Goal: Information Seeking & Learning: Learn about a topic

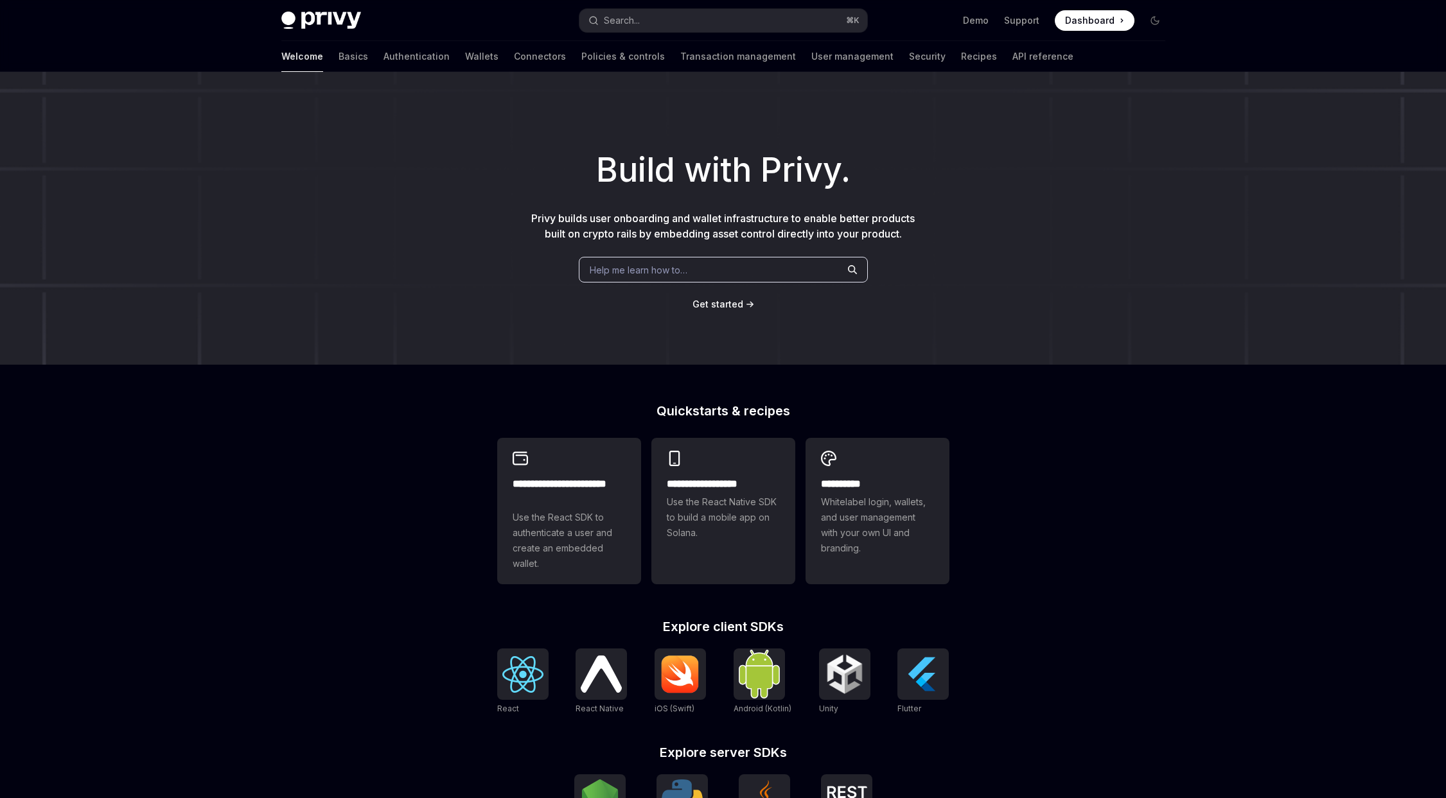
scroll to position [238, 0]
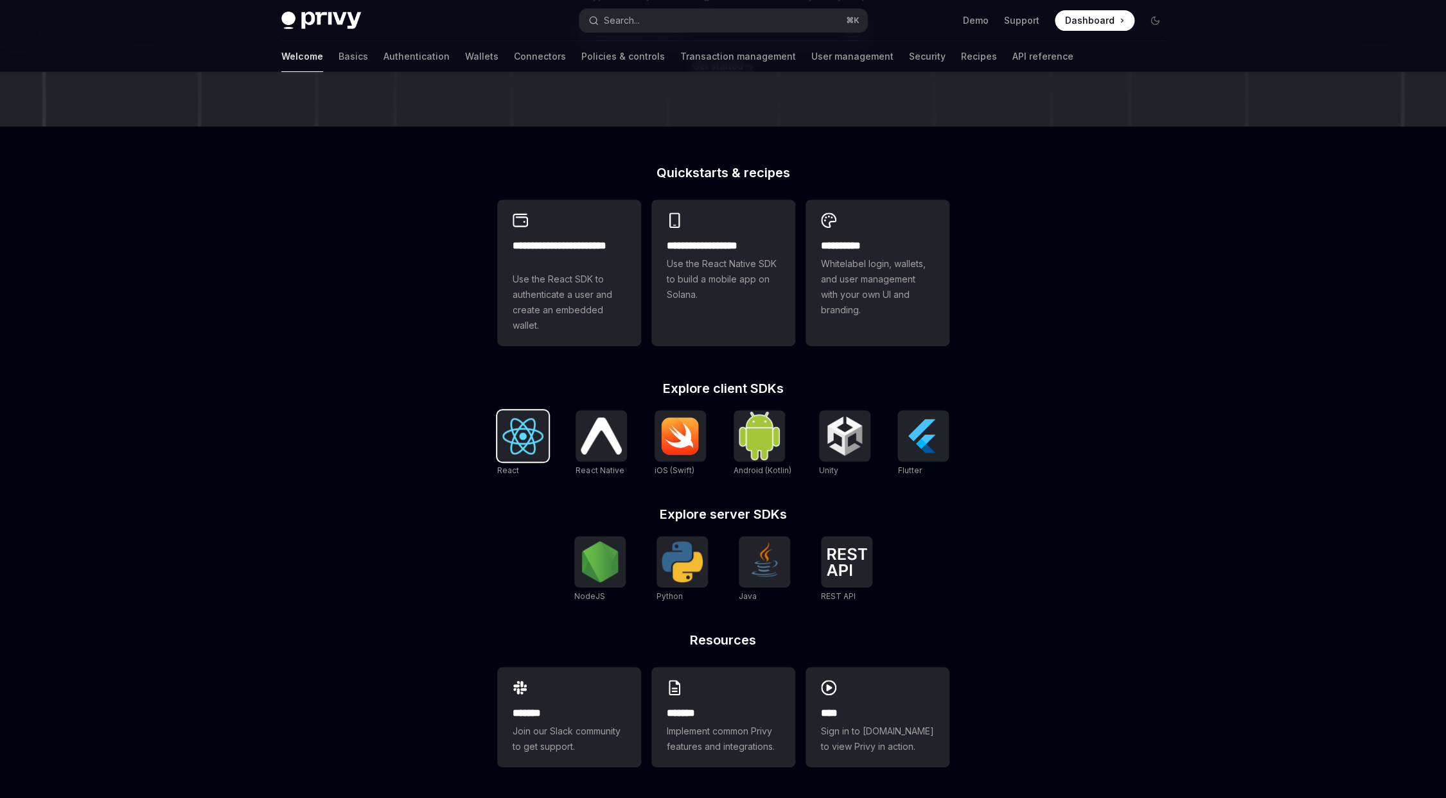
click at [529, 440] on img at bounding box center [522, 436] width 41 height 37
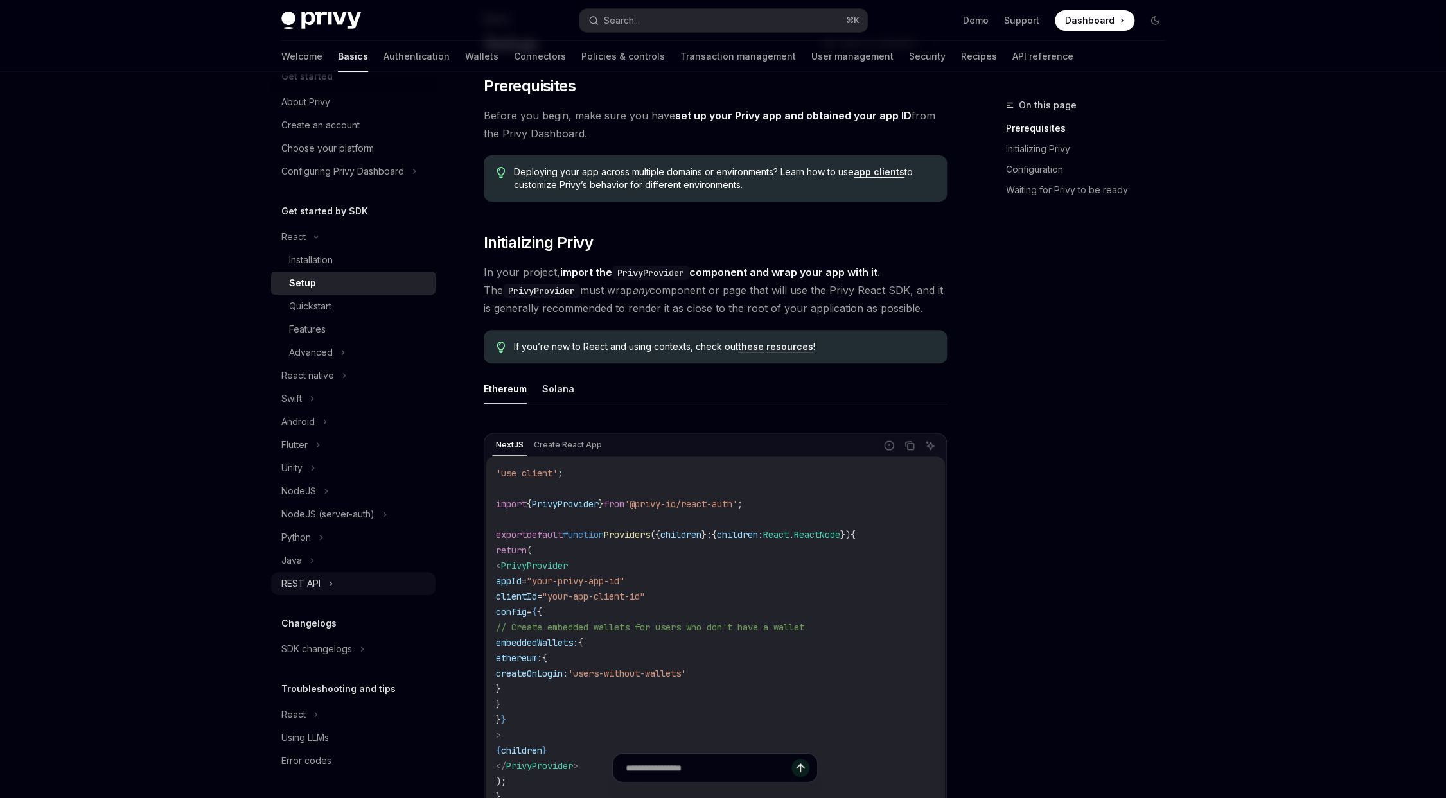
scroll to position [108, 0]
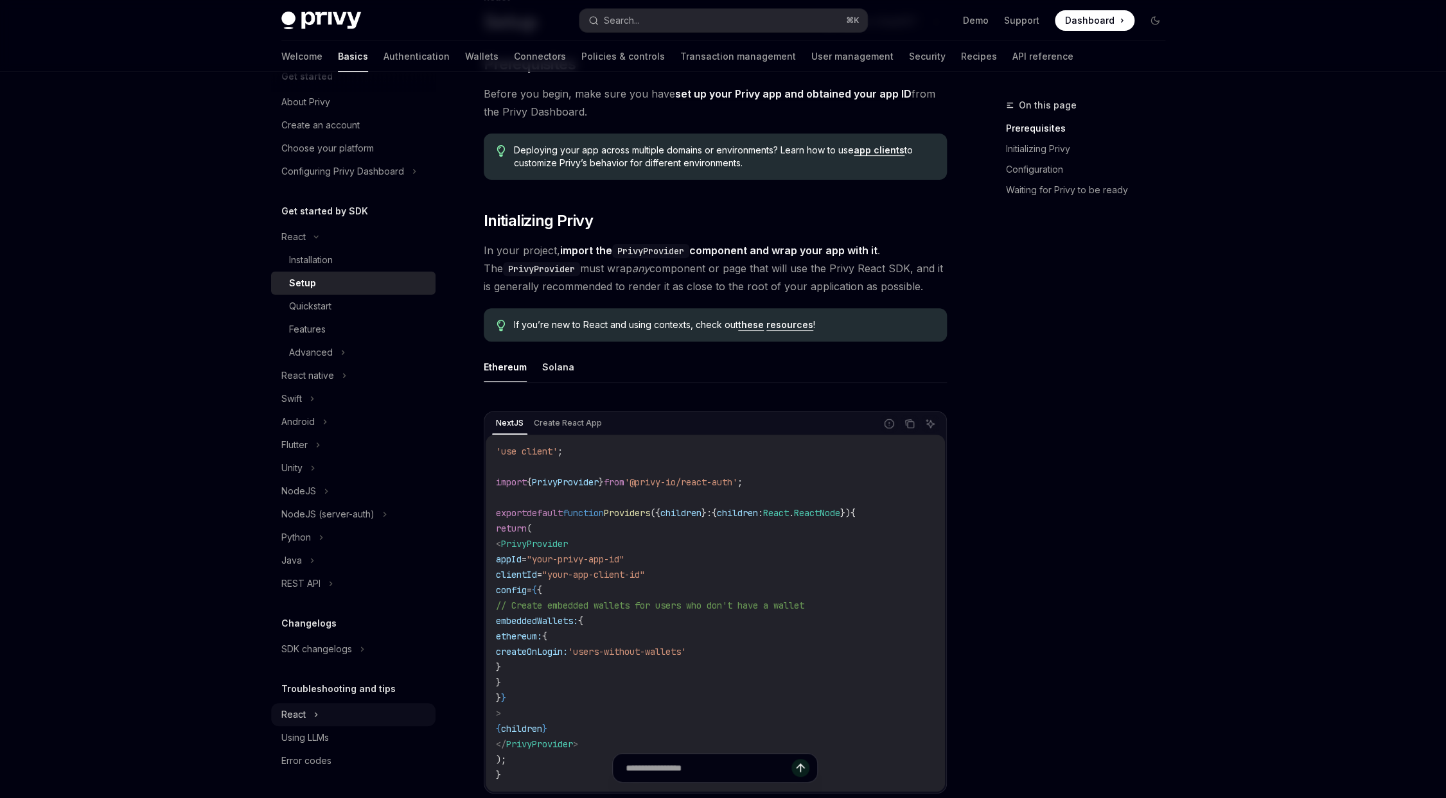
click at [345, 720] on button "React" at bounding box center [353, 714] width 164 height 23
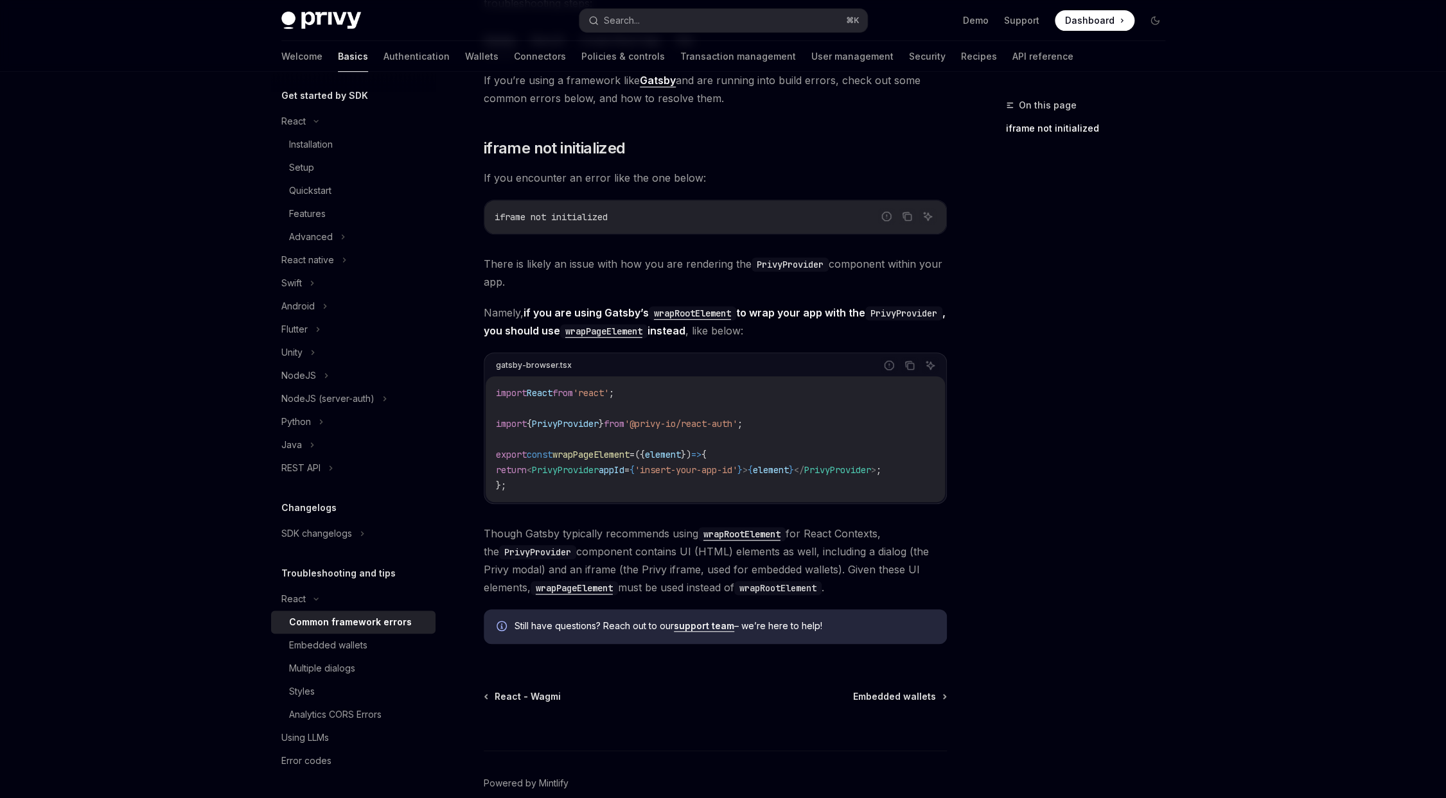
scroll to position [249, 0]
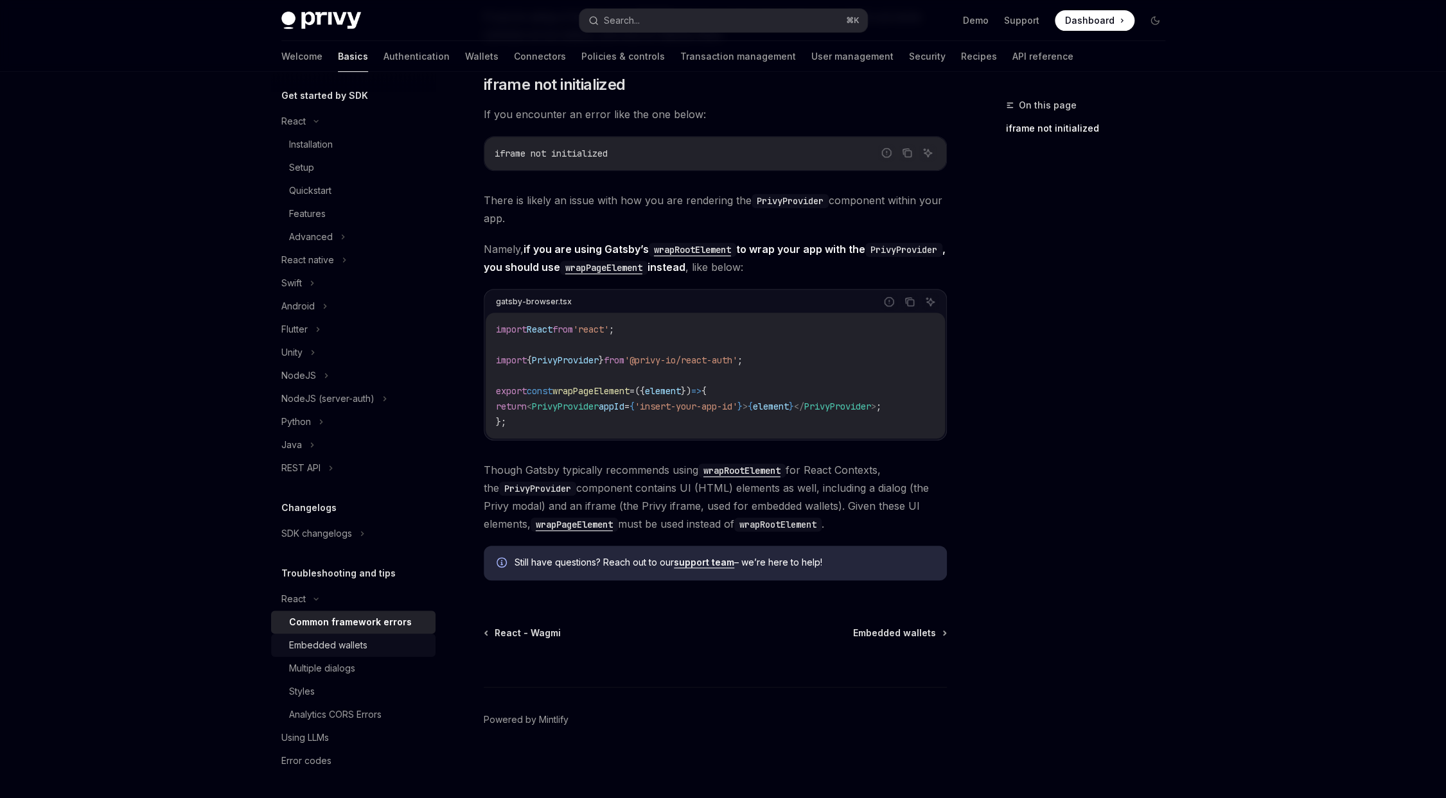
click at [335, 639] on div "Embedded wallets" at bounding box center [328, 645] width 78 height 15
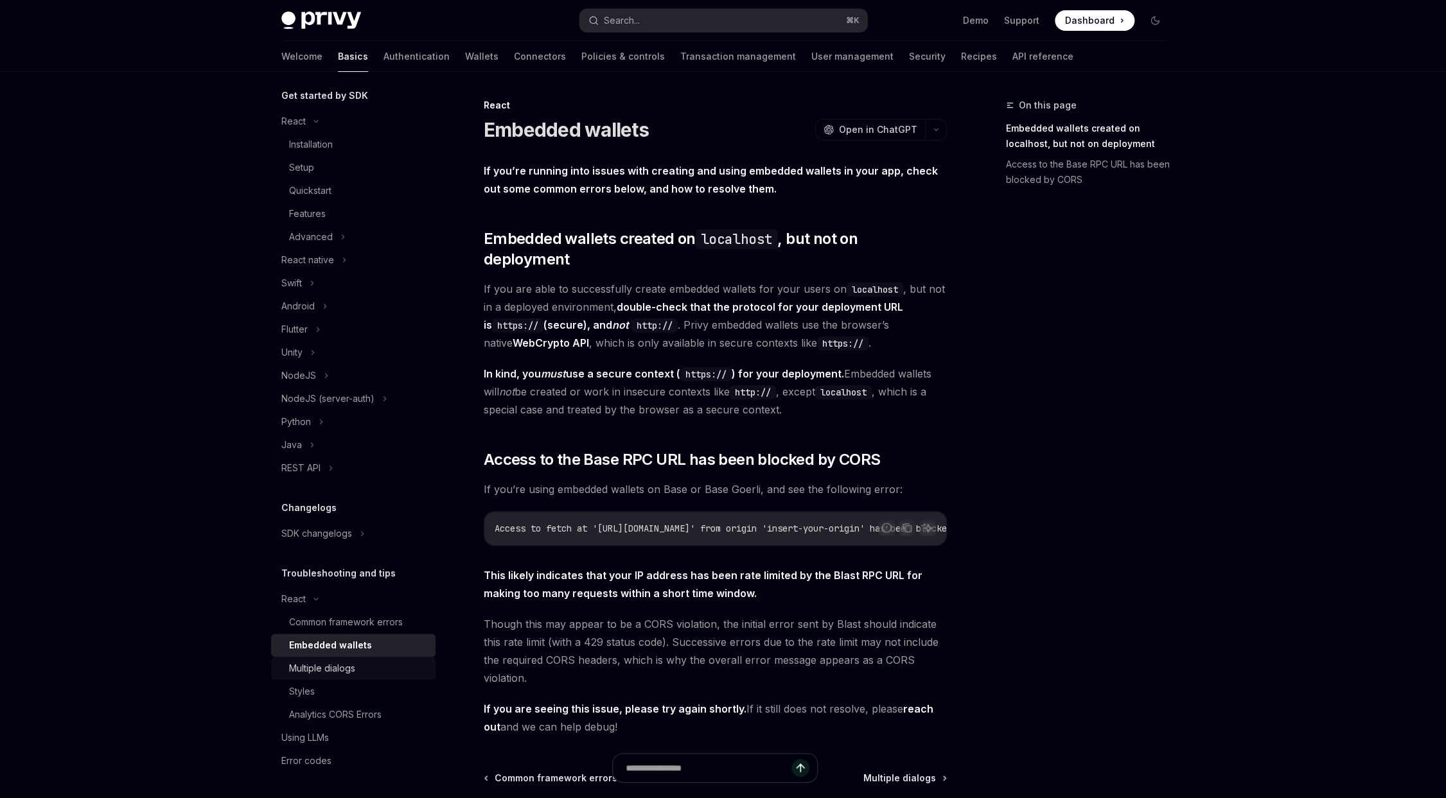
click at [376, 671] on div "Multiple dialogs" at bounding box center [358, 668] width 139 height 15
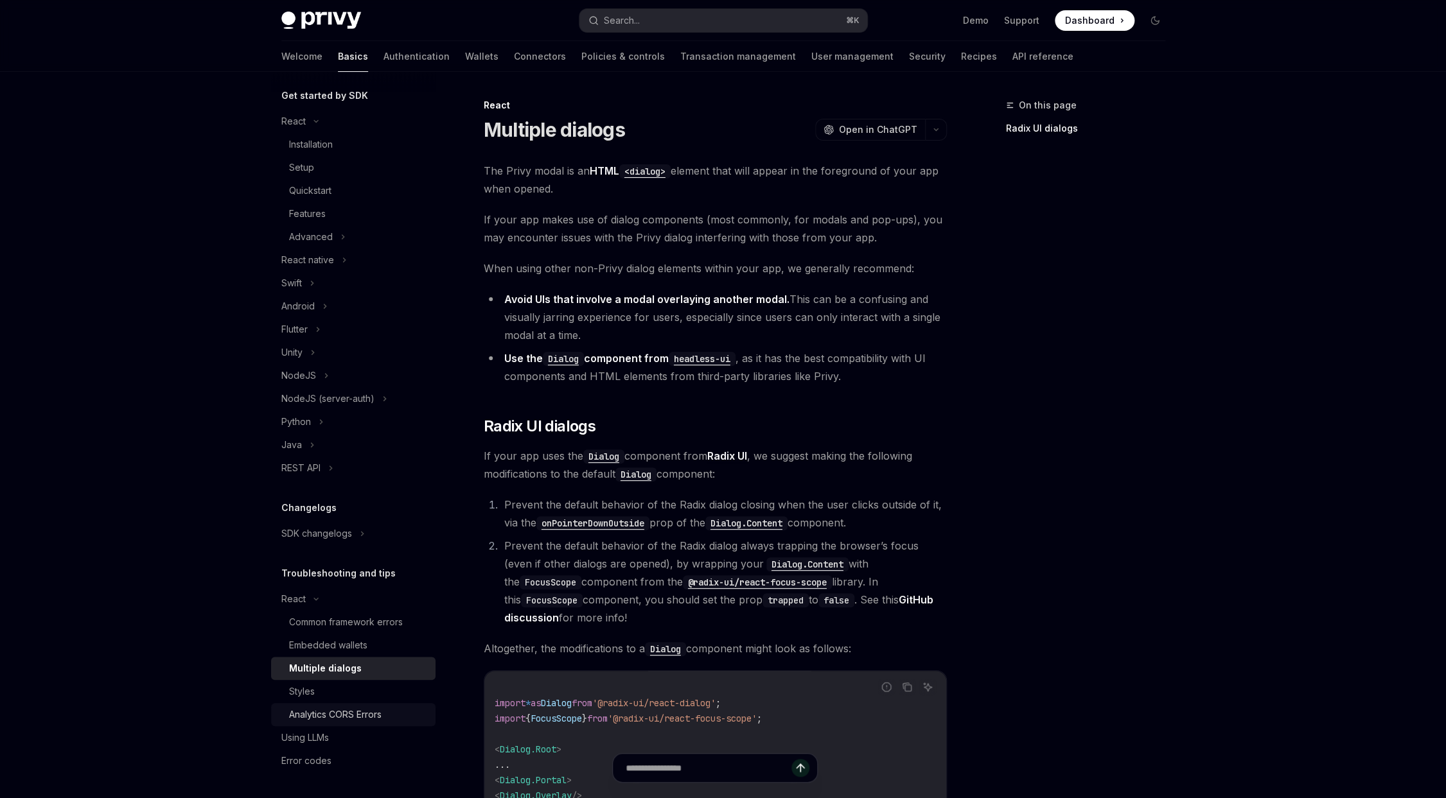
click at [349, 718] on div "Analytics CORS Errors" at bounding box center [335, 714] width 93 height 15
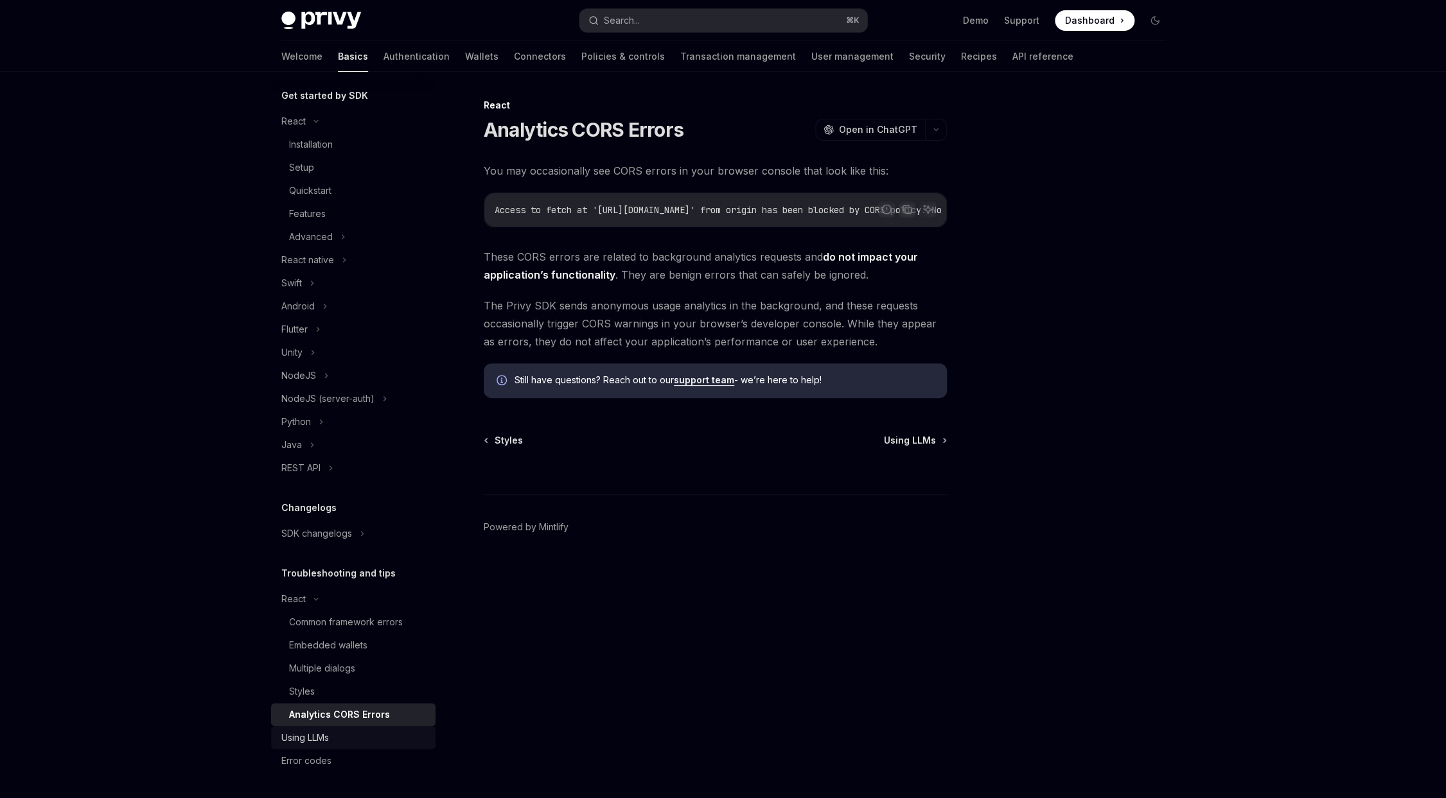
click at [344, 743] on div "Using LLMs" at bounding box center [354, 737] width 146 height 15
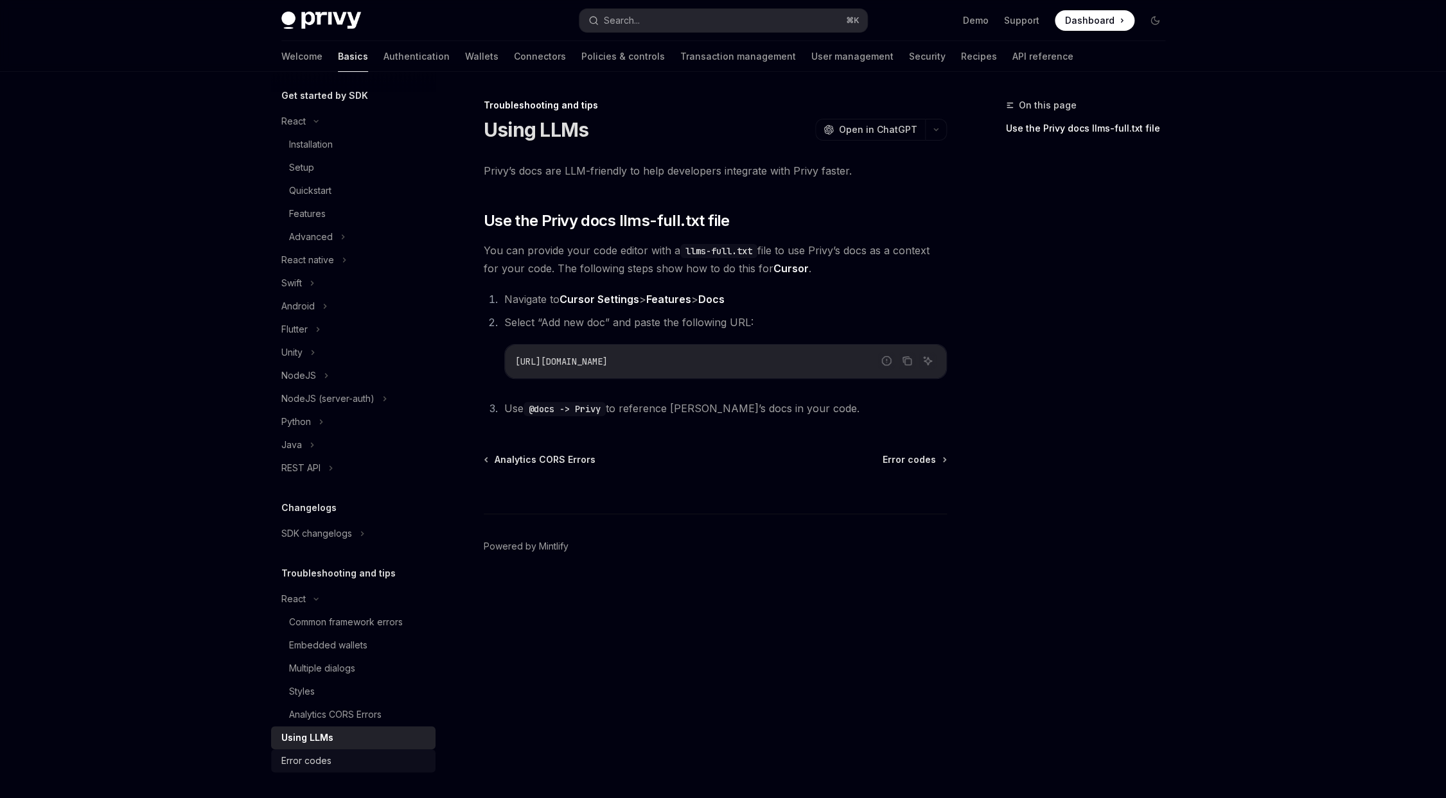
click at [378, 750] on link "Error codes" at bounding box center [353, 761] width 164 height 23
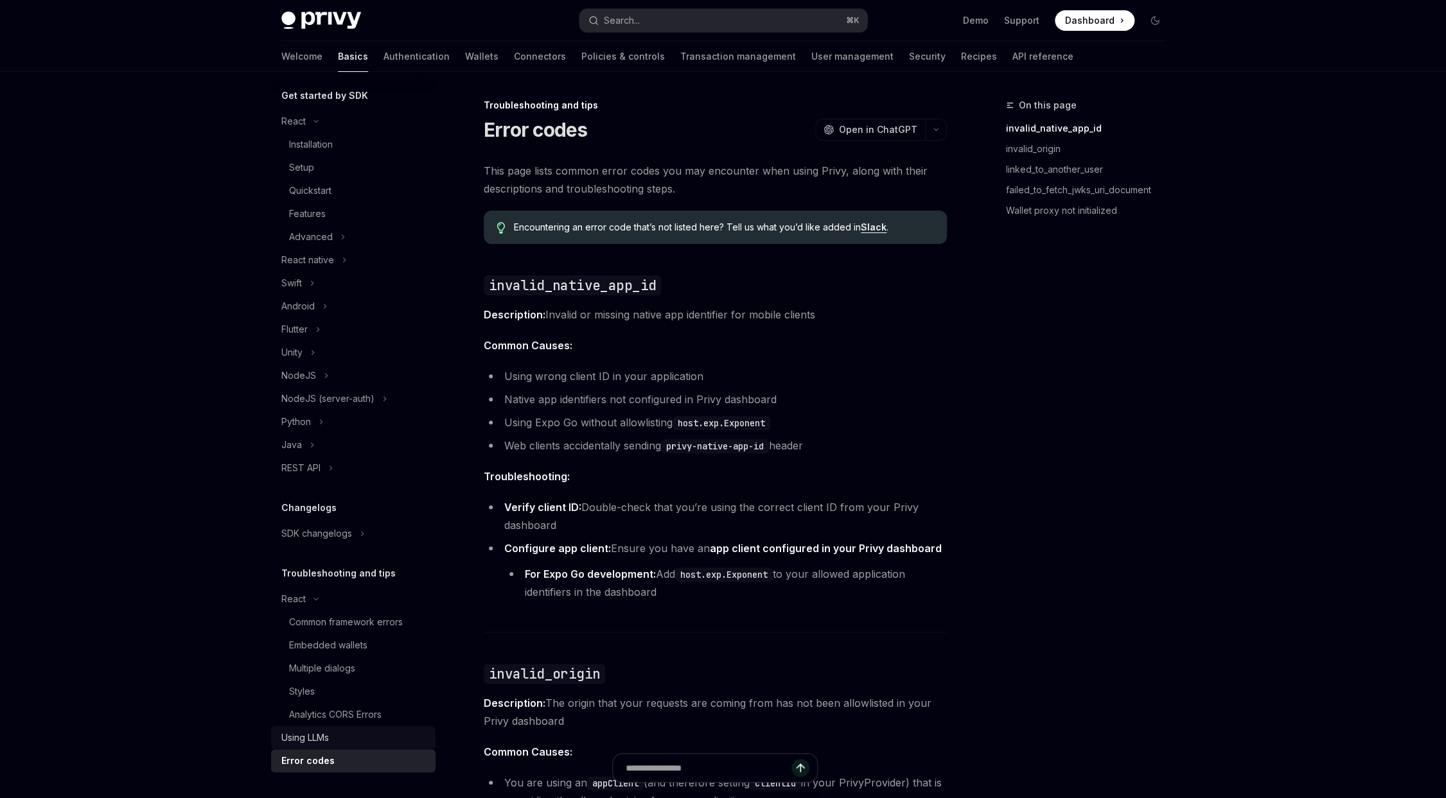
click at [382, 735] on div "Using LLMs" at bounding box center [354, 737] width 146 height 15
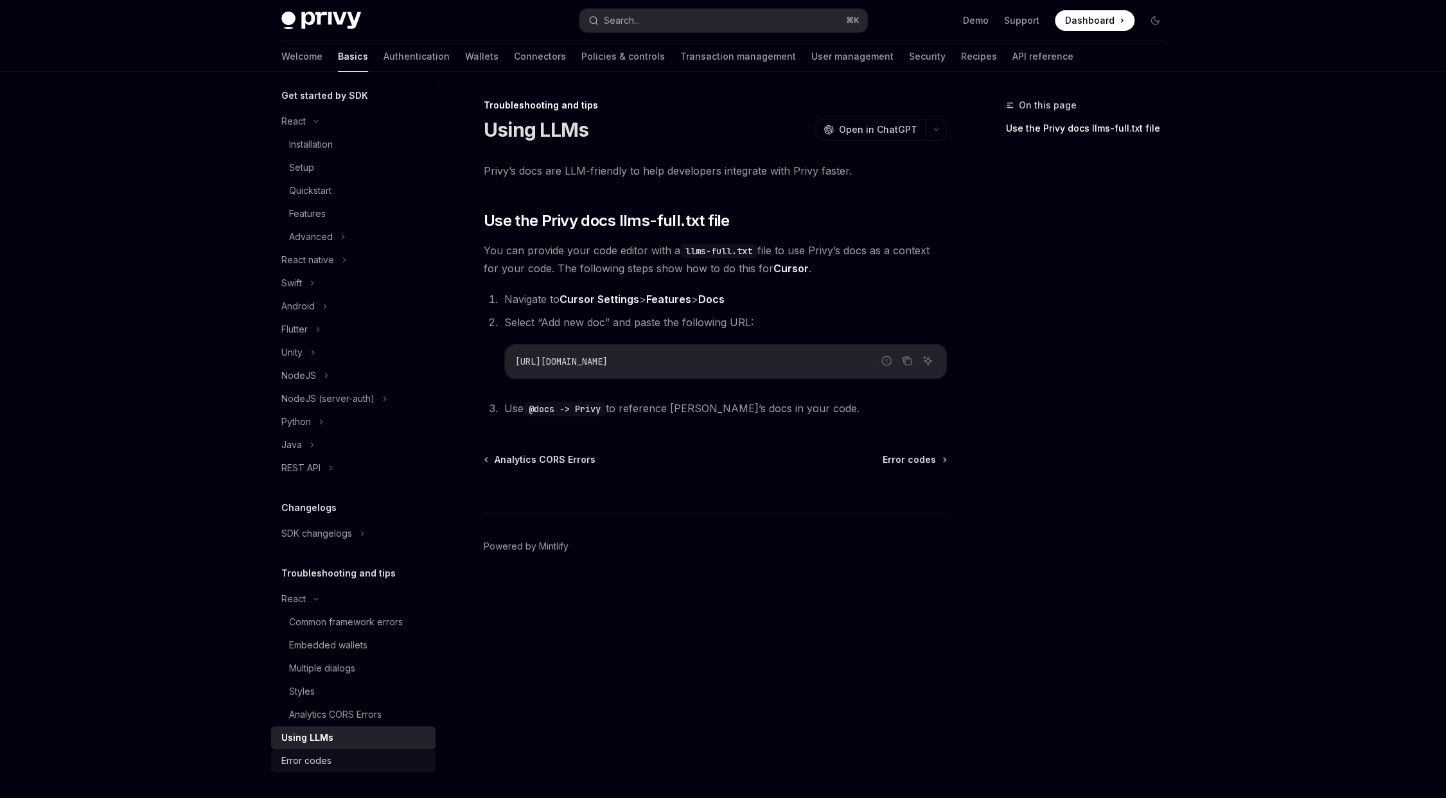
click at [372, 759] on div "Error codes" at bounding box center [354, 761] width 146 height 15
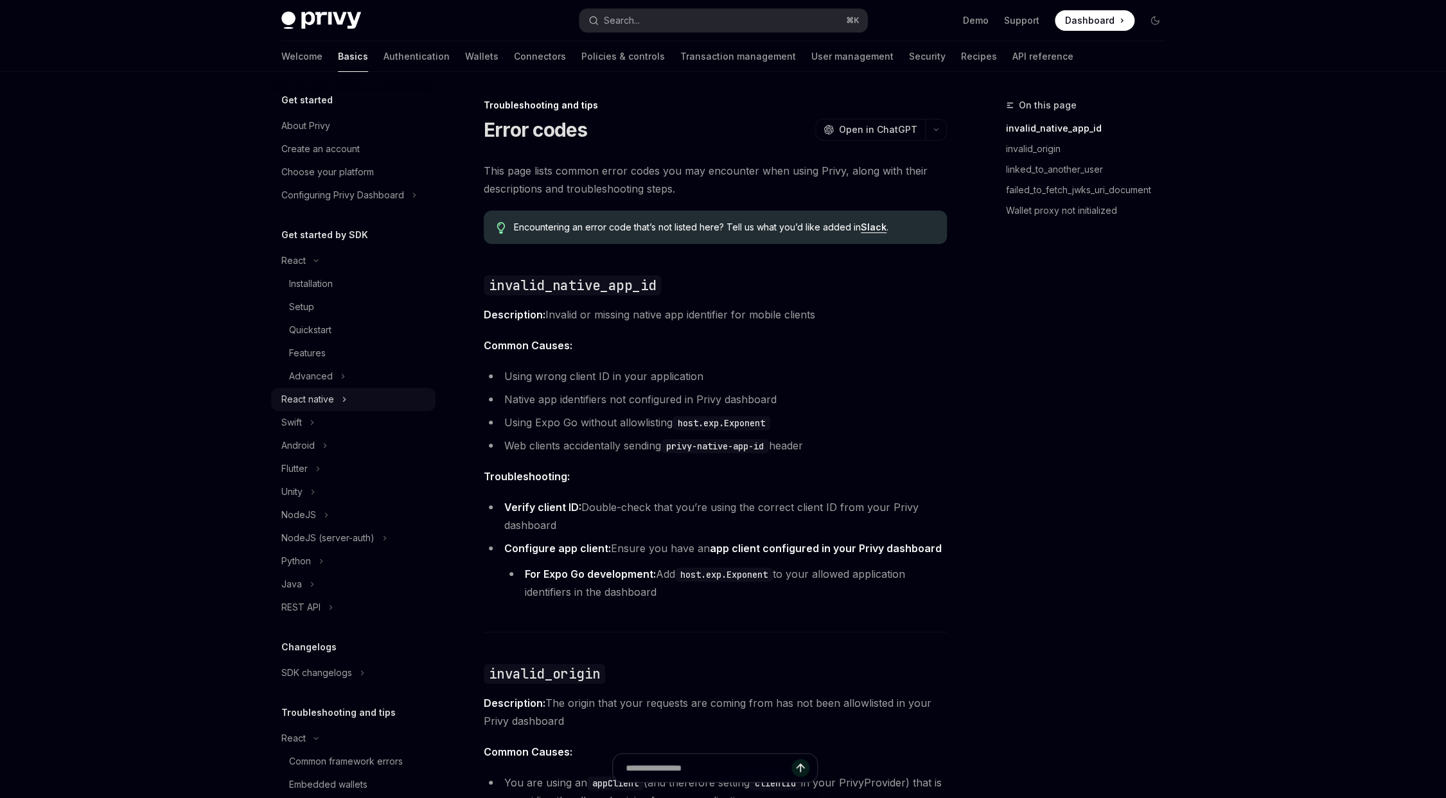
click at [362, 396] on button "React native" at bounding box center [353, 399] width 164 height 23
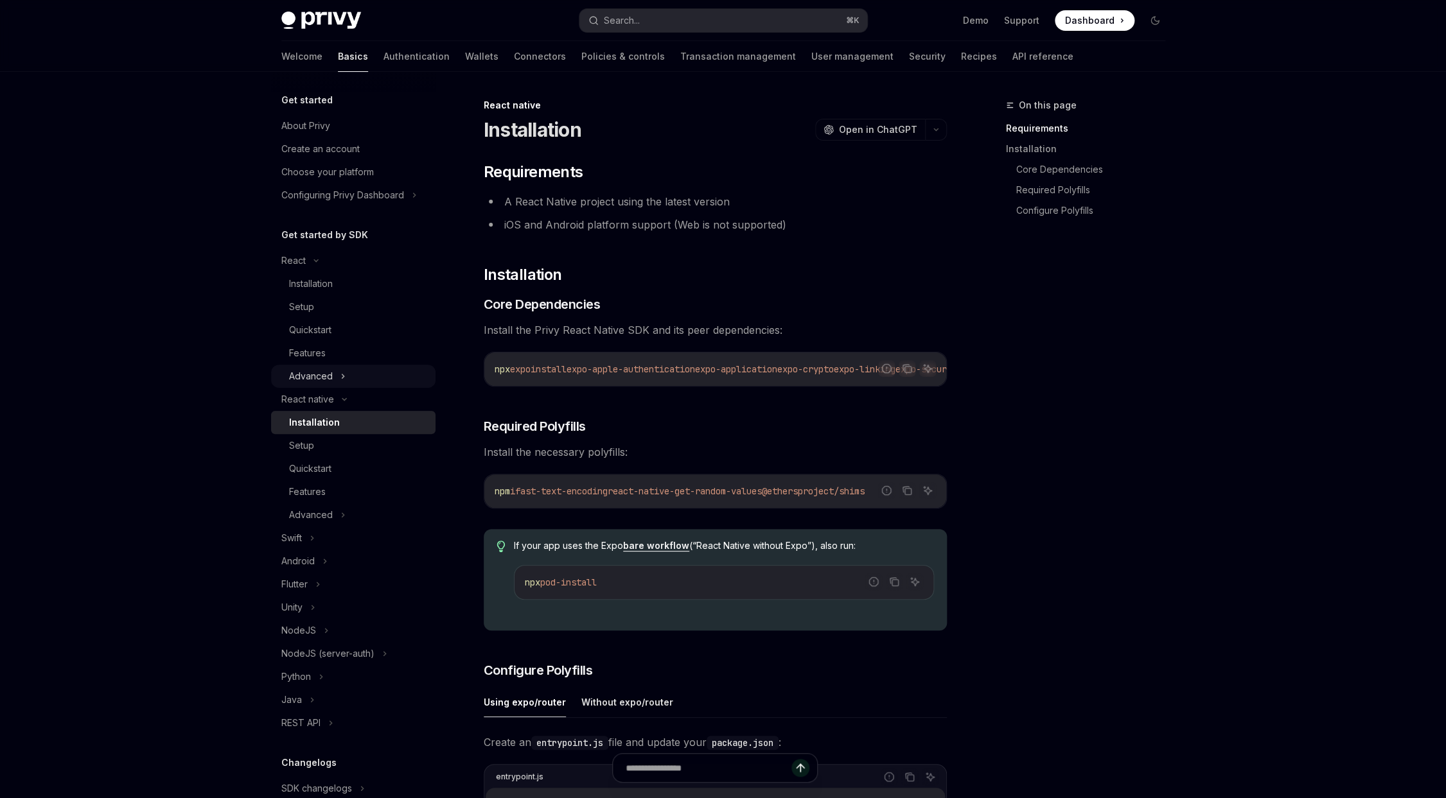
click at [371, 382] on button "Advanced" at bounding box center [353, 376] width 164 height 23
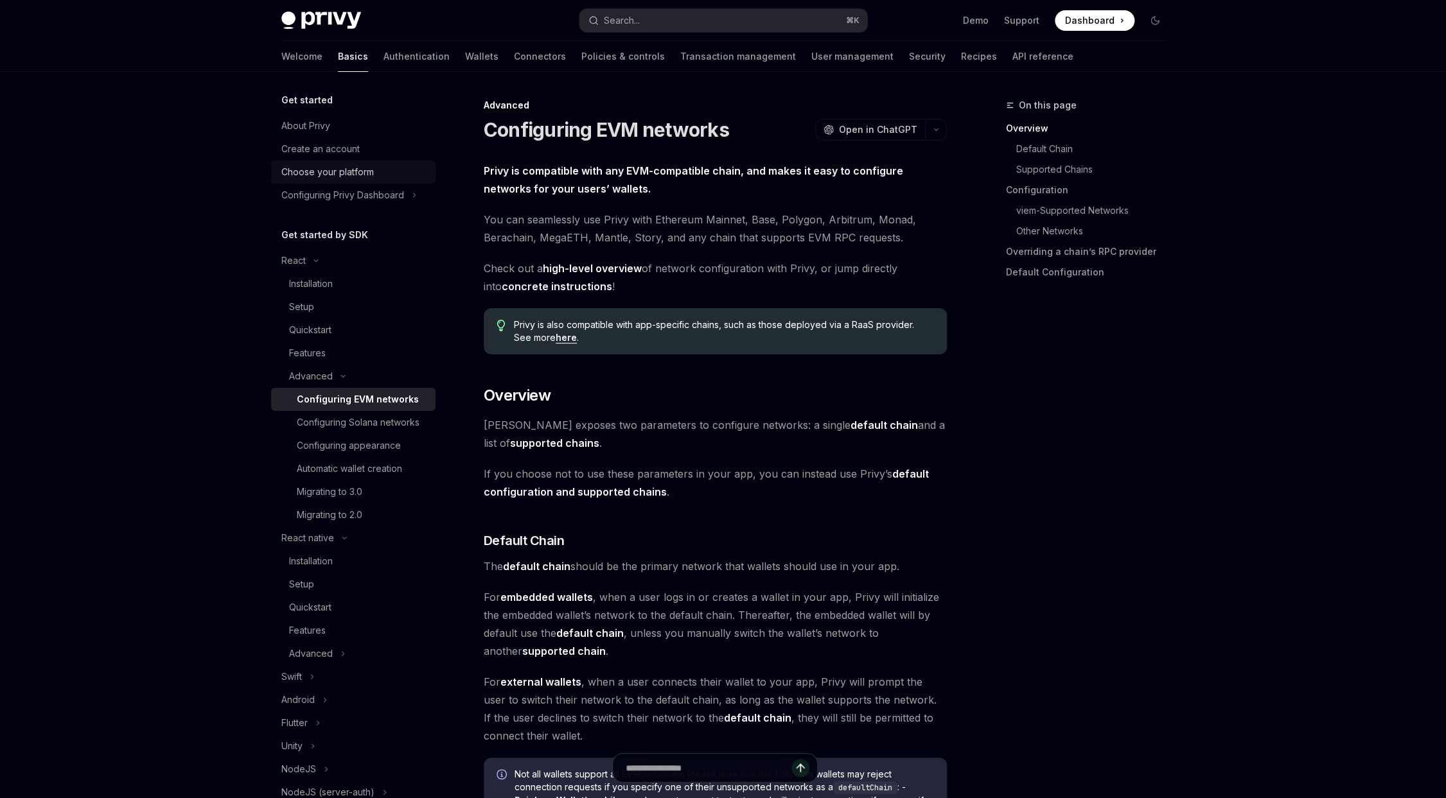
click at [339, 181] on link "Choose your platform" at bounding box center [353, 172] width 164 height 23
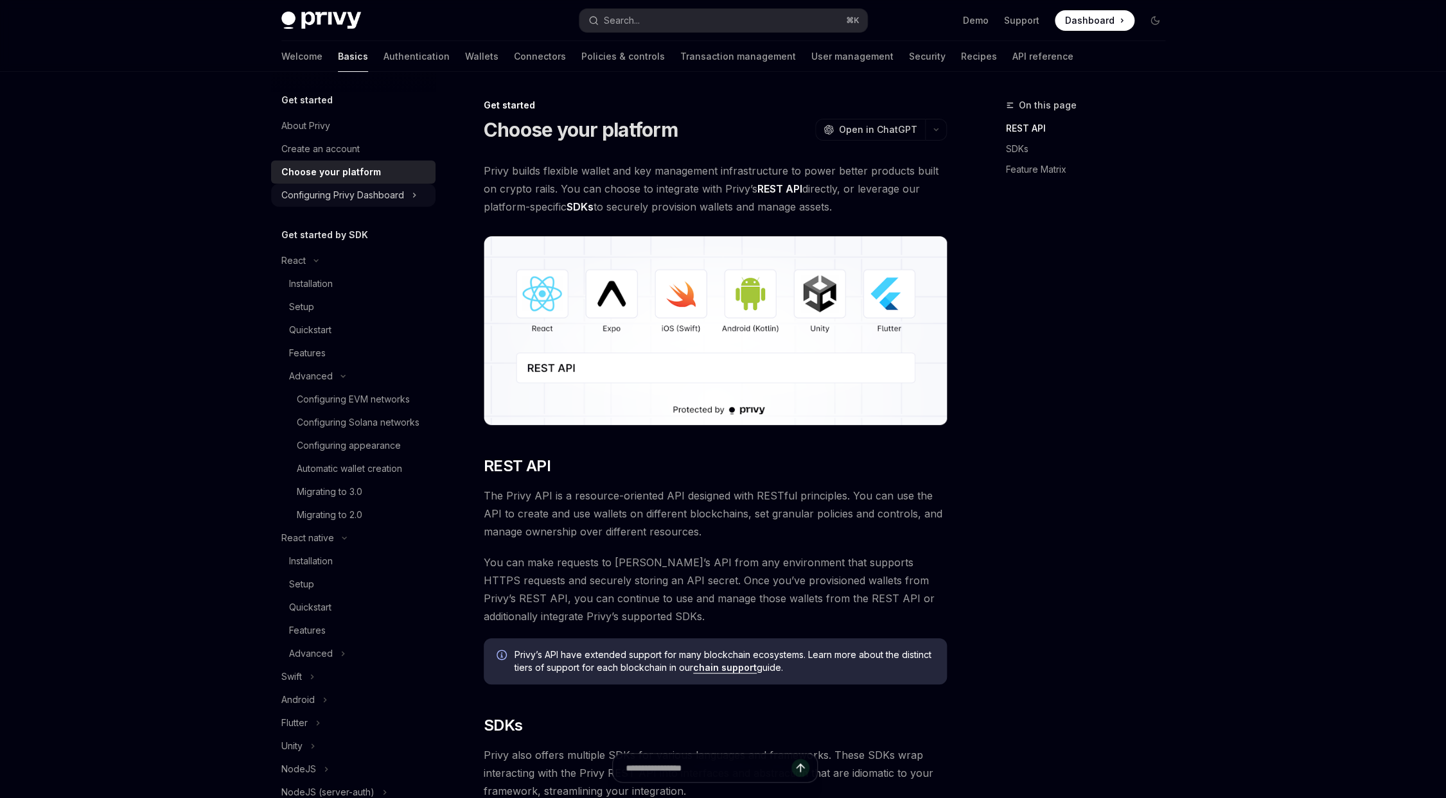
click at [338, 190] on div "Configuring Privy Dashboard" at bounding box center [342, 195] width 123 height 15
type textarea "*"
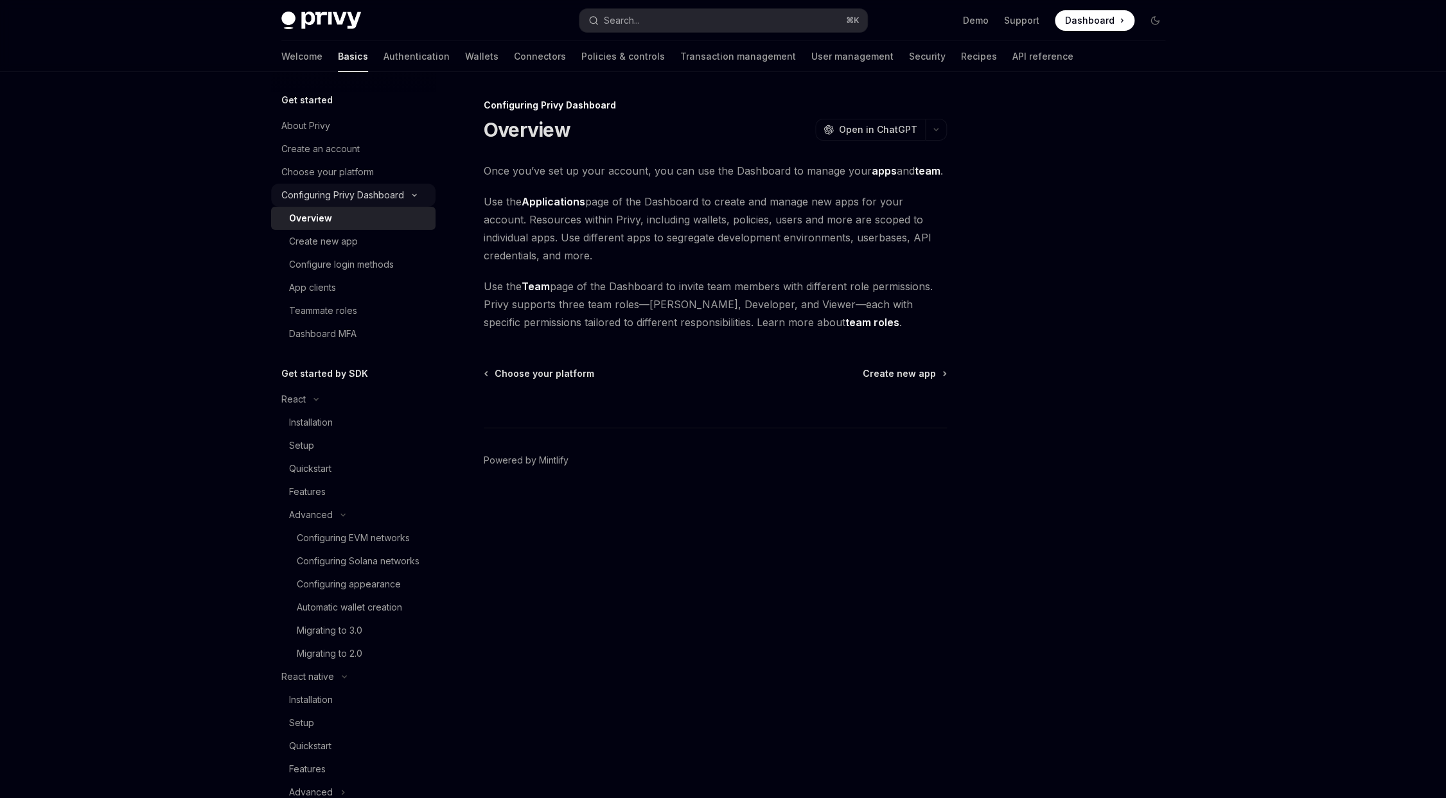
click at [344, 195] on div "Configuring Privy Dashboard" at bounding box center [342, 195] width 123 height 15
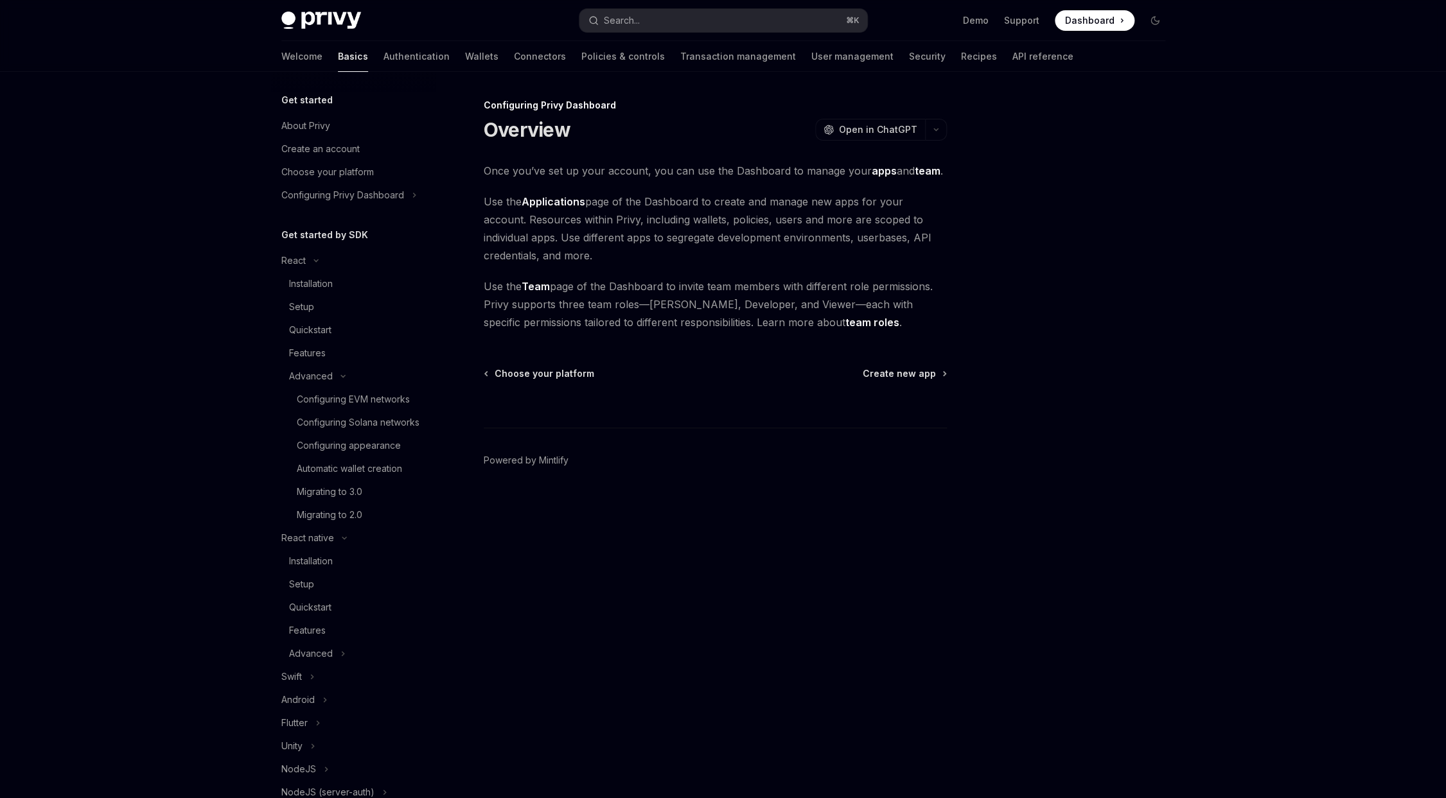
click at [766, 36] on div "Privy Docs home page Search... ⌘ K Demo Support Dashboard Dashboard Search..." at bounding box center [723, 20] width 884 height 41
click at [753, 27] on button "Search... ⌘ K" at bounding box center [723, 20] width 288 height 23
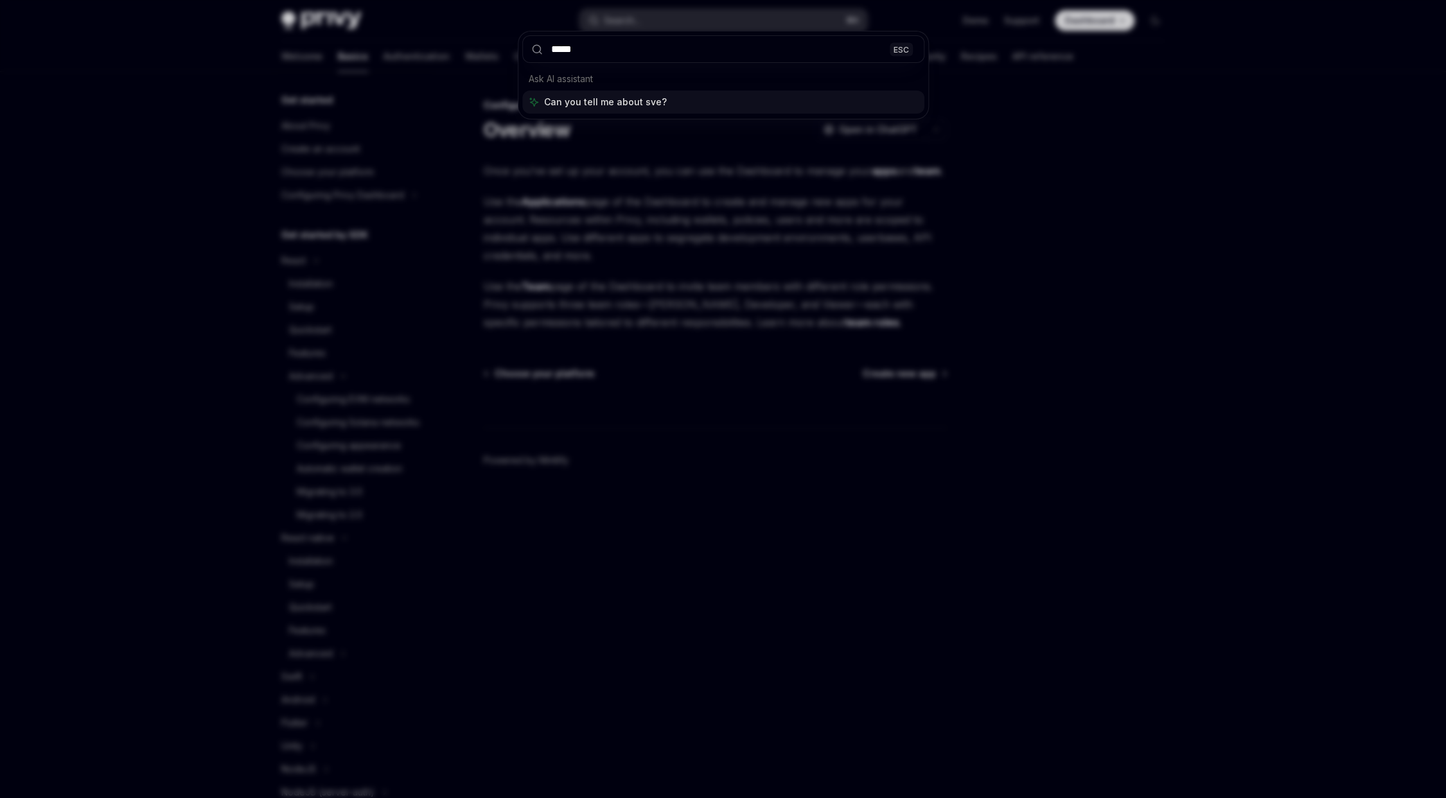
type input "******"
type textarea "*"
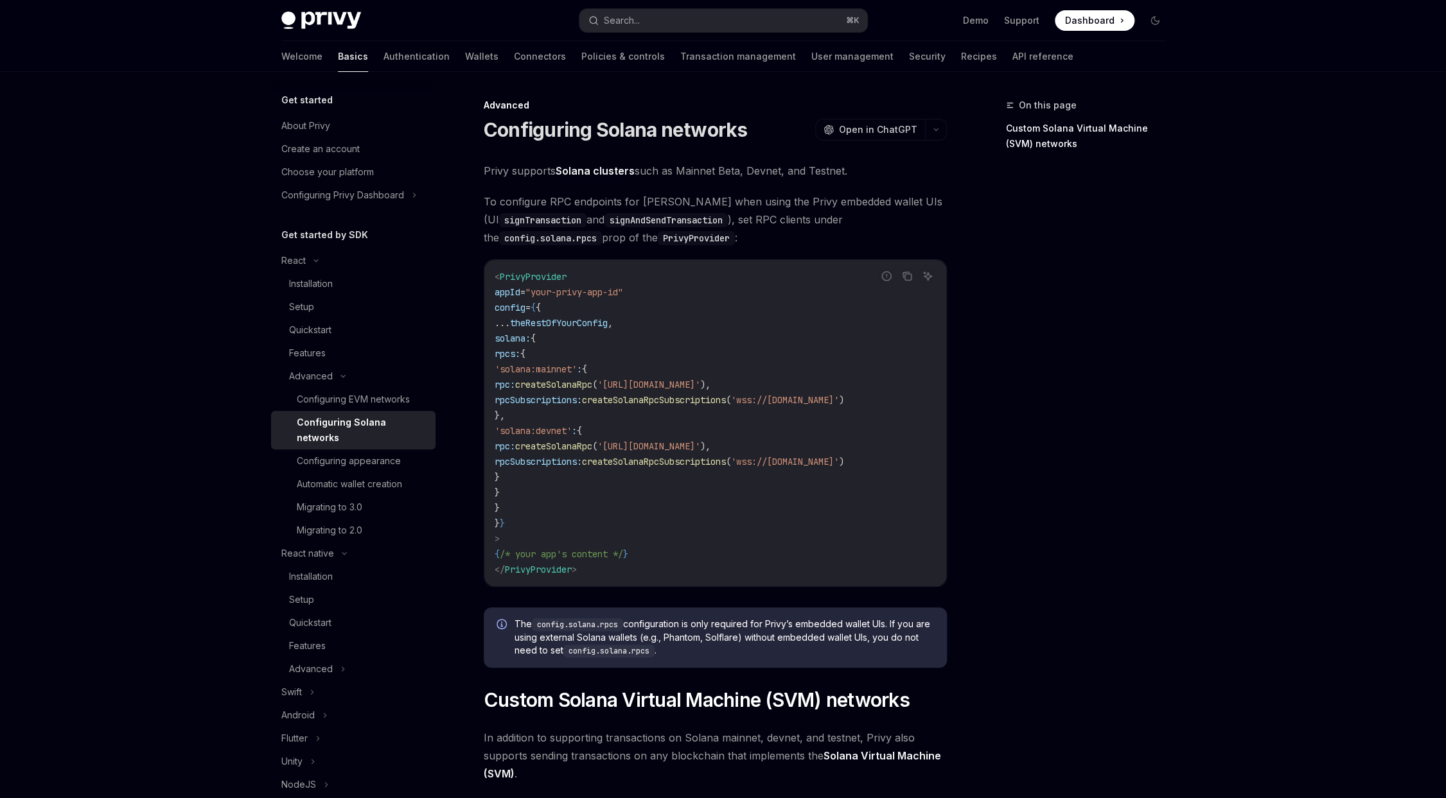
scroll to position [411, 0]
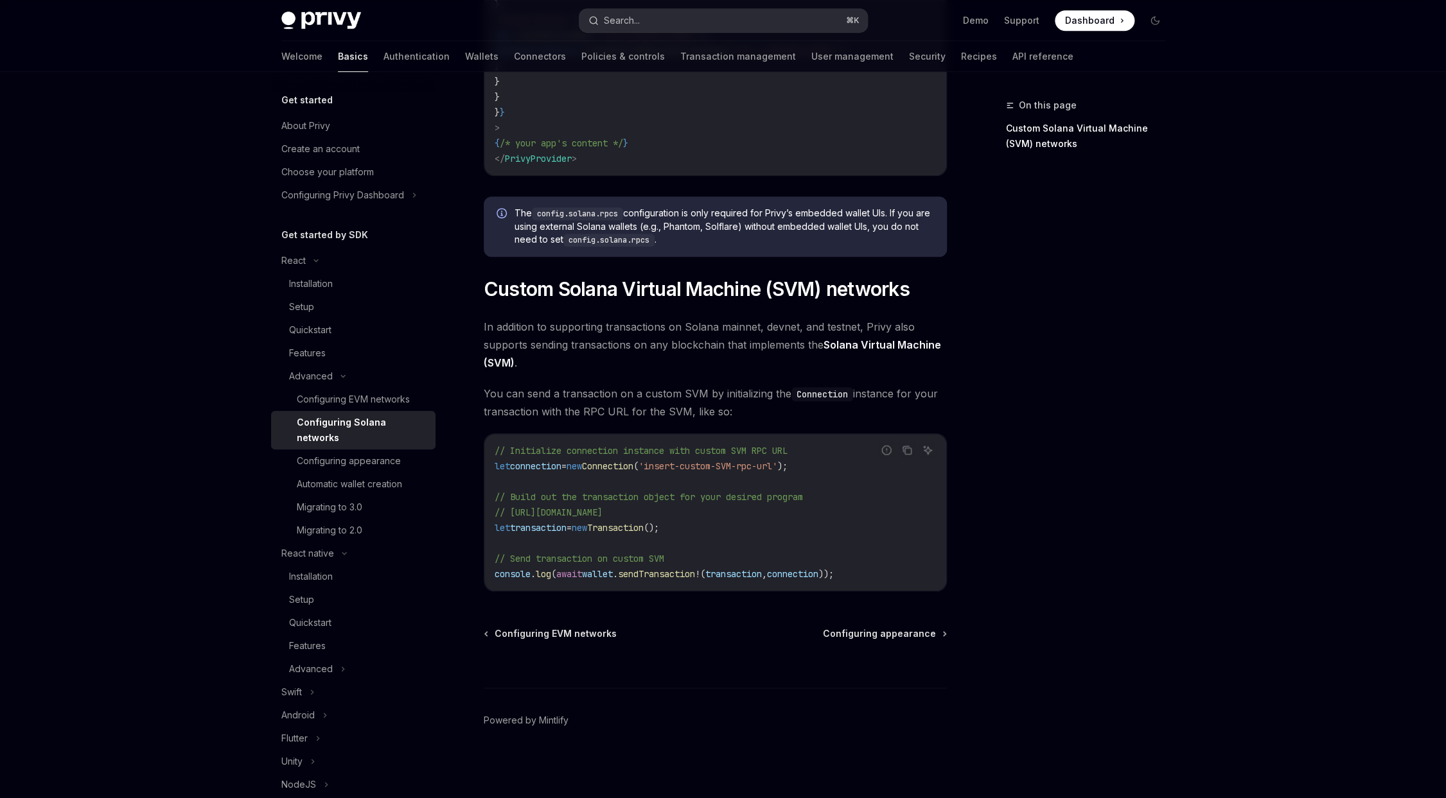
click at [753, 27] on button "Search... ⌘ K" at bounding box center [723, 20] width 288 height 23
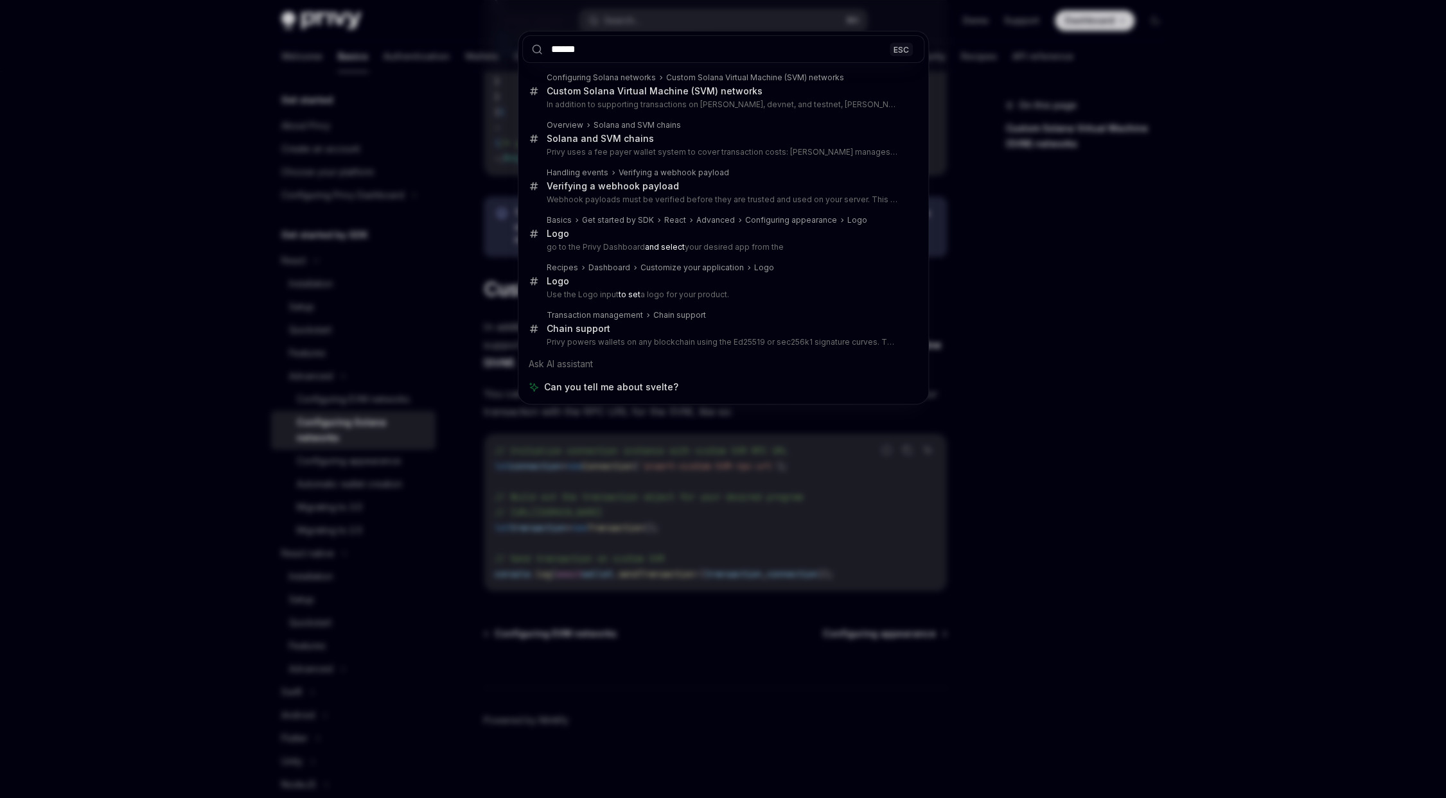
type input "******"
click at [436, 350] on div "****** ESC Configuring Solana networks Custom Solana Virtual Machine (SVM) netw…" at bounding box center [723, 399] width 1446 height 798
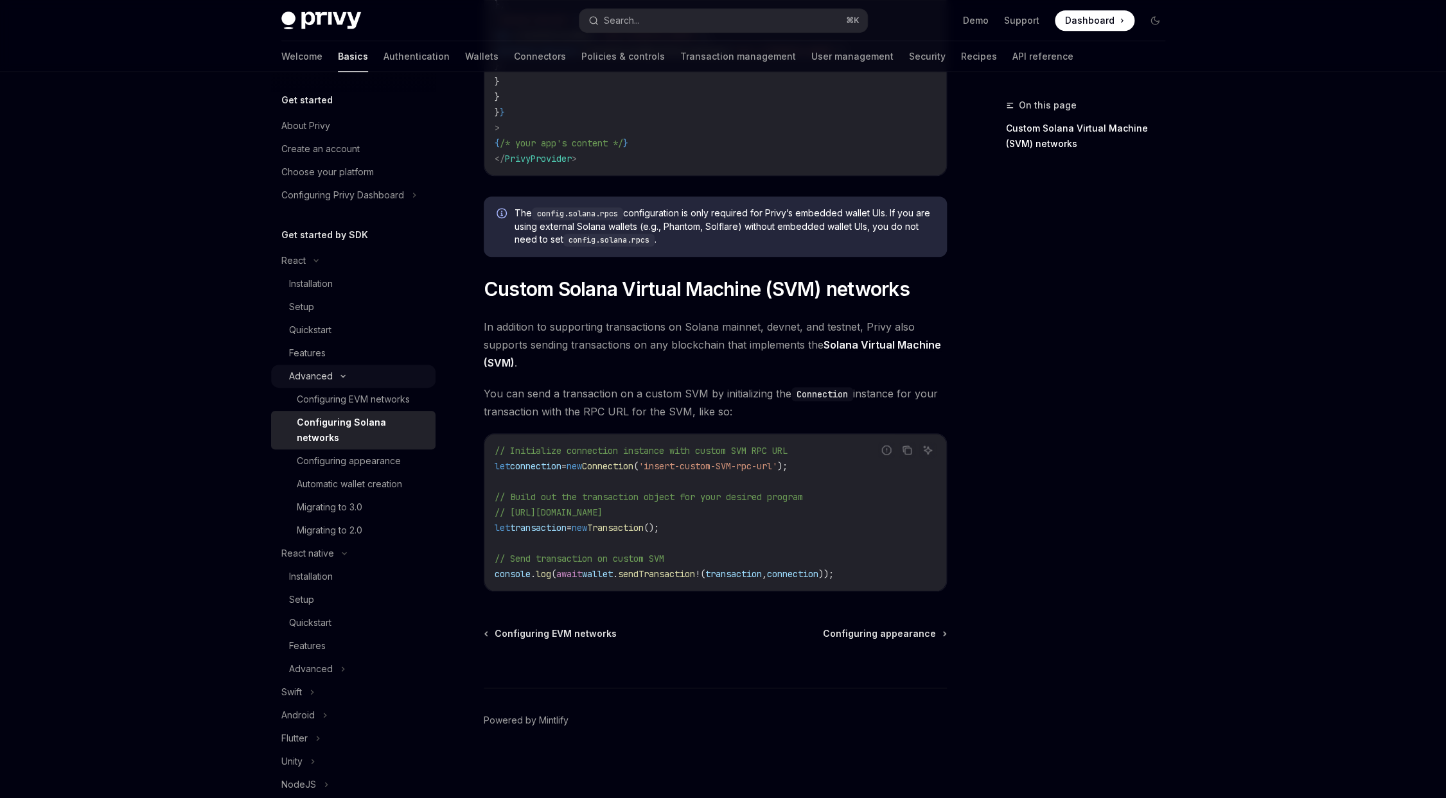
click at [337, 378] on icon at bounding box center [342, 376] width 15 height 5
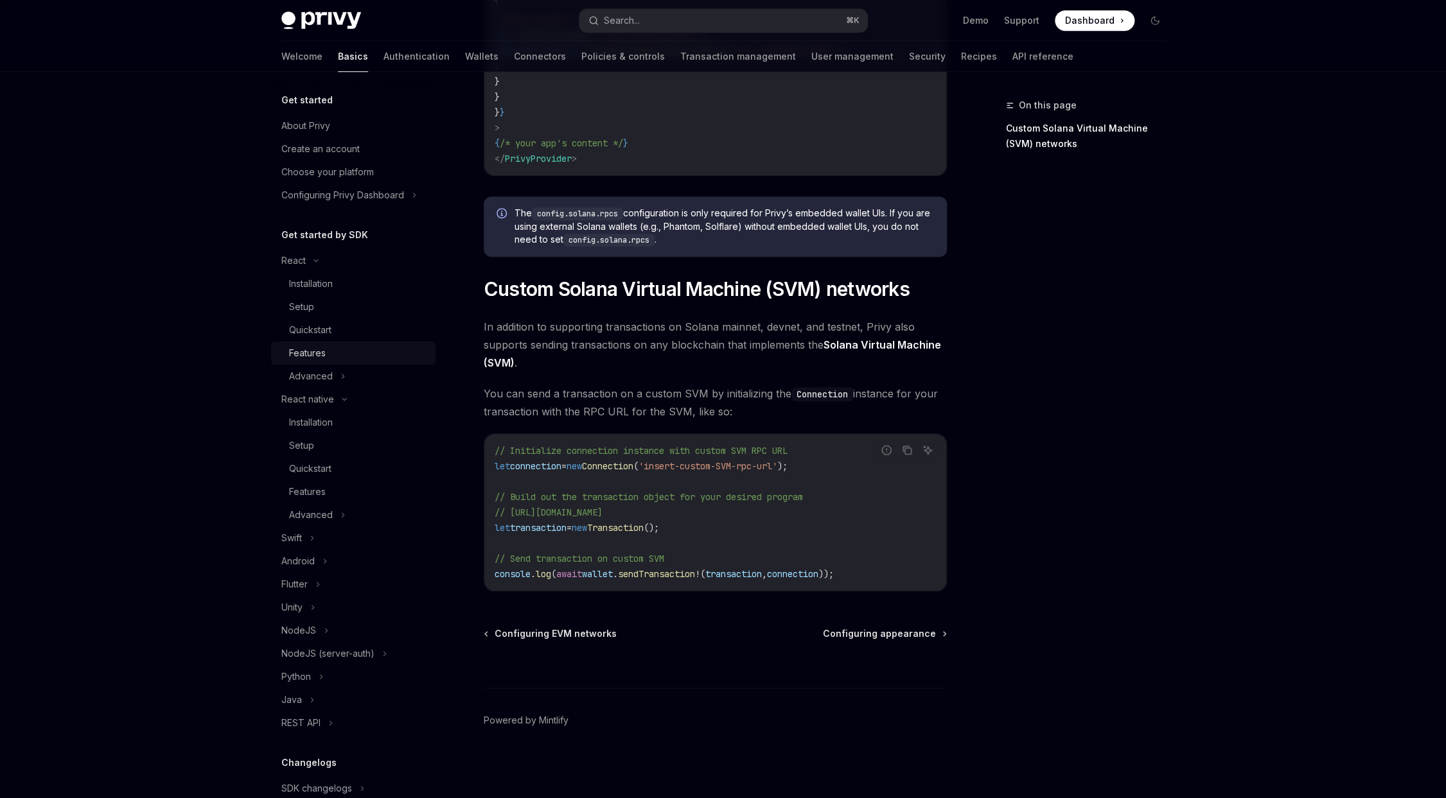
click at [321, 346] on div "Features" at bounding box center [307, 353] width 37 height 15
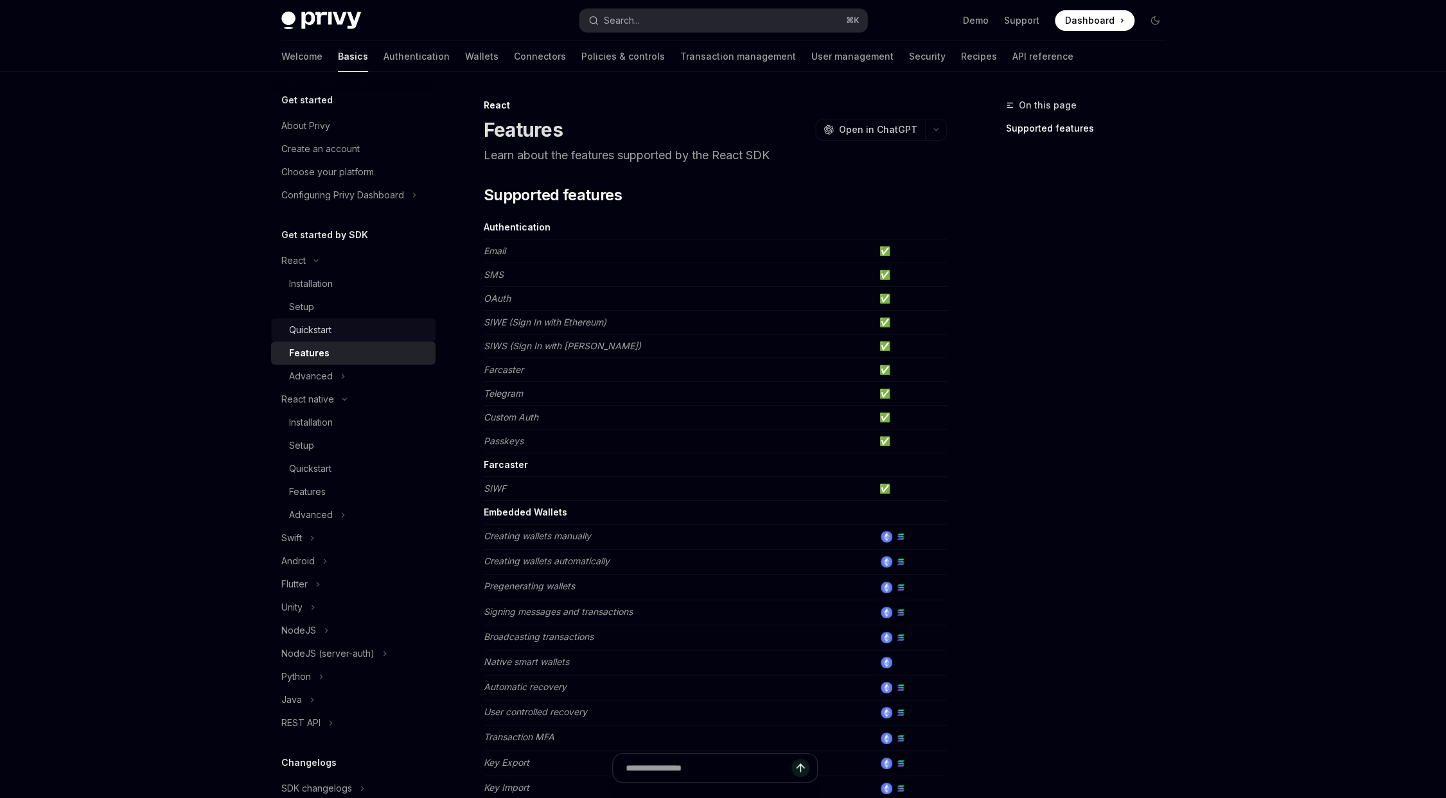
click at [421, 331] on div "Quickstart" at bounding box center [358, 329] width 139 height 15
type textarea "*"
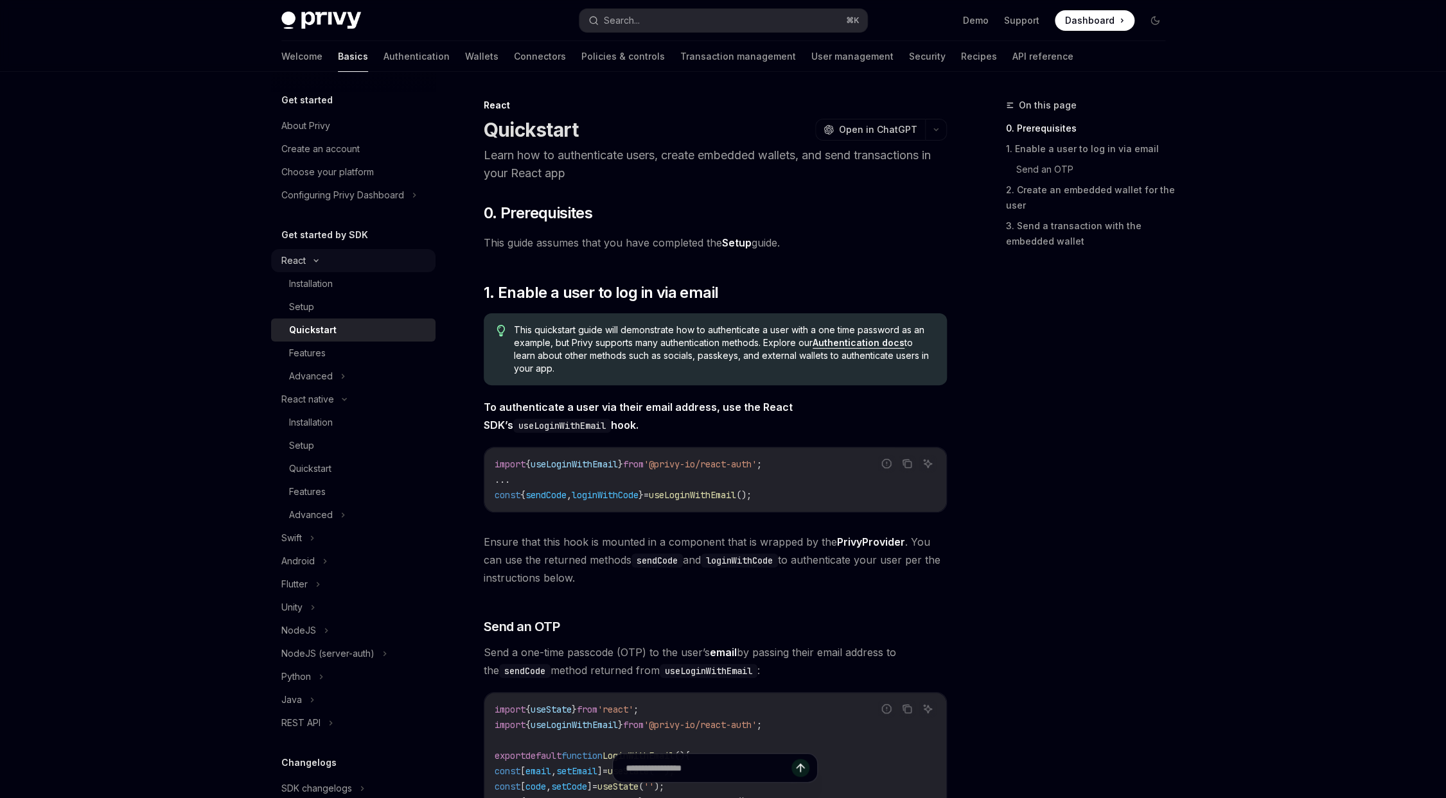
click at [366, 267] on button "React" at bounding box center [353, 260] width 164 height 23
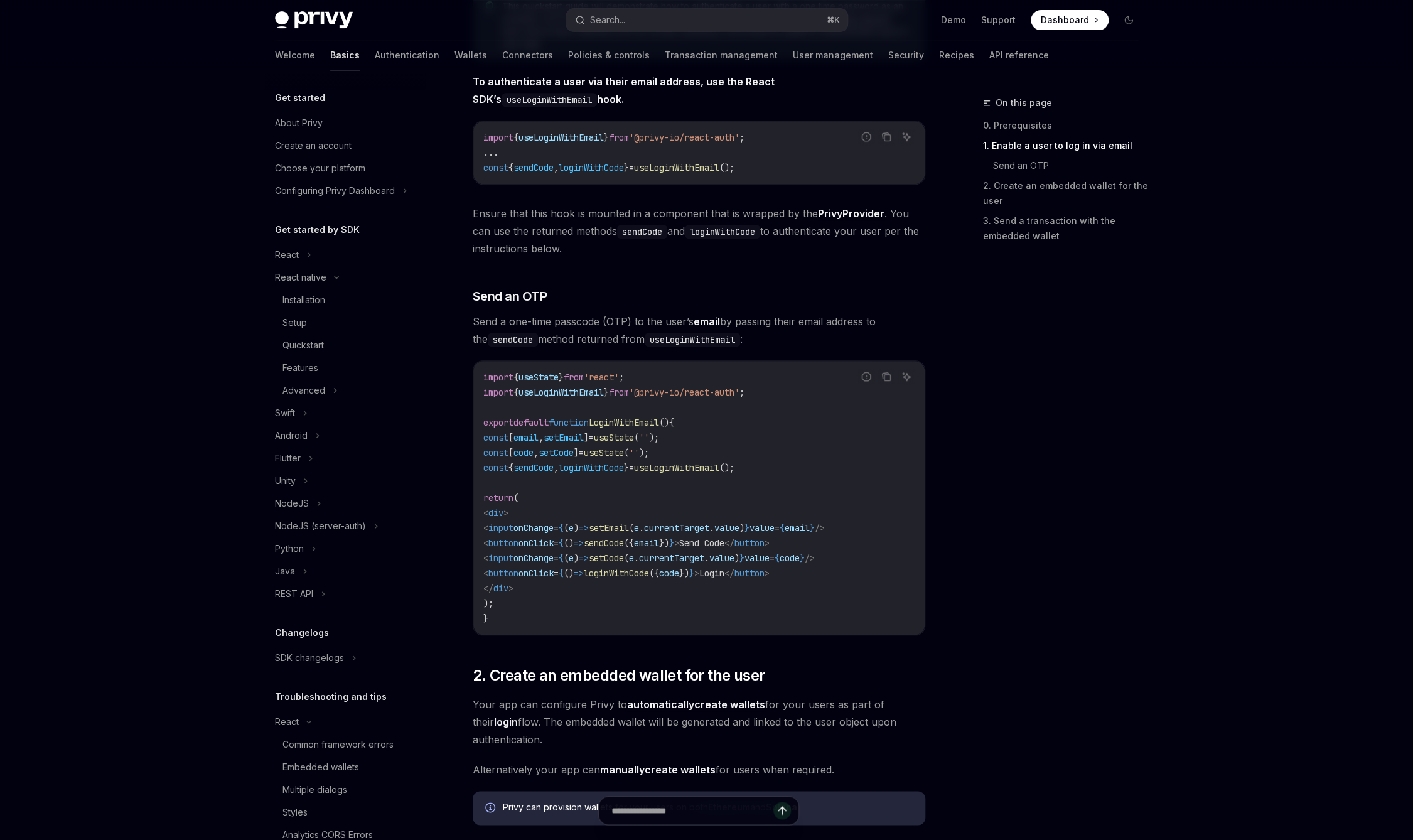
scroll to position [320, 0]
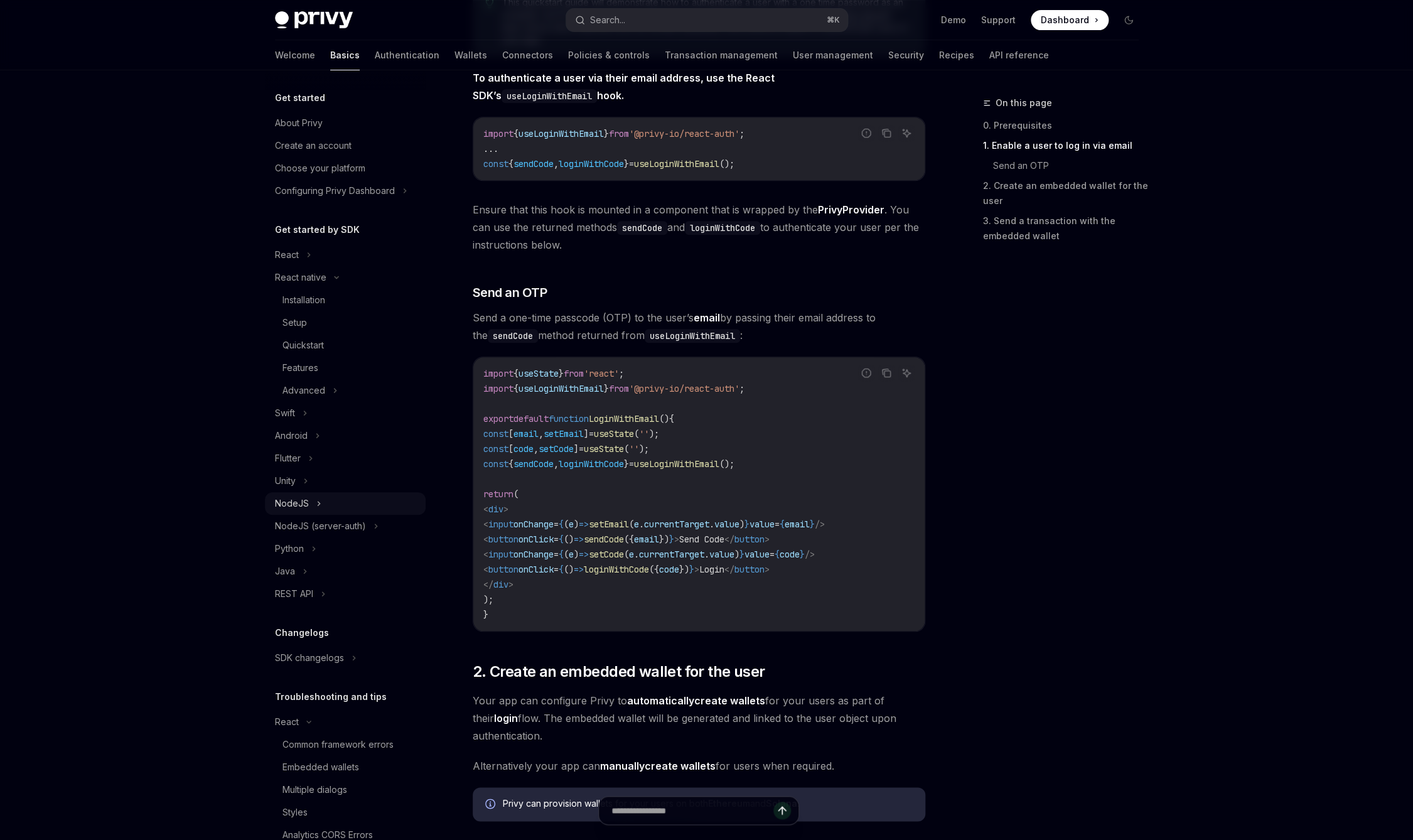
click at [315, 504] on button "NodeJS" at bounding box center [345, 503] width 160 height 22
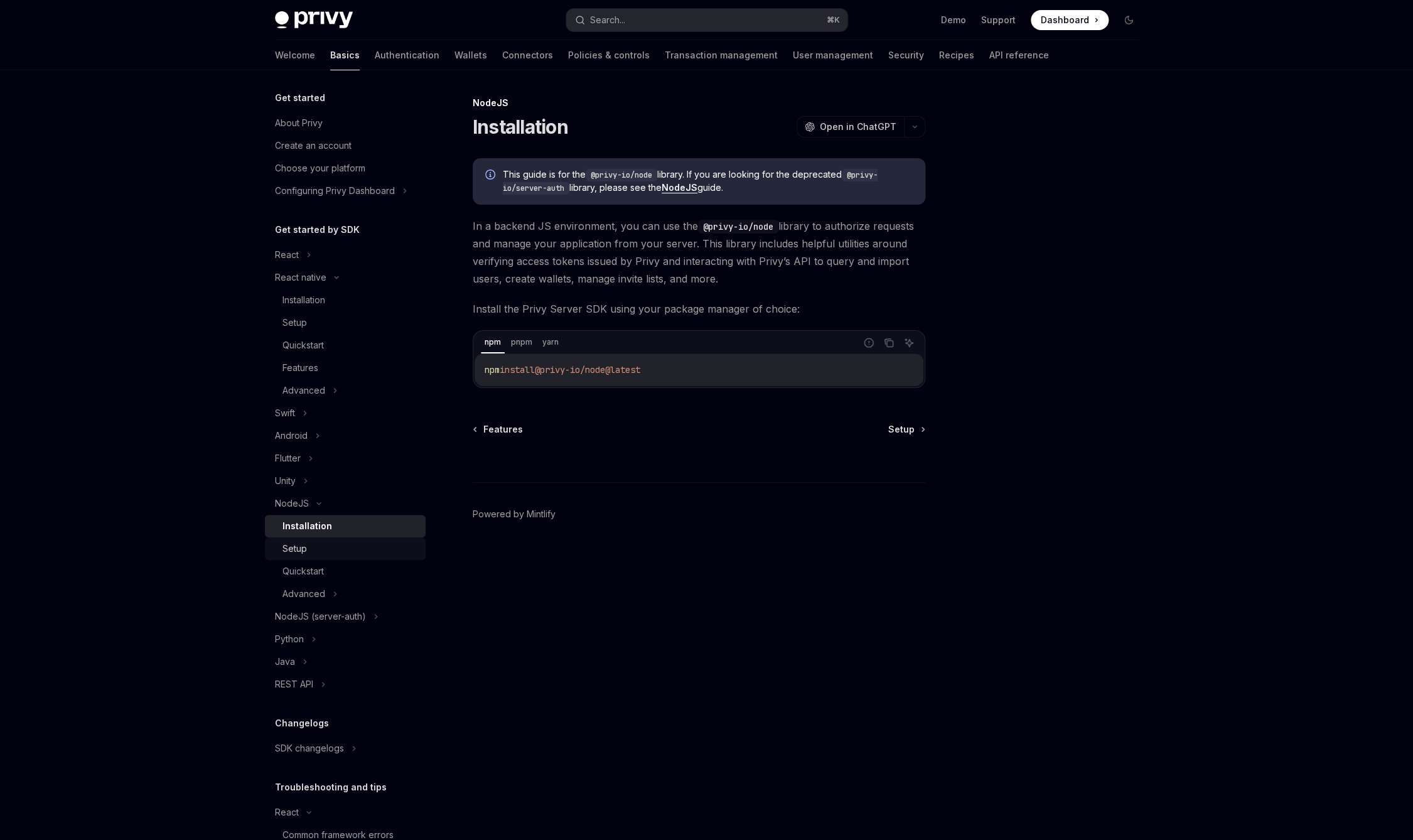
click at [352, 548] on div "Setup" at bounding box center [350, 548] width 136 height 15
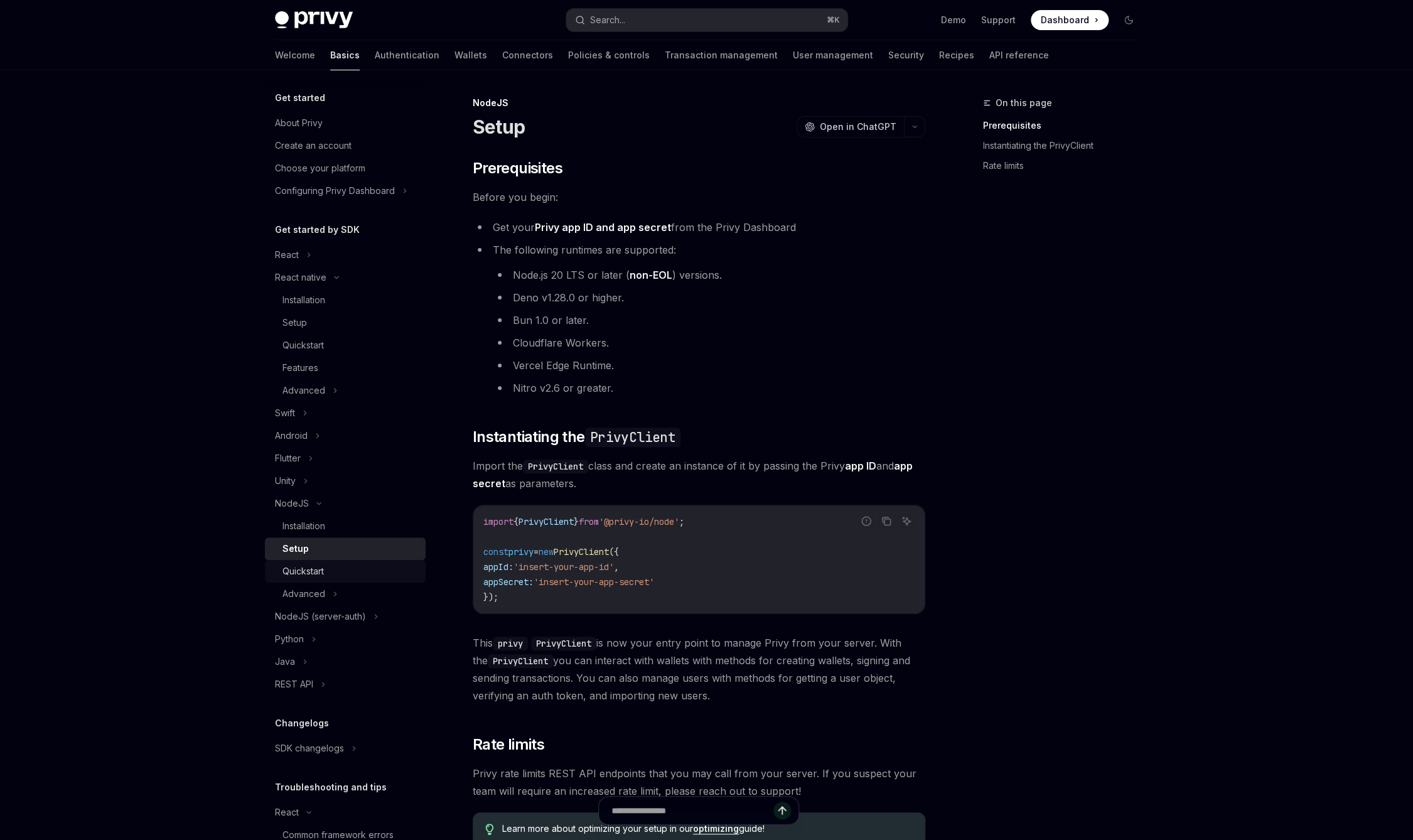
click at [356, 569] on div "Quickstart" at bounding box center [350, 570] width 136 height 15
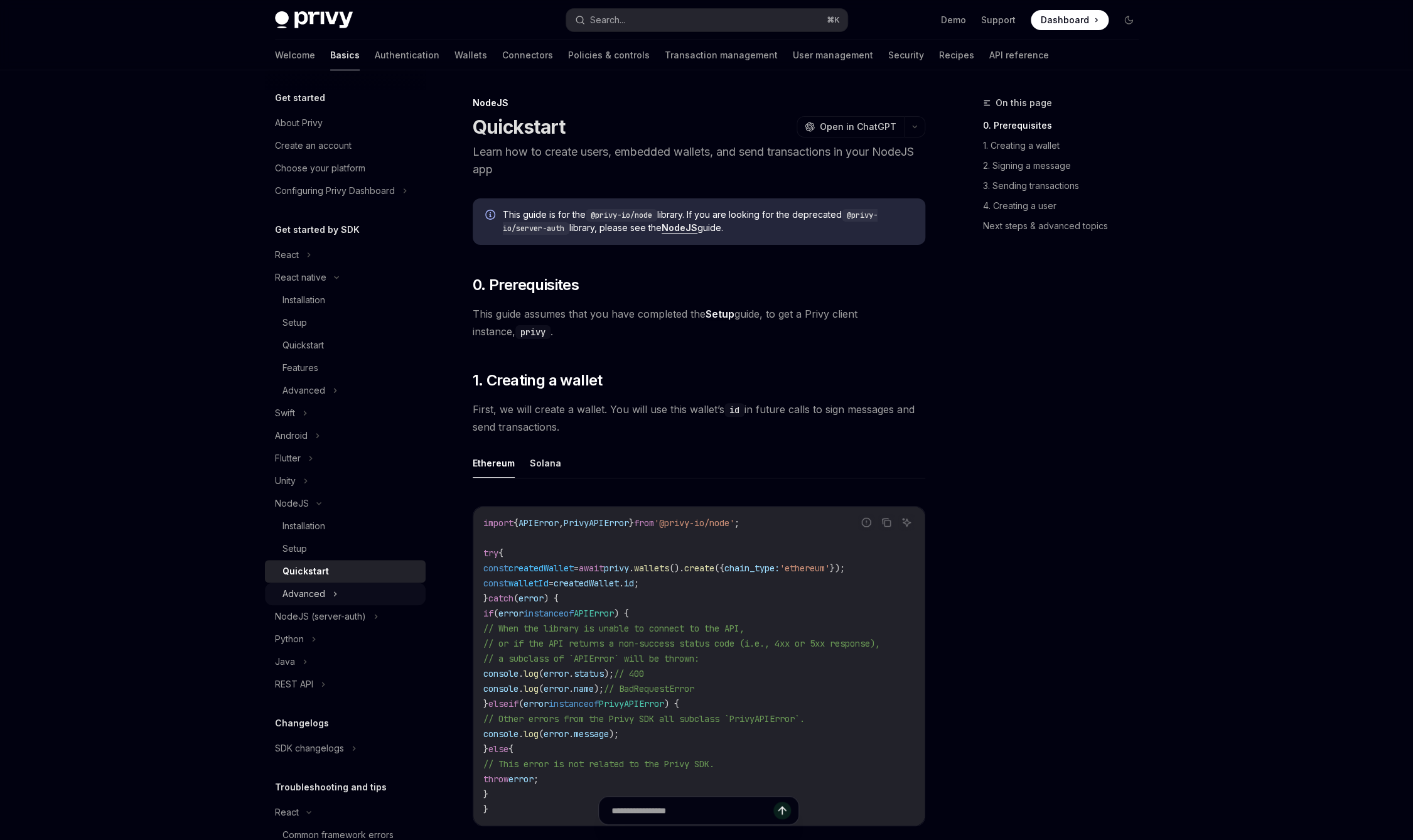
click at [352, 587] on button "Advanced" at bounding box center [345, 593] width 160 height 22
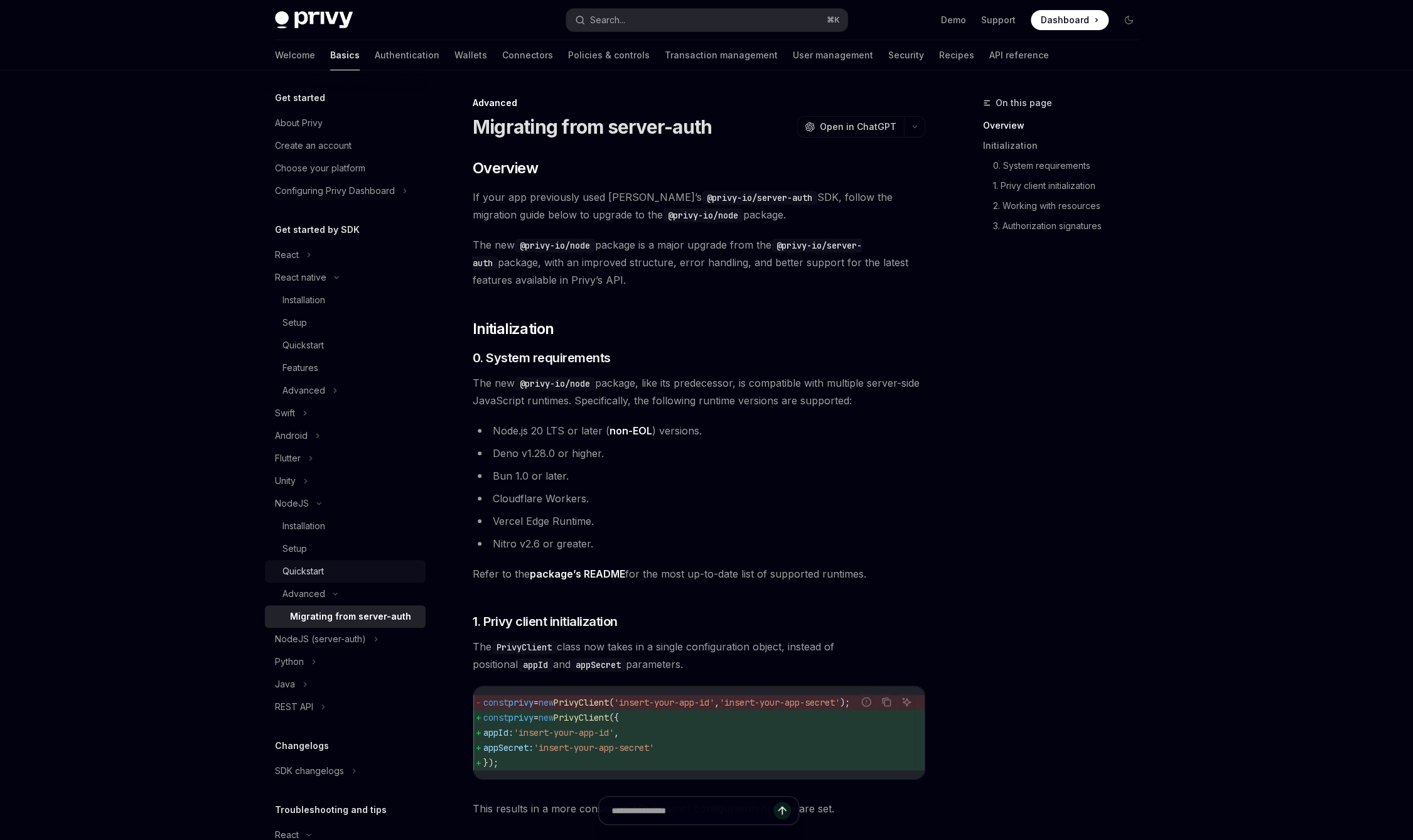
click at [355, 571] on div "Quickstart" at bounding box center [350, 570] width 136 height 15
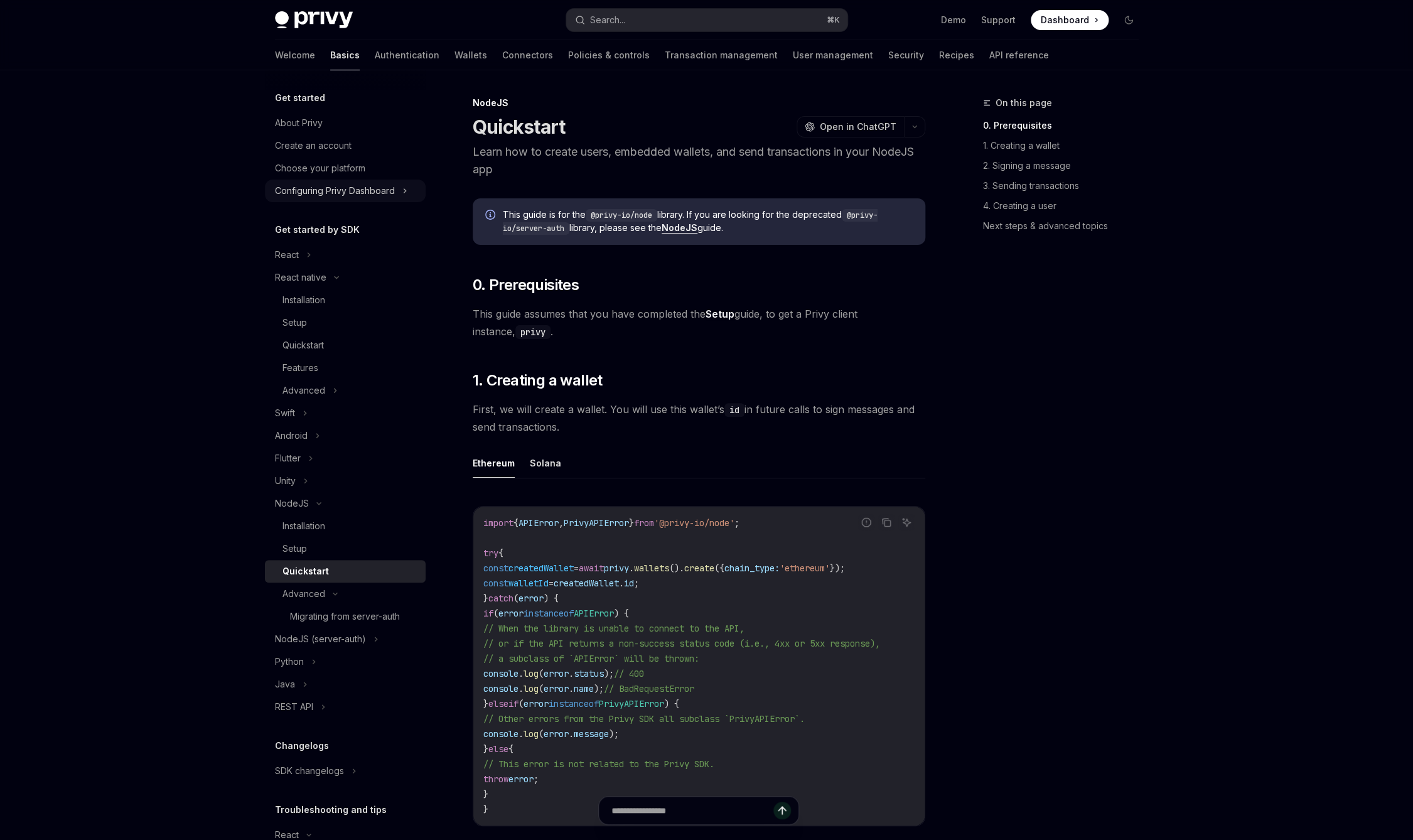
click at [344, 190] on div "Configuring Privy Dashboard" at bounding box center [334, 190] width 120 height 15
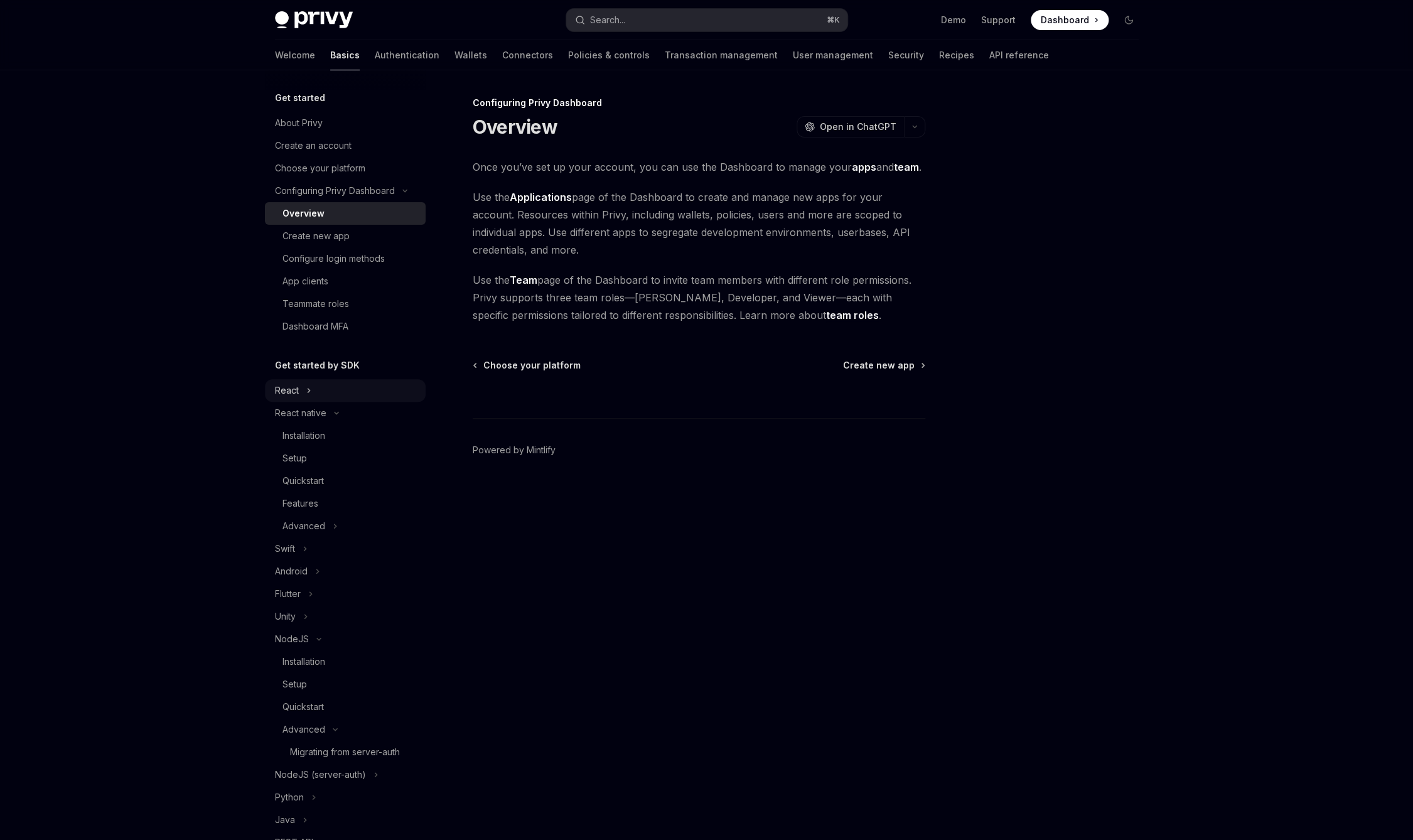
click at [331, 396] on button "React" at bounding box center [345, 390] width 160 height 22
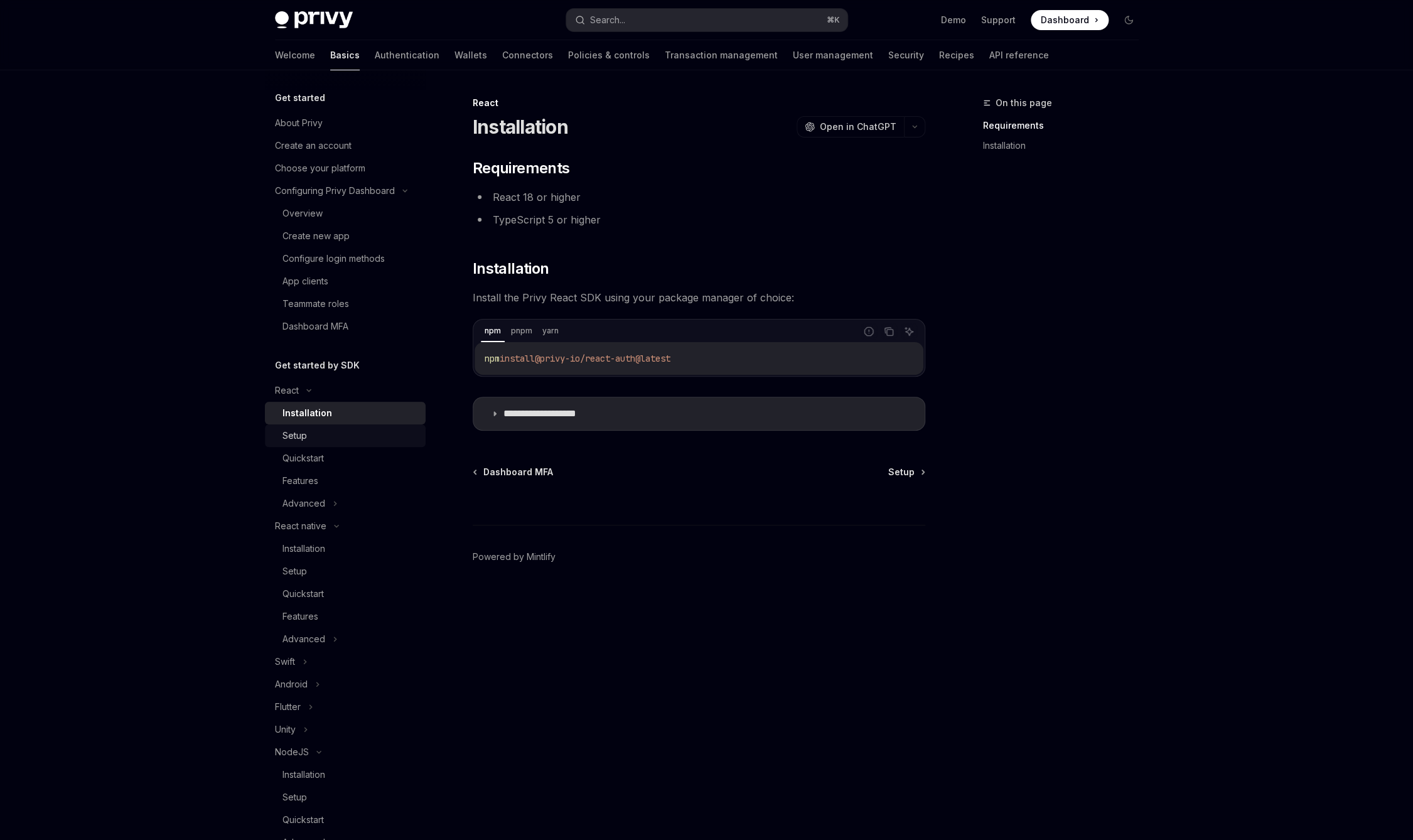
click at [334, 429] on div "Setup" at bounding box center [350, 435] width 136 height 15
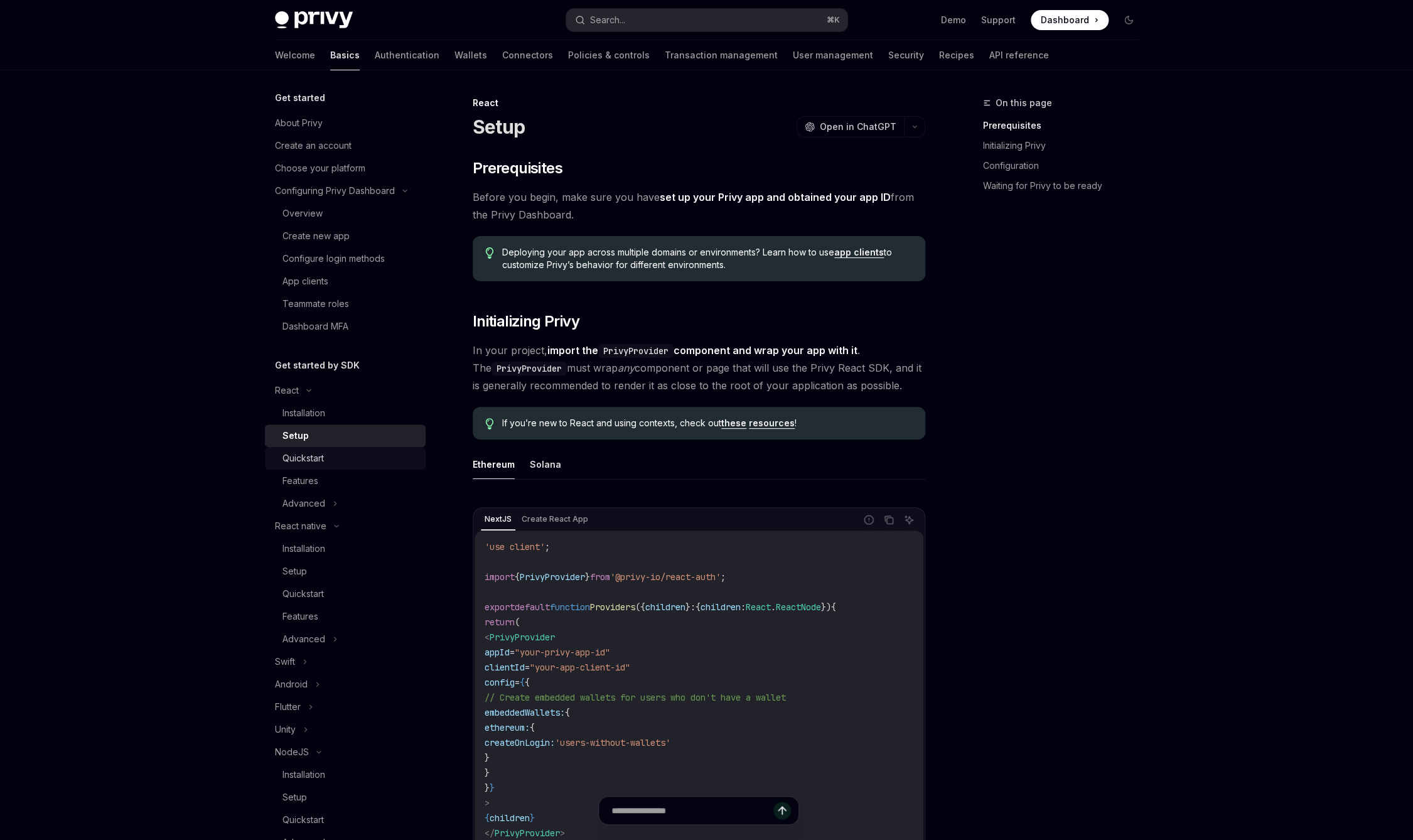
click at [335, 447] on link "Quickstart" at bounding box center [345, 457] width 160 height 22
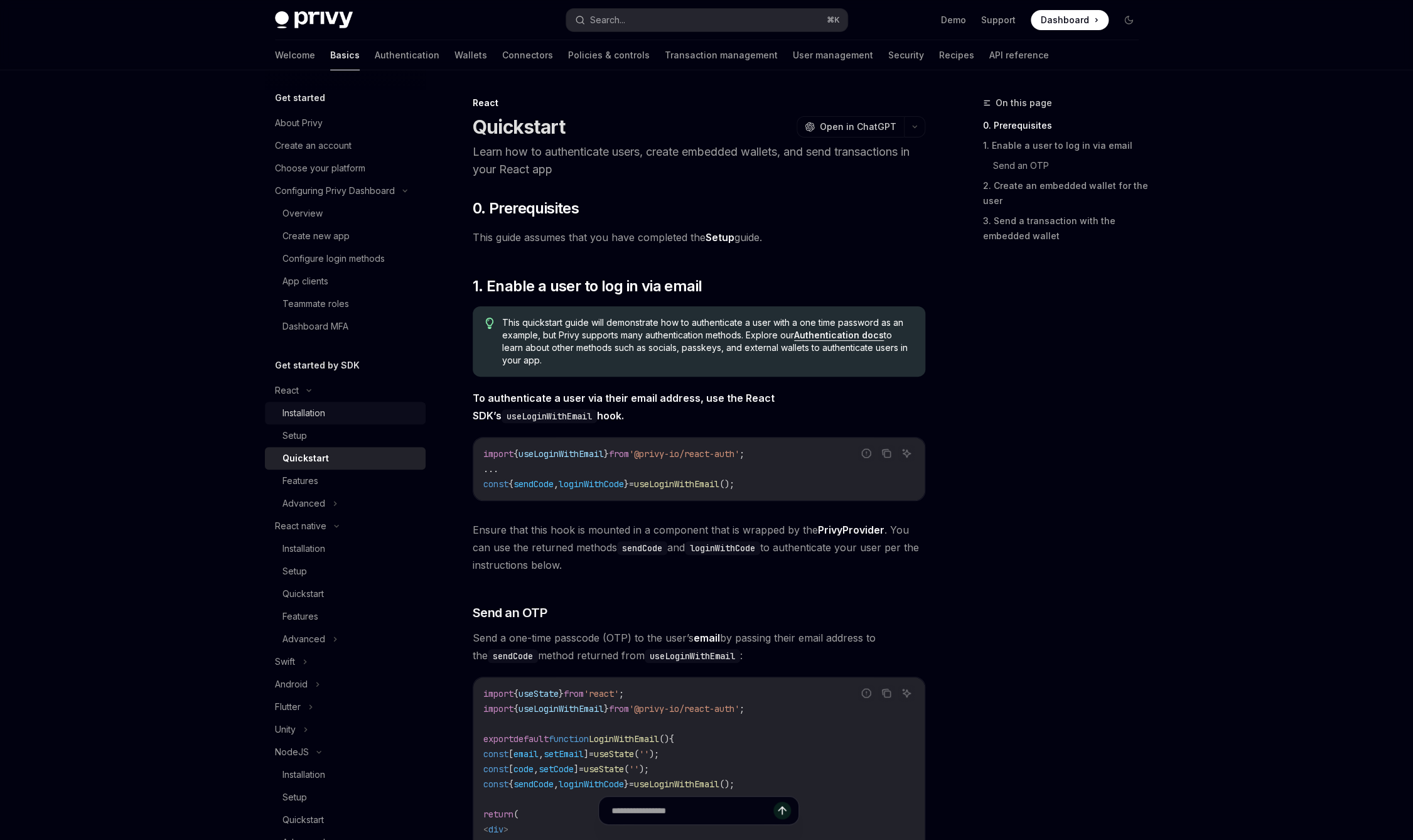
click at [345, 418] on div "Installation" at bounding box center [350, 412] width 136 height 15
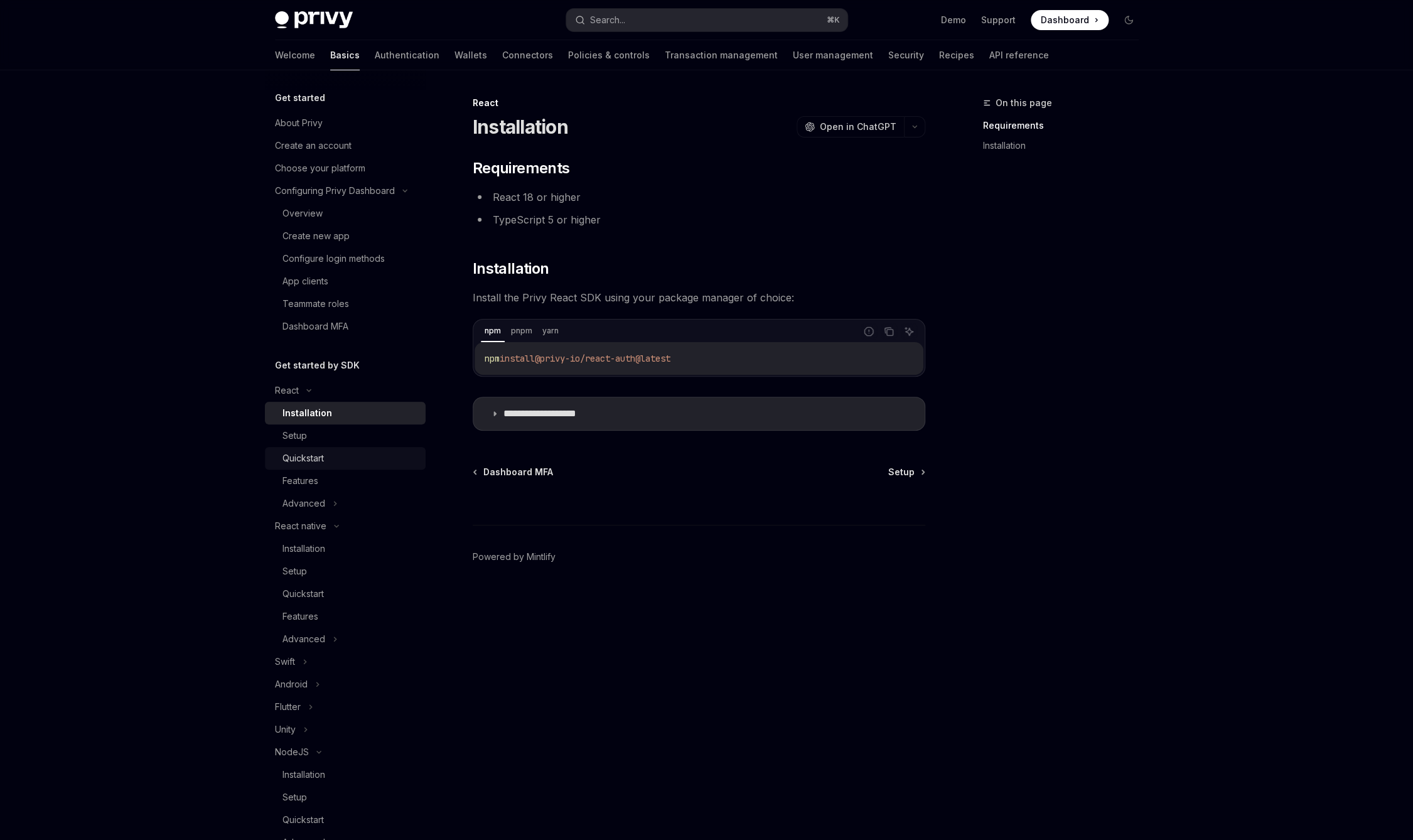
click at [332, 446] on link "Quickstart" at bounding box center [345, 457] width 160 height 22
type textarea "*"
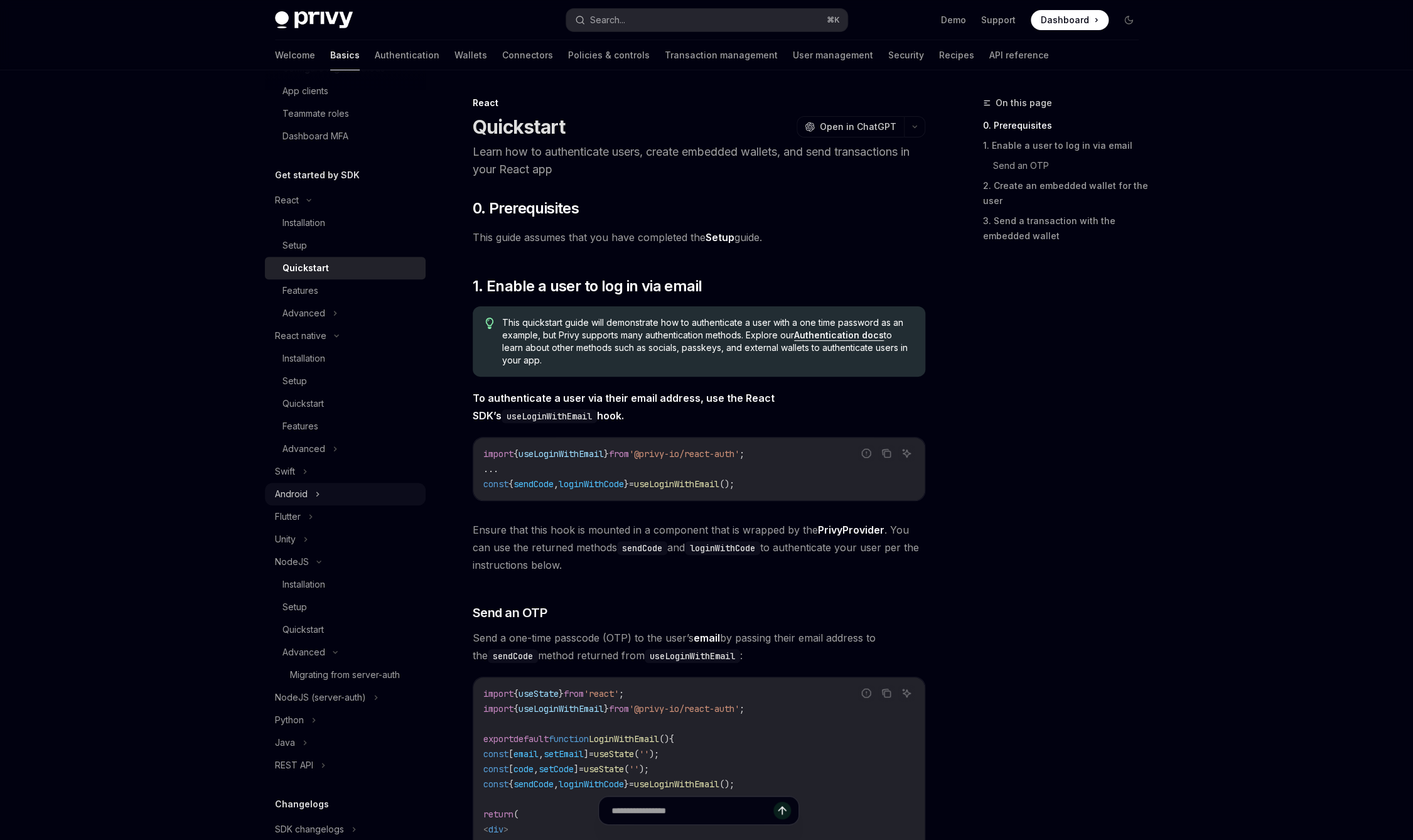
scroll to position [217, 0]
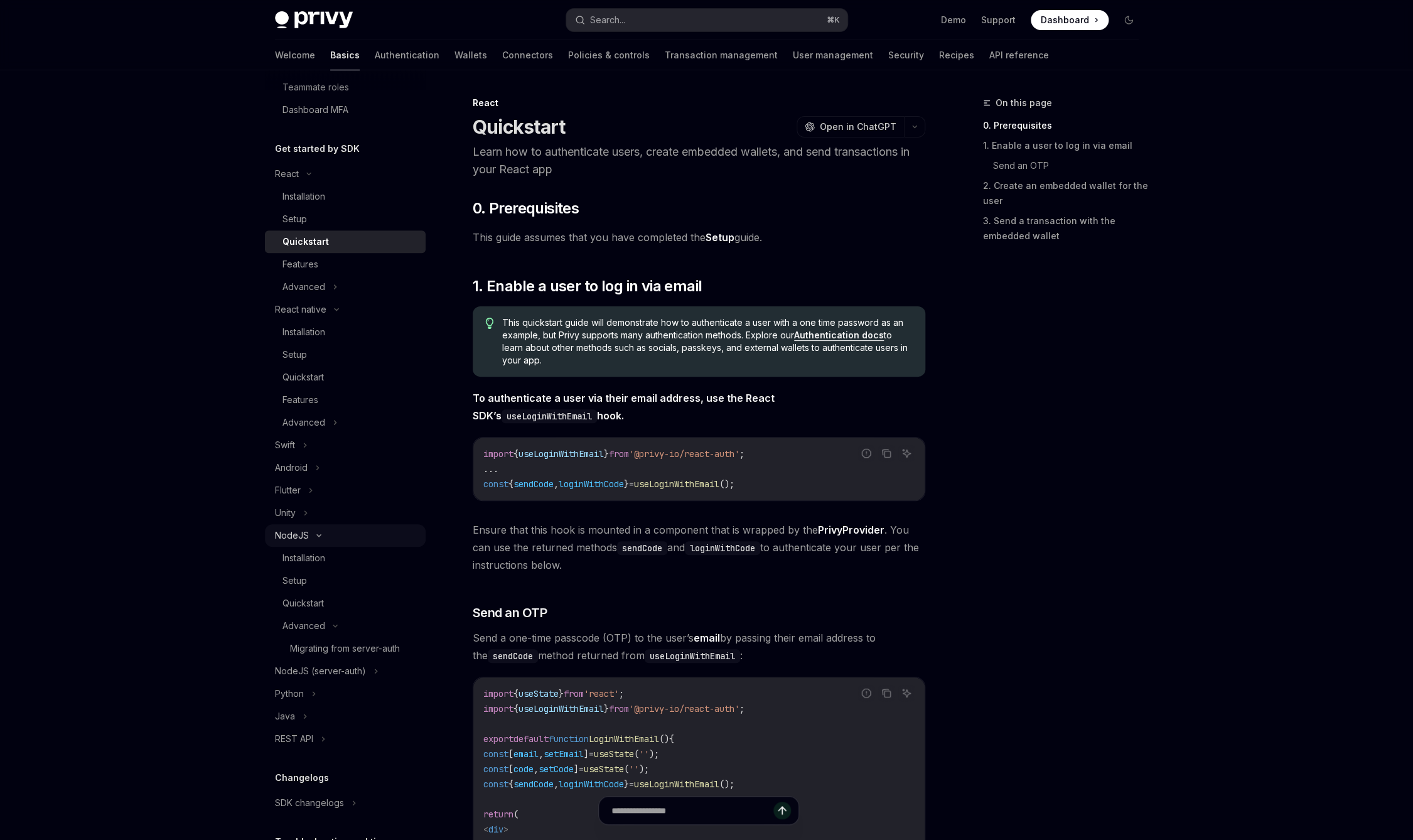
click at [316, 536] on icon at bounding box center [319, 534] width 15 height 5
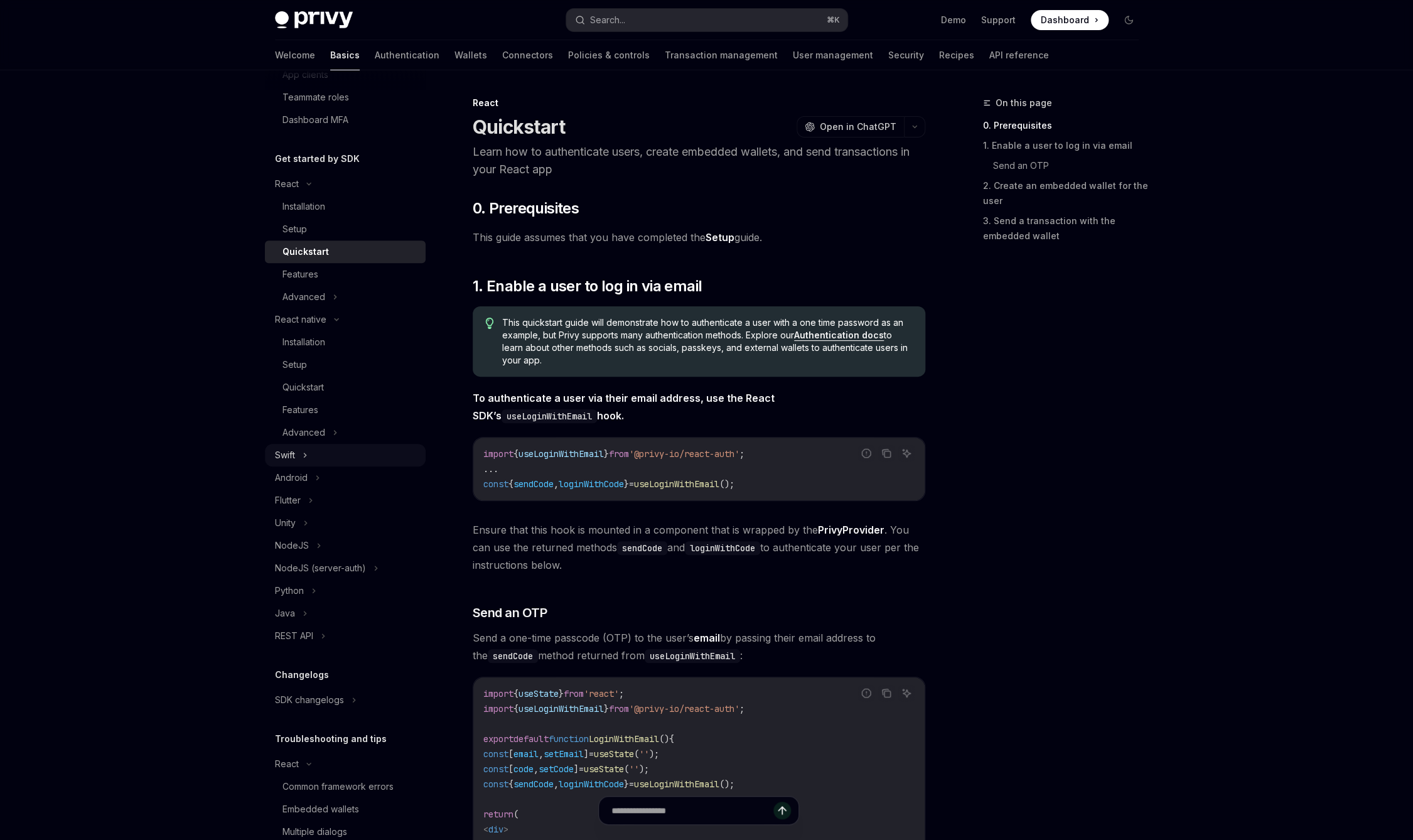
scroll to position [195, 0]
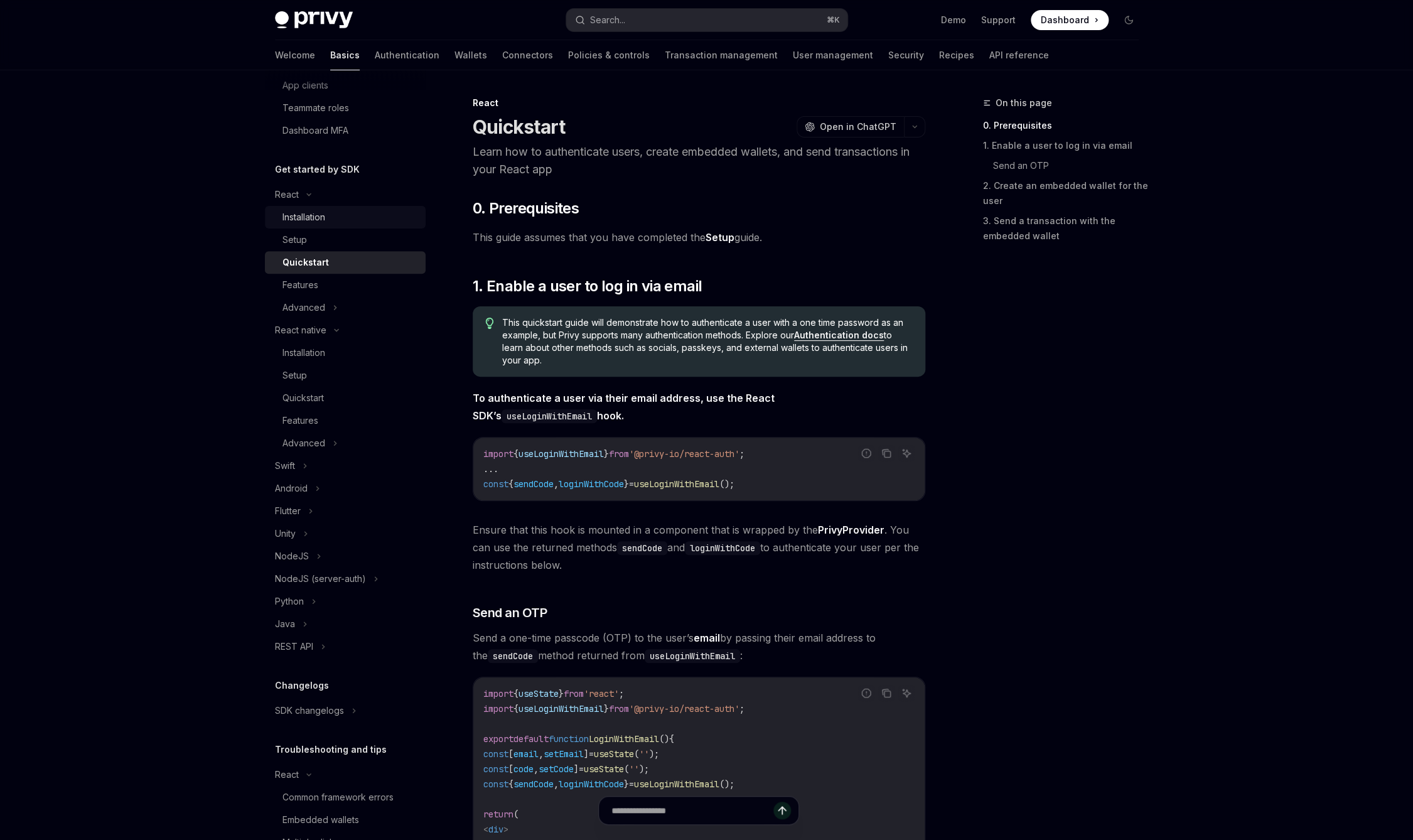
click at [339, 217] on div "Installation" at bounding box center [350, 217] width 136 height 15
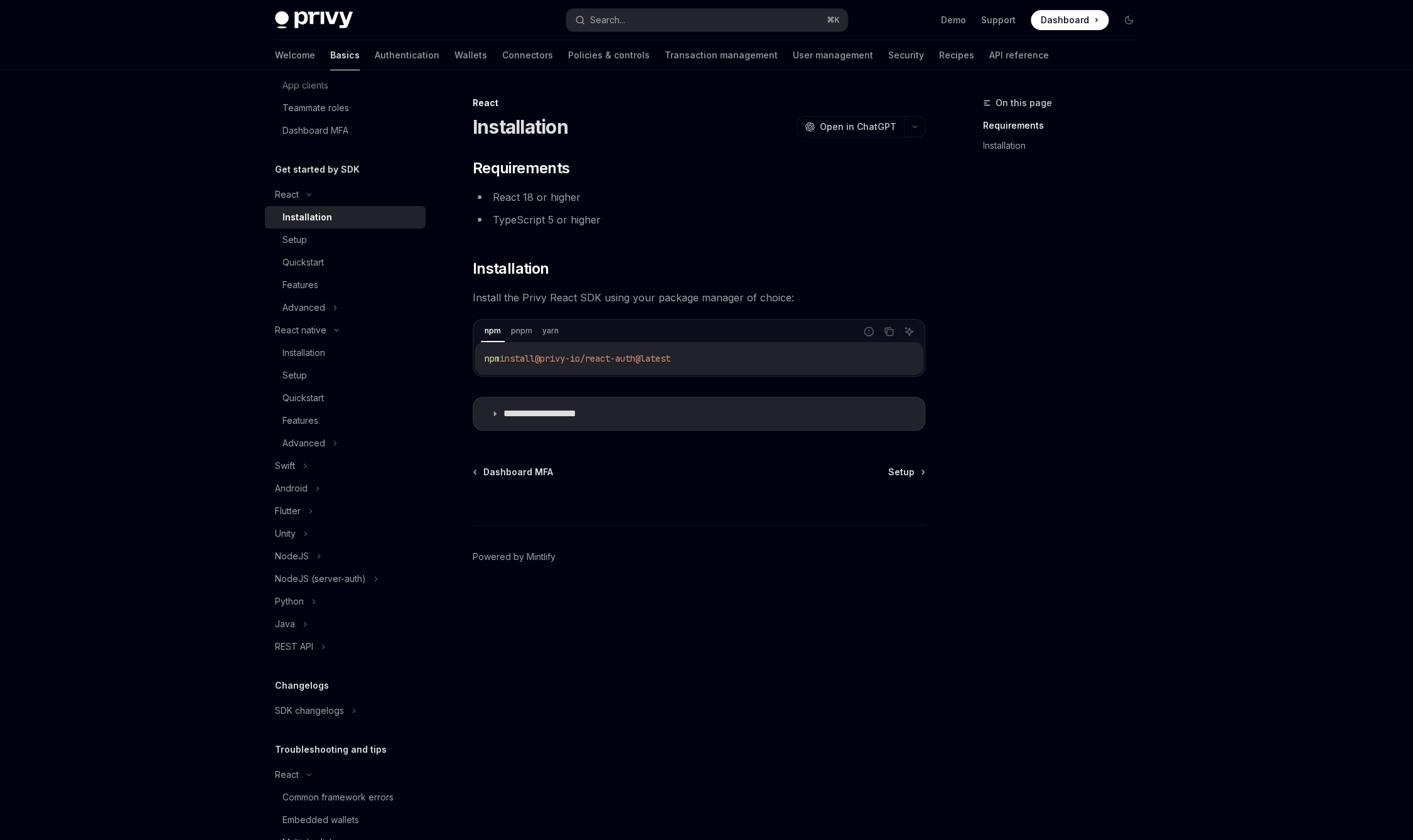
click at [591, 352] on code "npm install @privy-io/react-auth@latest" at bounding box center [699, 357] width 429 height 15
copy span "npm install @privy-io/react-auth@latest"
click at [594, 353] on span "@privy-io/react-auth@latest" at bounding box center [602, 358] width 136 height 12
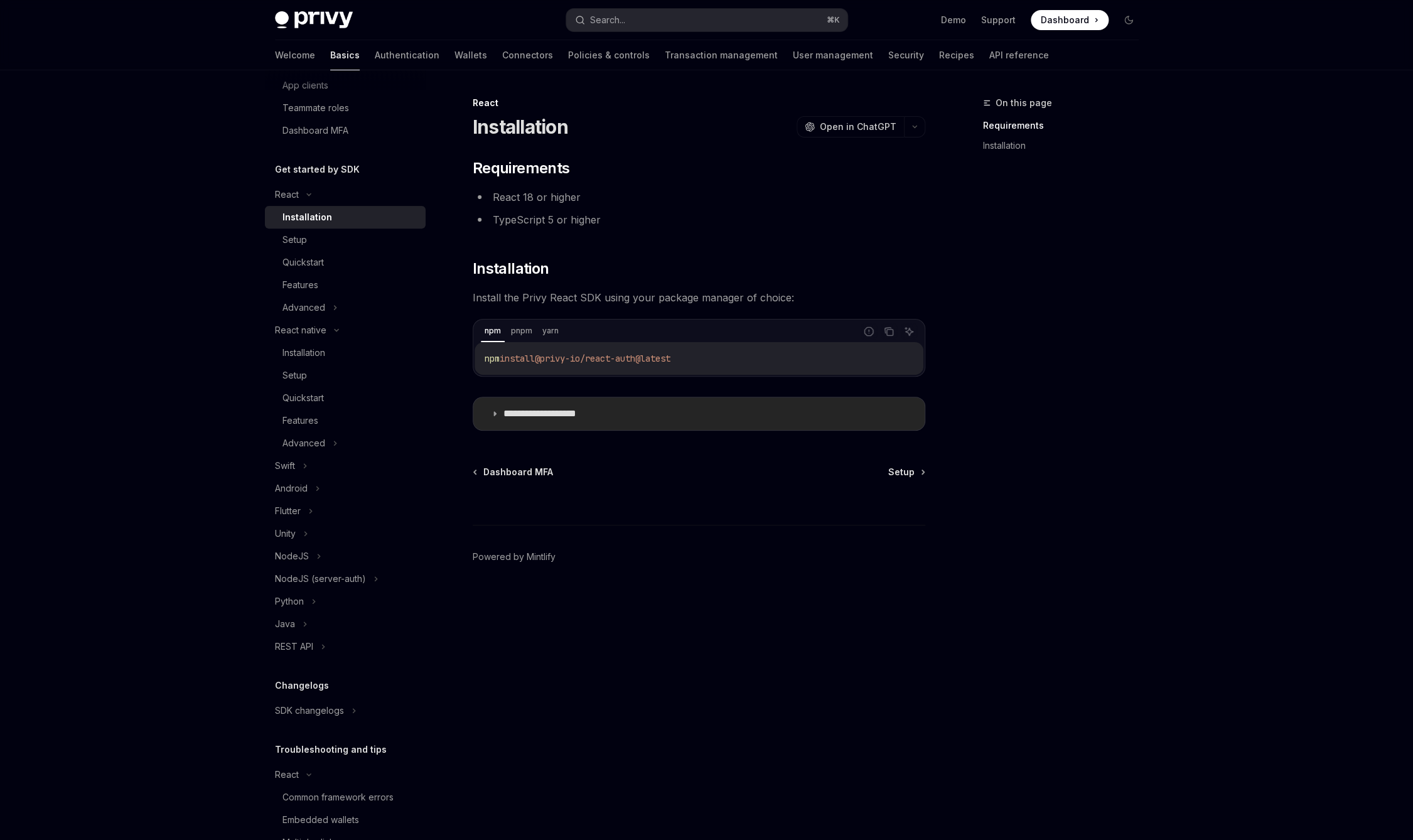
click at [582, 420] on summary "**********" at bounding box center [699, 413] width 451 height 32
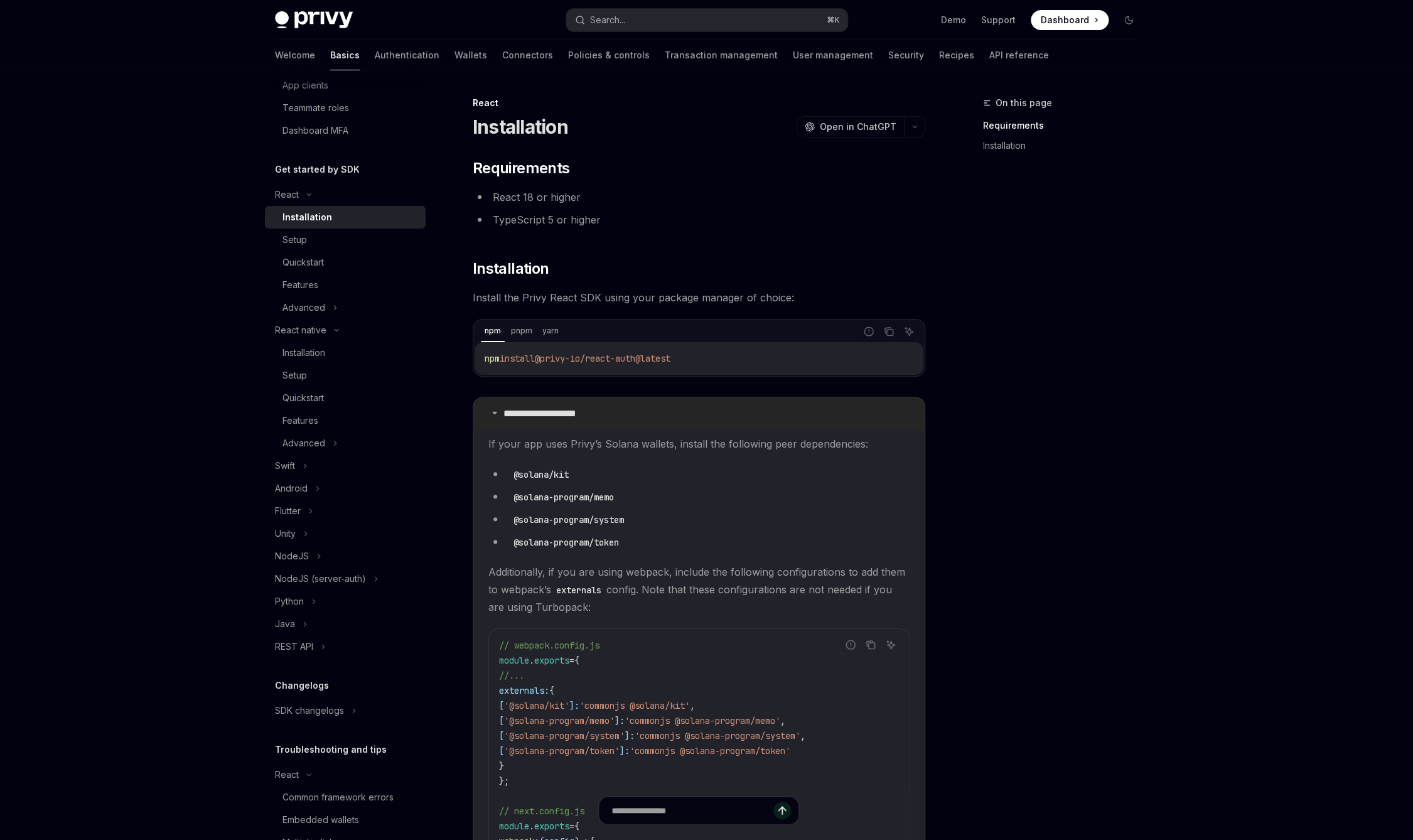
click at [580, 417] on p "**********" at bounding box center [555, 413] width 104 height 13
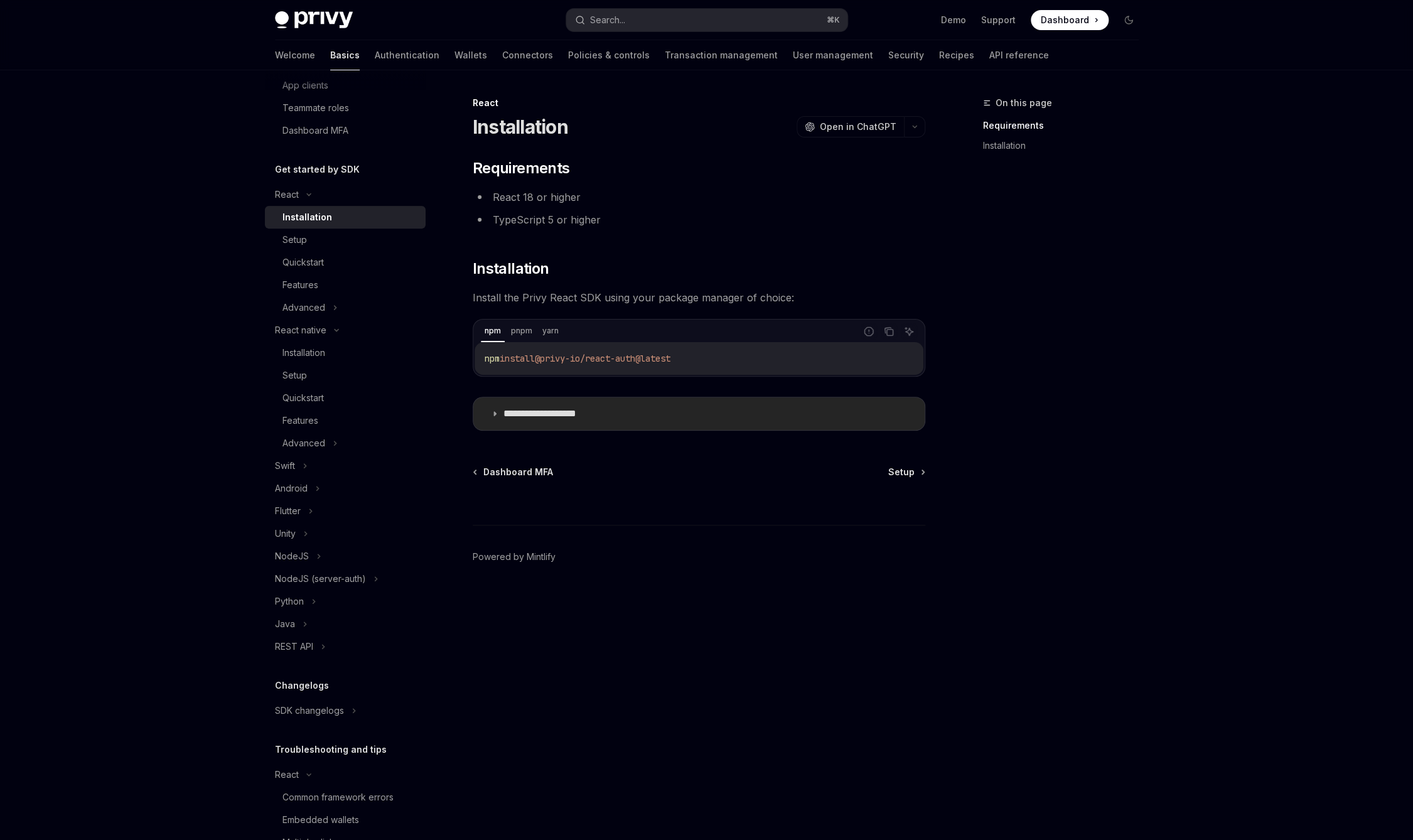
click at [580, 417] on p "**********" at bounding box center [555, 413] width 104 height 13
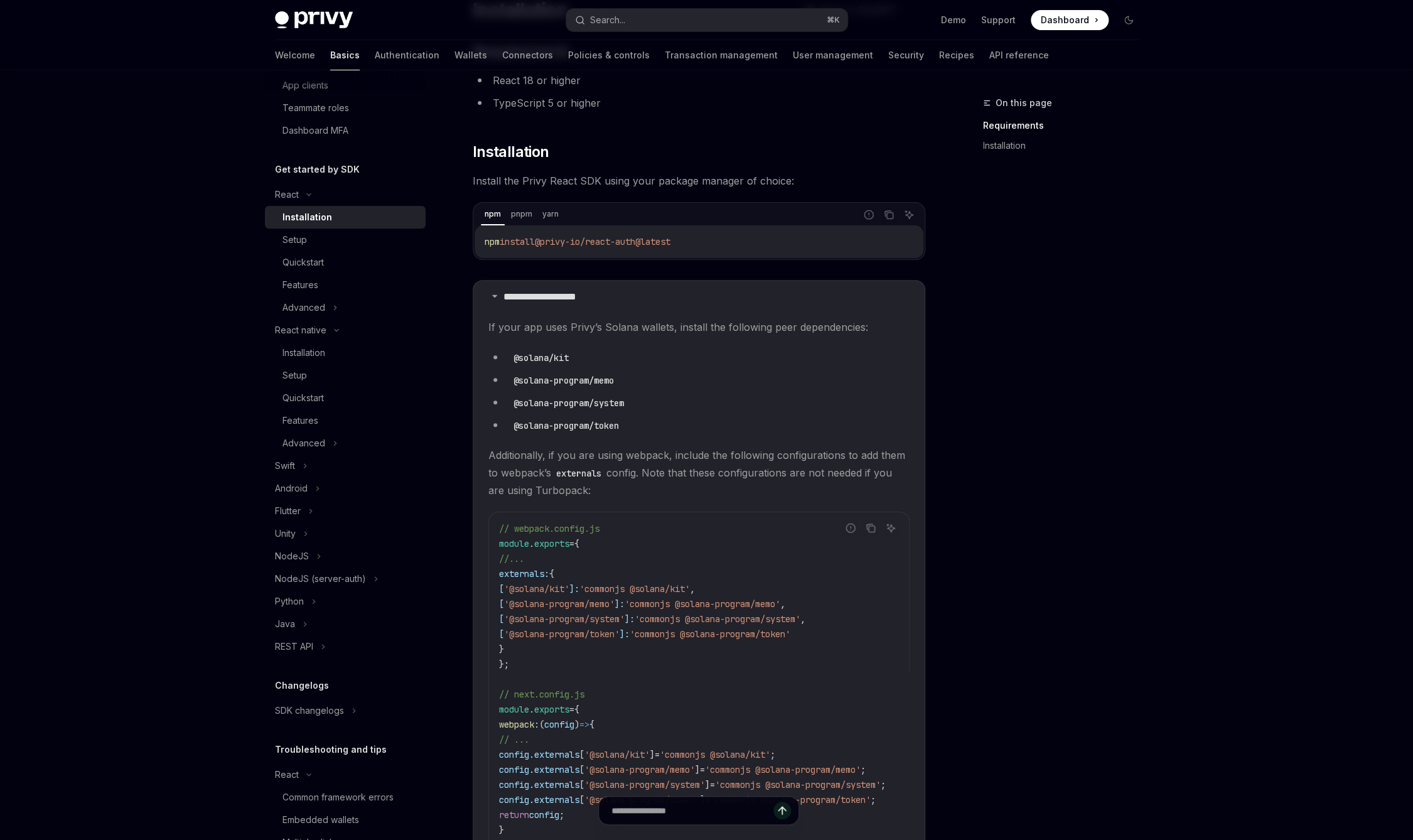
scroll to position [104, 0]
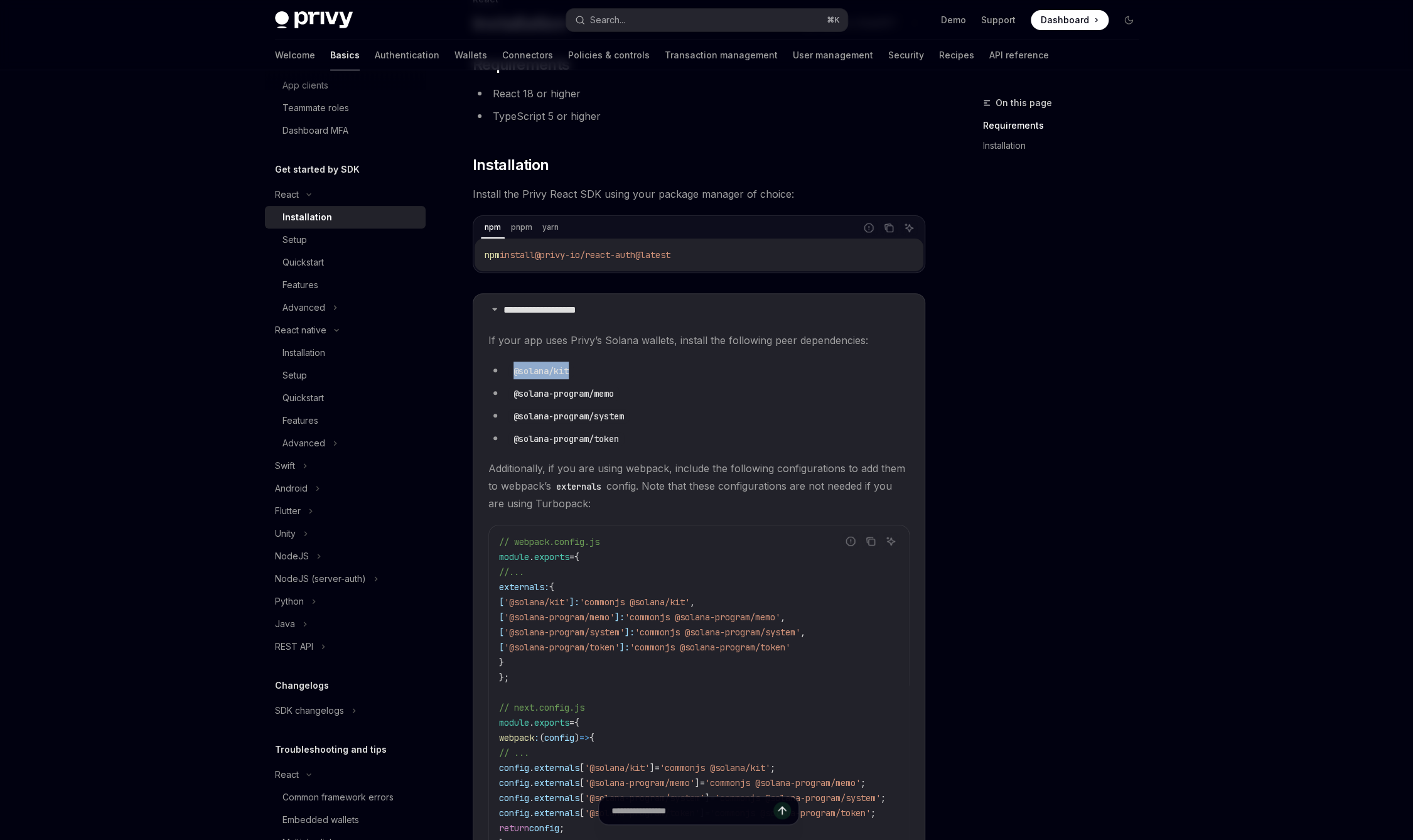
drag, startPoint x: 583, startPoint y: 376, endPoint x: 506, endPoint y: 371, distance: 77.2
click at [506, 371] on li "@solana/kit" at bounding box center [699, 370] width 421 height 18
copy code "@solana/kit"
copy code "@privy-io/react-auth@latest"
drag, startPoint x: 703, startPoint y: 266, endPoint x: 547, endPoint y: 254, distance: 156.5
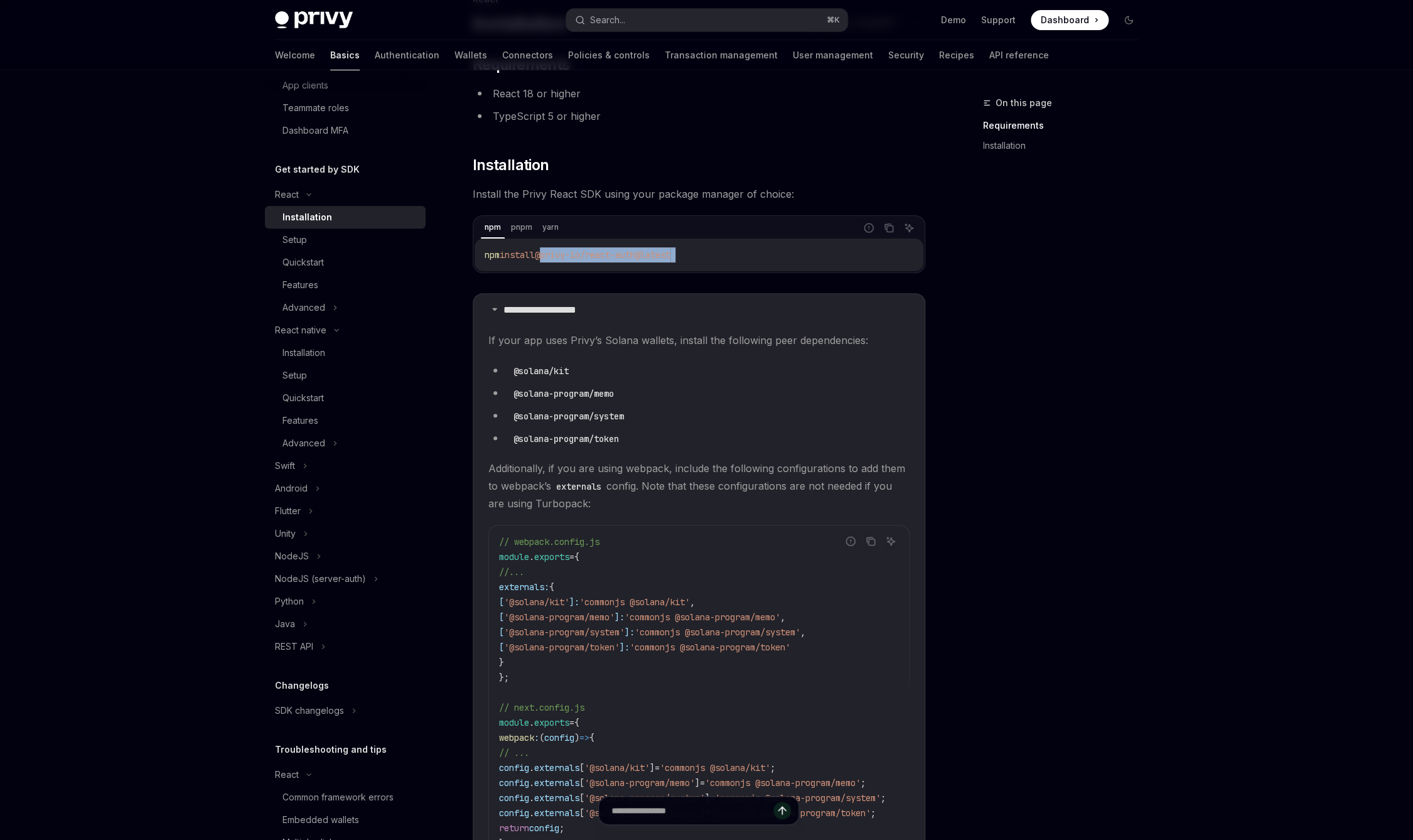
click at [547, 254] on div "npm install @privy-io/react-auth@latest" at bounding box center [699, 254] width 449 height 32
drag, startPoint x: 604, startPoint y: 333, endPoint x: 782, endPoint y: 358, distance: 179.7
click at [783, 358] on children "If your app uses Privy’s Solana wallets, install the following peer dependencie…" at bounding box center [699, 612] width 421 height 564
drag, startPoint x: 568, startPoint y: 360, endPoint x: 580, endPoint y: 371, distance: 16.3
click at [580, 371] on children "If your app uses Privy’s Solana wallets, install the following peer dependencie…" at bounding box center [699, 612] width 421 height 564
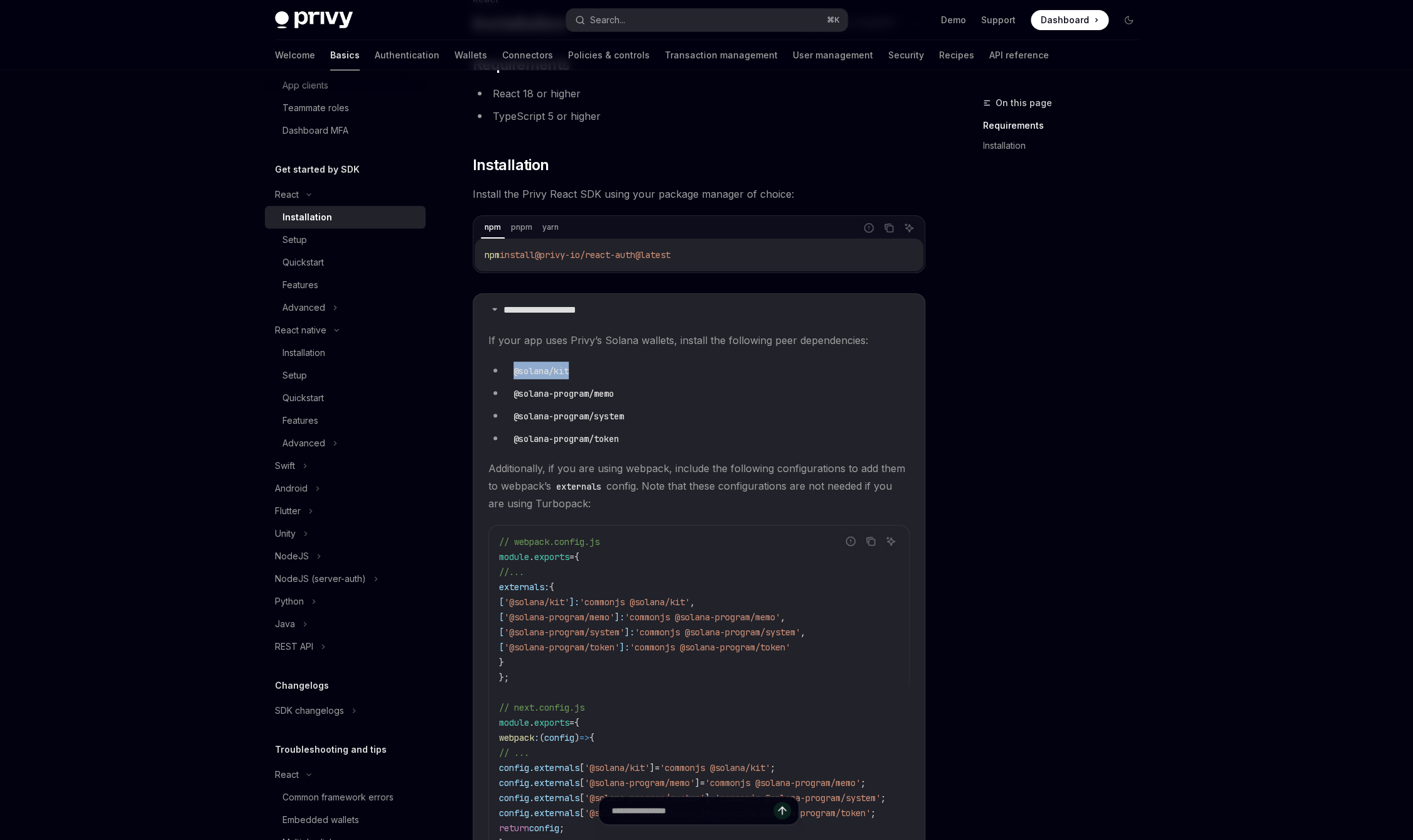
copy code "@solana/kit"
drag, startPoint x: 631, startPoint y: 404, endPoint x: 514, endPoint y: 394, distance: 117.4
click at [514, 394] on ul "@solana/kit @solana-program/memo @solana-program/system @solana-program/token" at bounding box center [699, 403] width 421 height 85
copy ul "@solana-program/memo"
drag, startPoint x: 627, startPoint y: 417, endPoint x: 514, endPoint y: 423, distance: 113.2
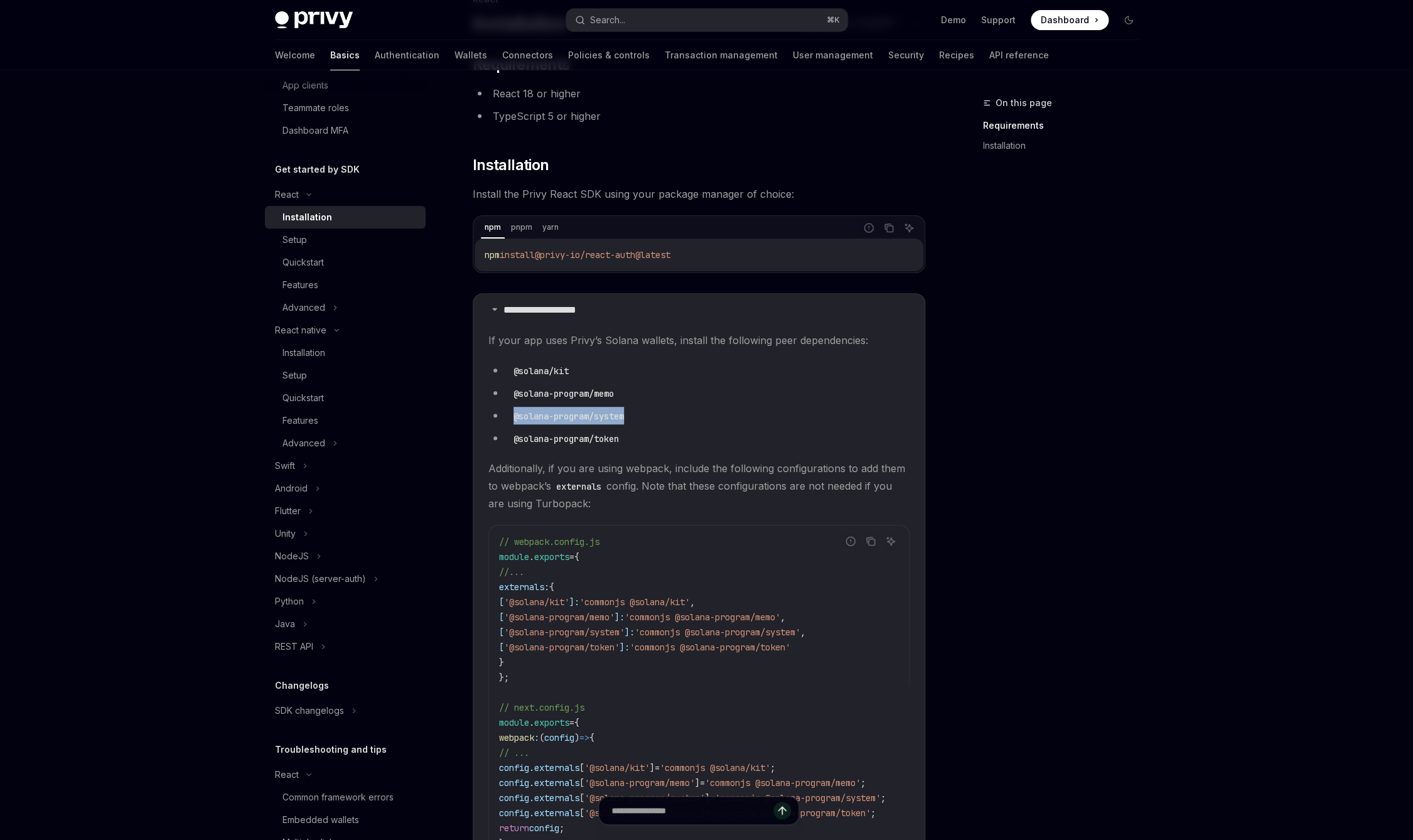
click at [514, 423] on code "@solana-program/system" at bounding box center [568, 416] width 120 height 14
copy code "@solana-program/system"
drag, startPoint x: 634, startPoint y: 442, endPoint x: 508, endPoint y: 439, distance: 126.0
click at [508, 439] on li "@solana-program/token" at bounding box center [699, 438] width 421 height 18
copy code "@solana-program/token"
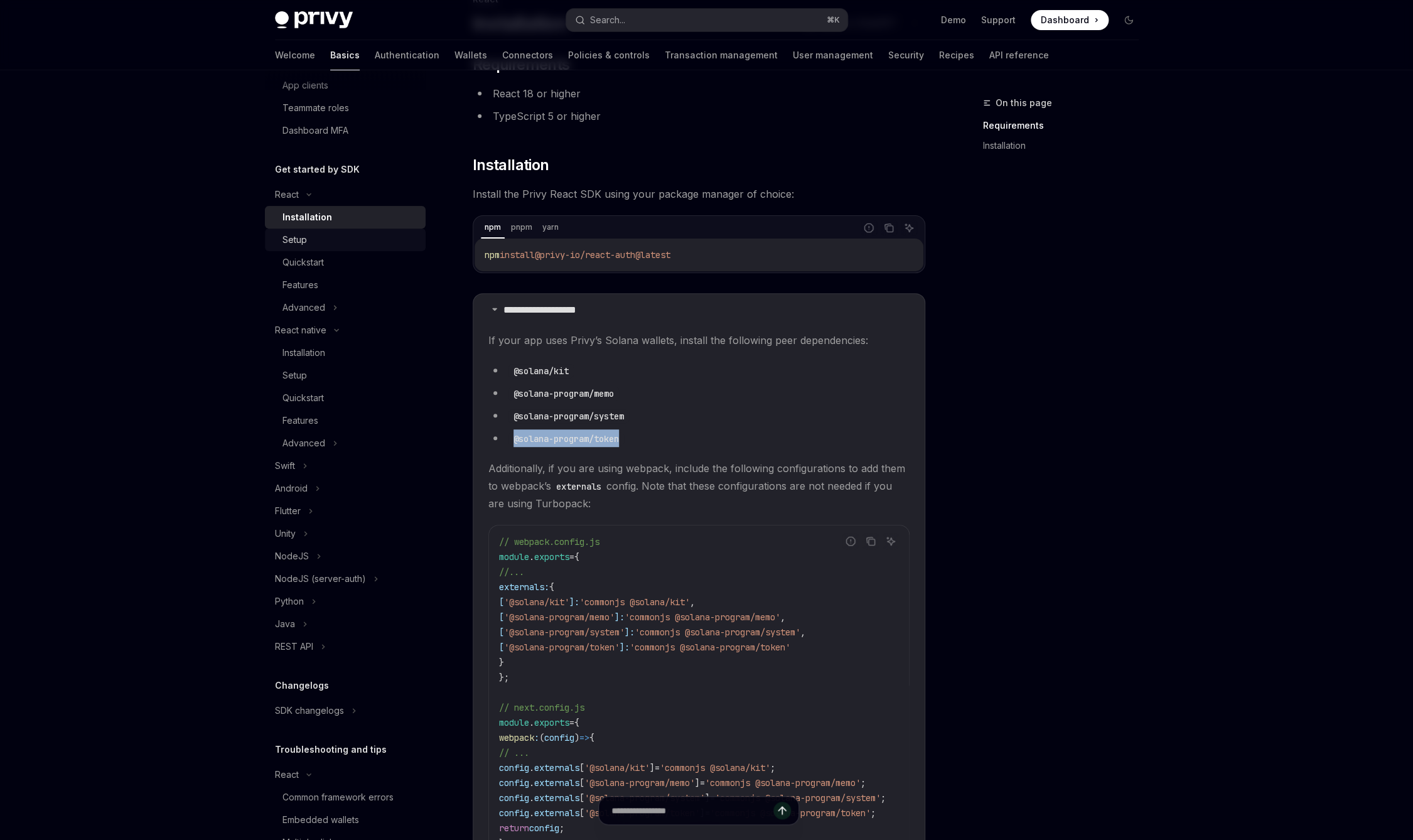
click at [339, 241] on div "Setup" at bounding box center [350, 239] width 136 height 15
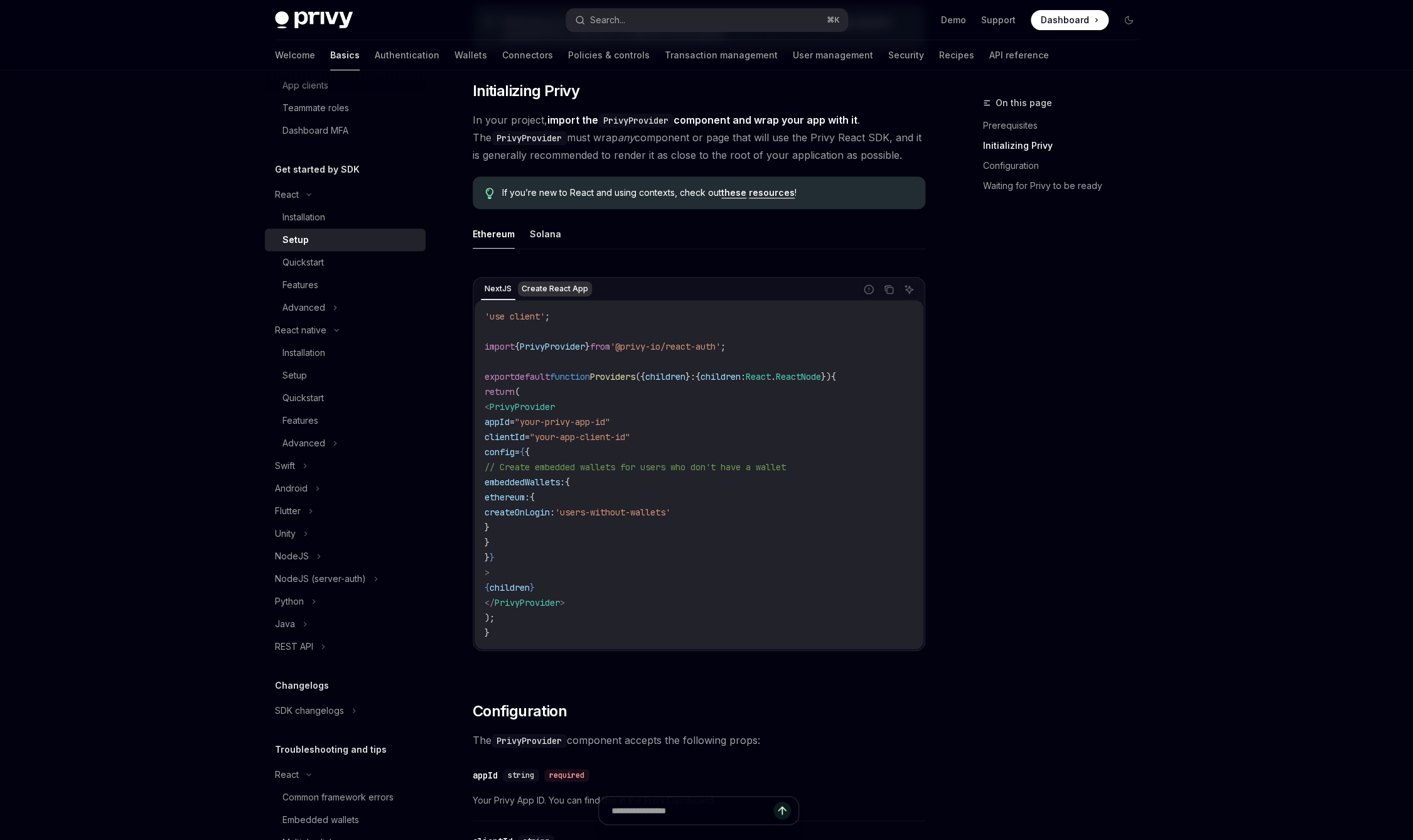
scroll to position [220, 0]
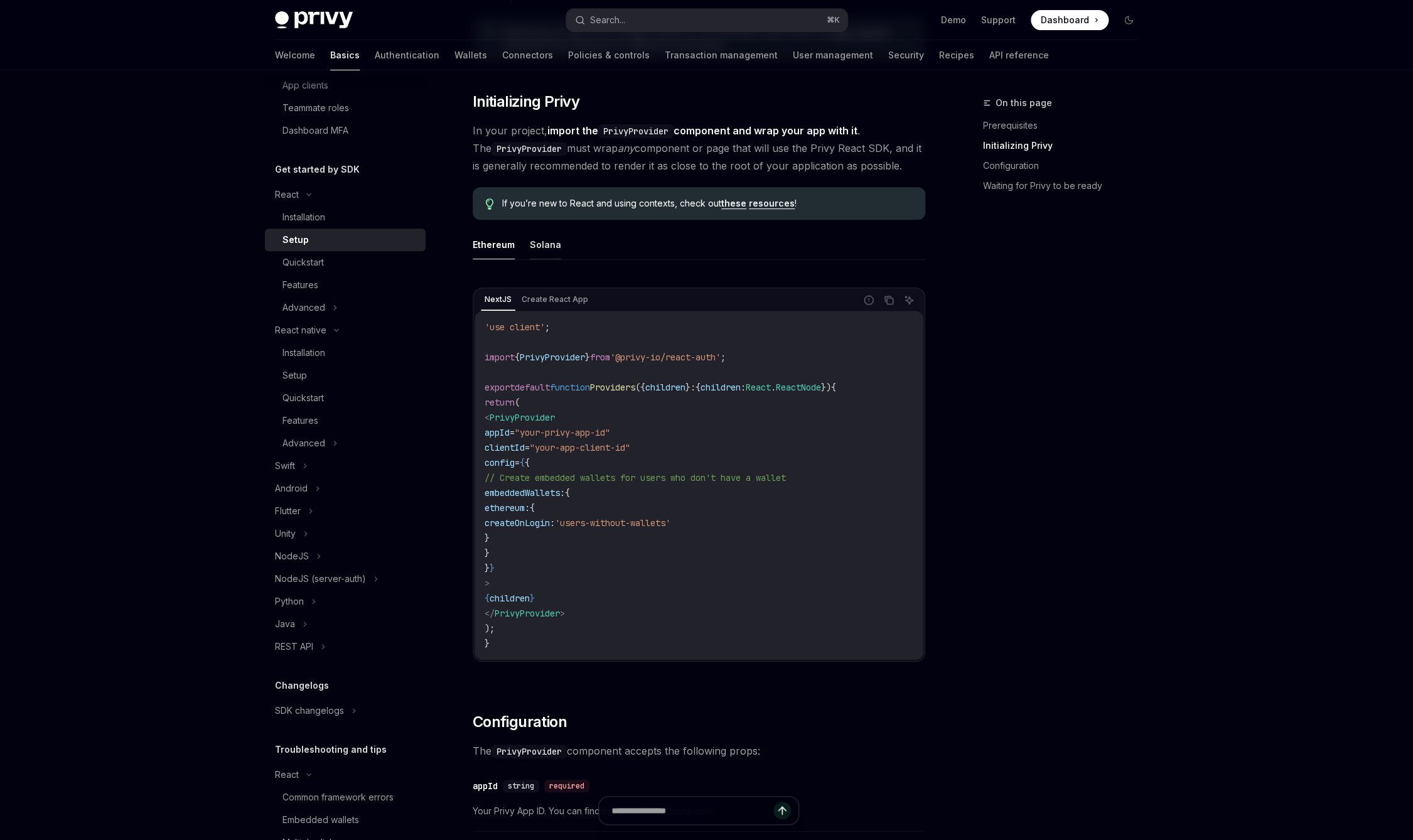
click at [535, 243] on button "Solana" at bounding box center [545, 244] width 31 height 29
type textarea "*"
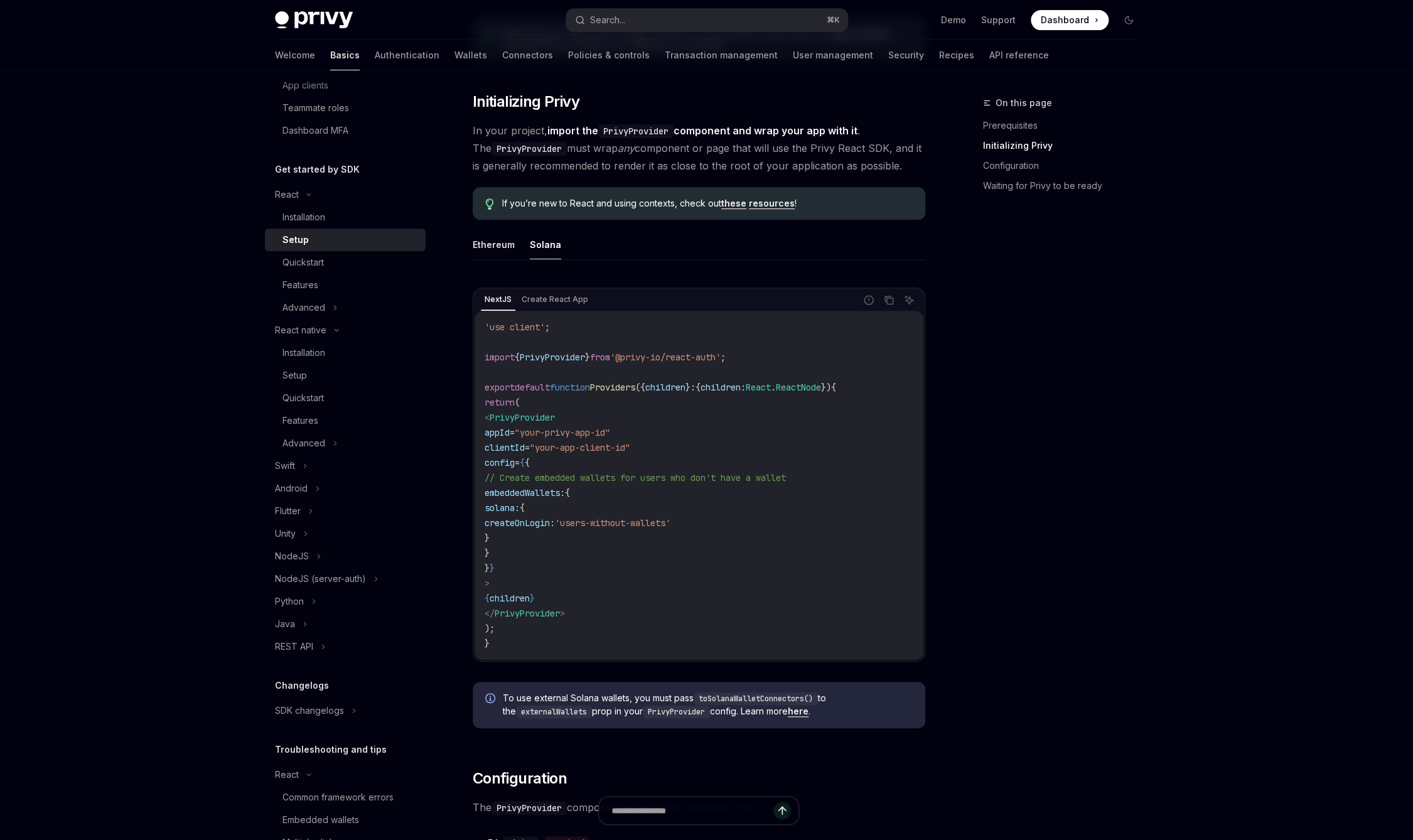
scroll to position [228, 0]
click at [890, 303] on icon "Copy the contents from the code block" at bounding box center [888, 301] width 10 height 10
click at [892, 305] on icon "Copy the contents from the code block" at bounding box center [889, 303] width 6 height 6
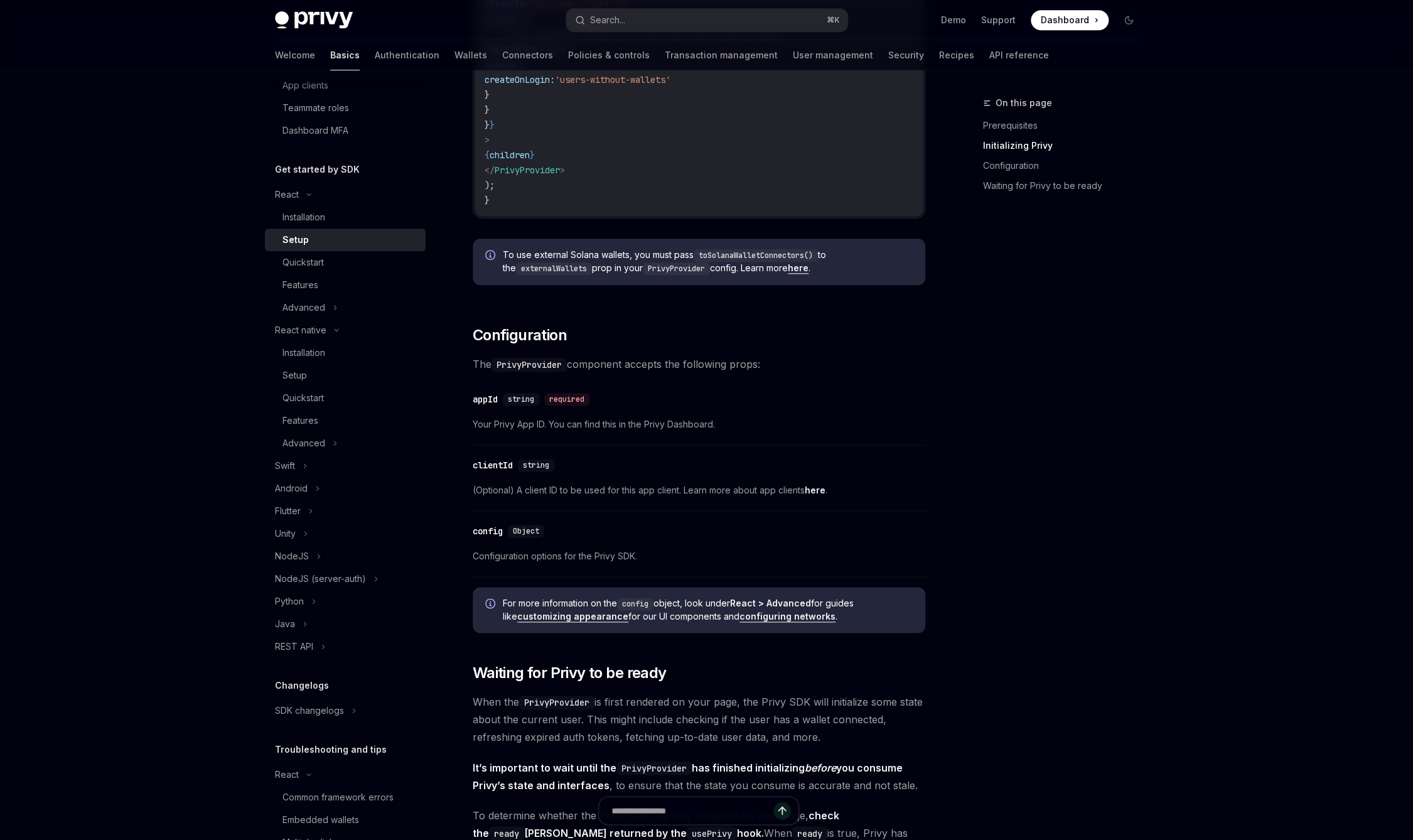
scroll to position [746, 0]
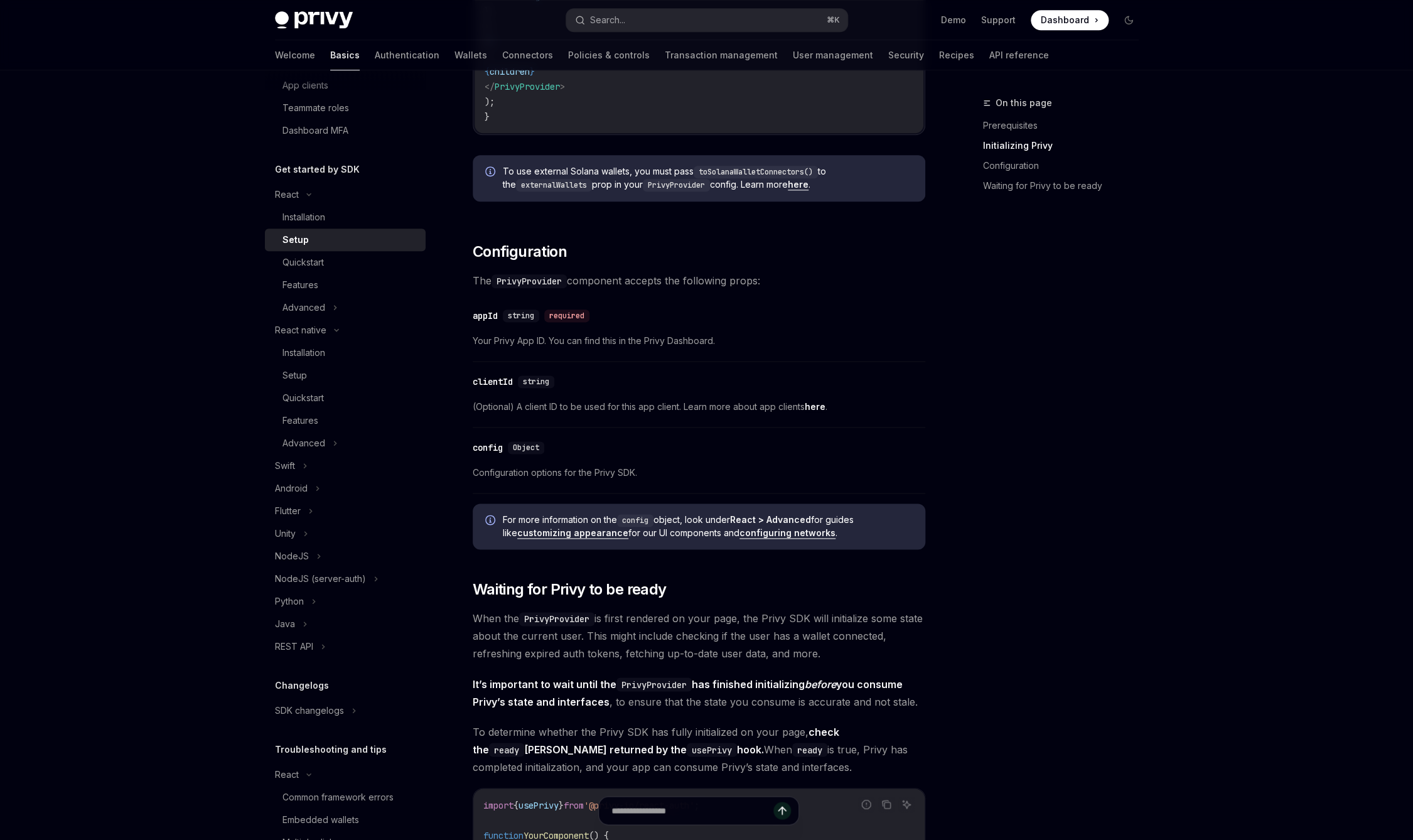
click at [817, 404] on link "here" at bounding box center [815, 406] width 21 height 12
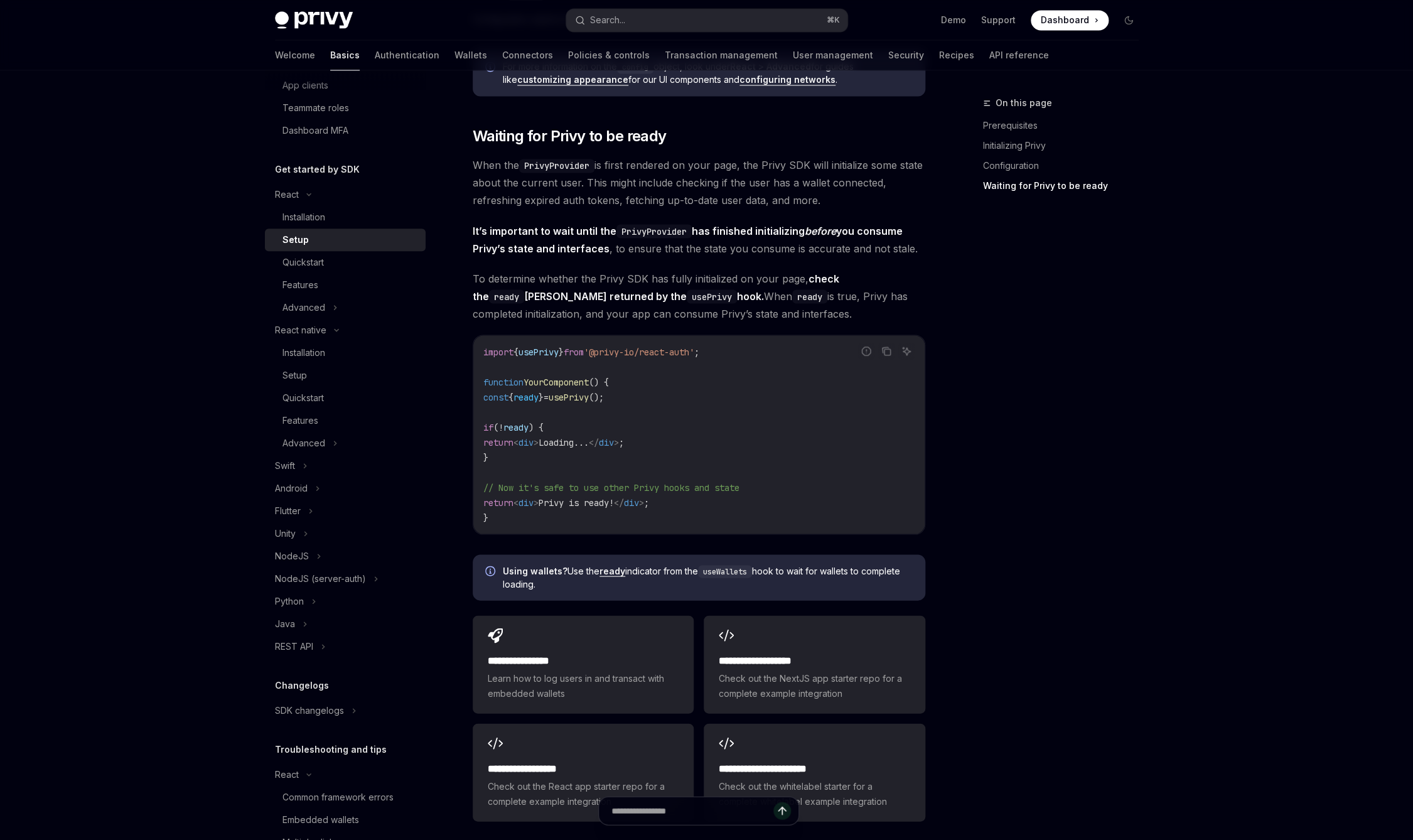
scroll to position [1243, 0]
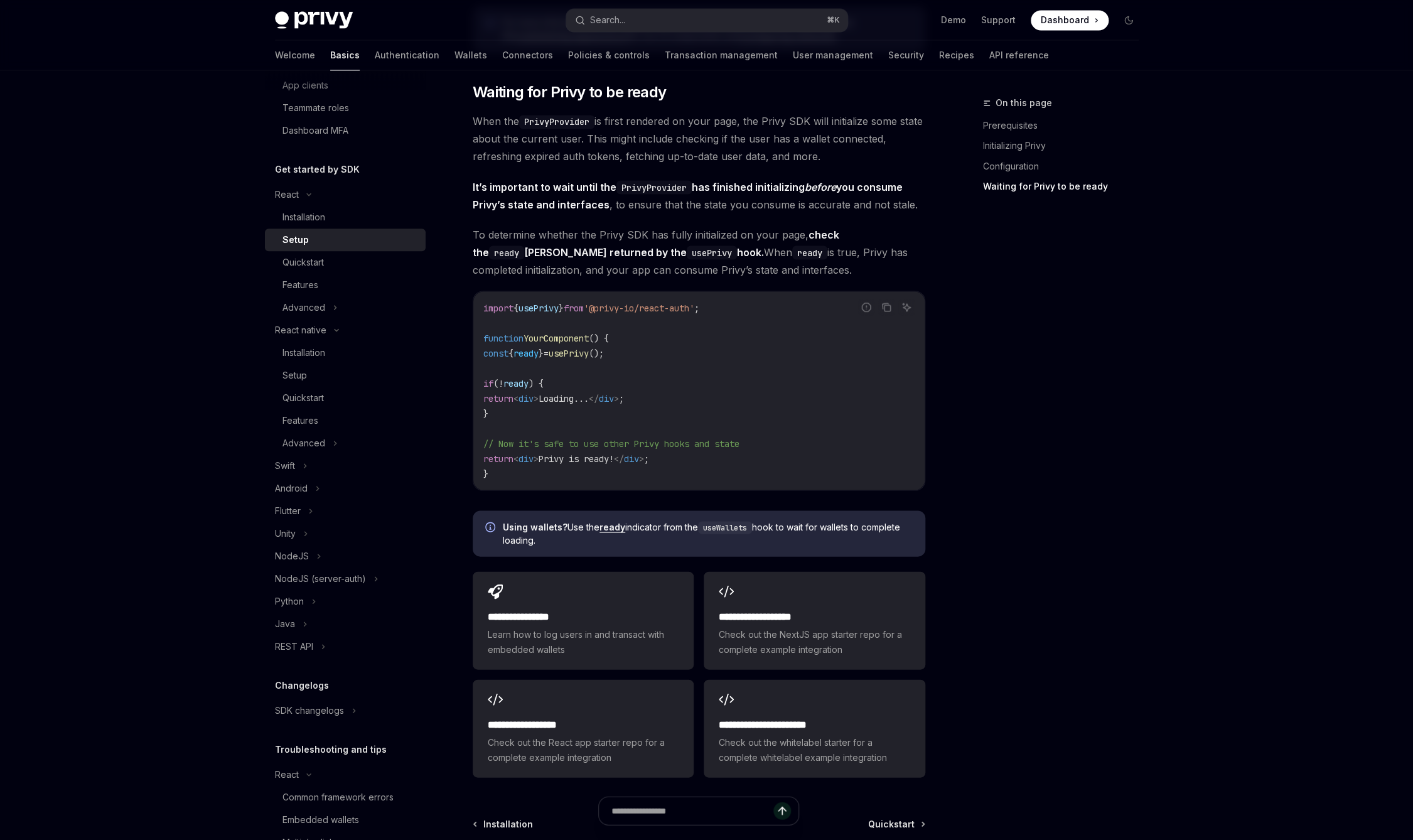
click at [545, 527] on strong "Using wallets?" at bounding box center [535, 525] width 64 height 11
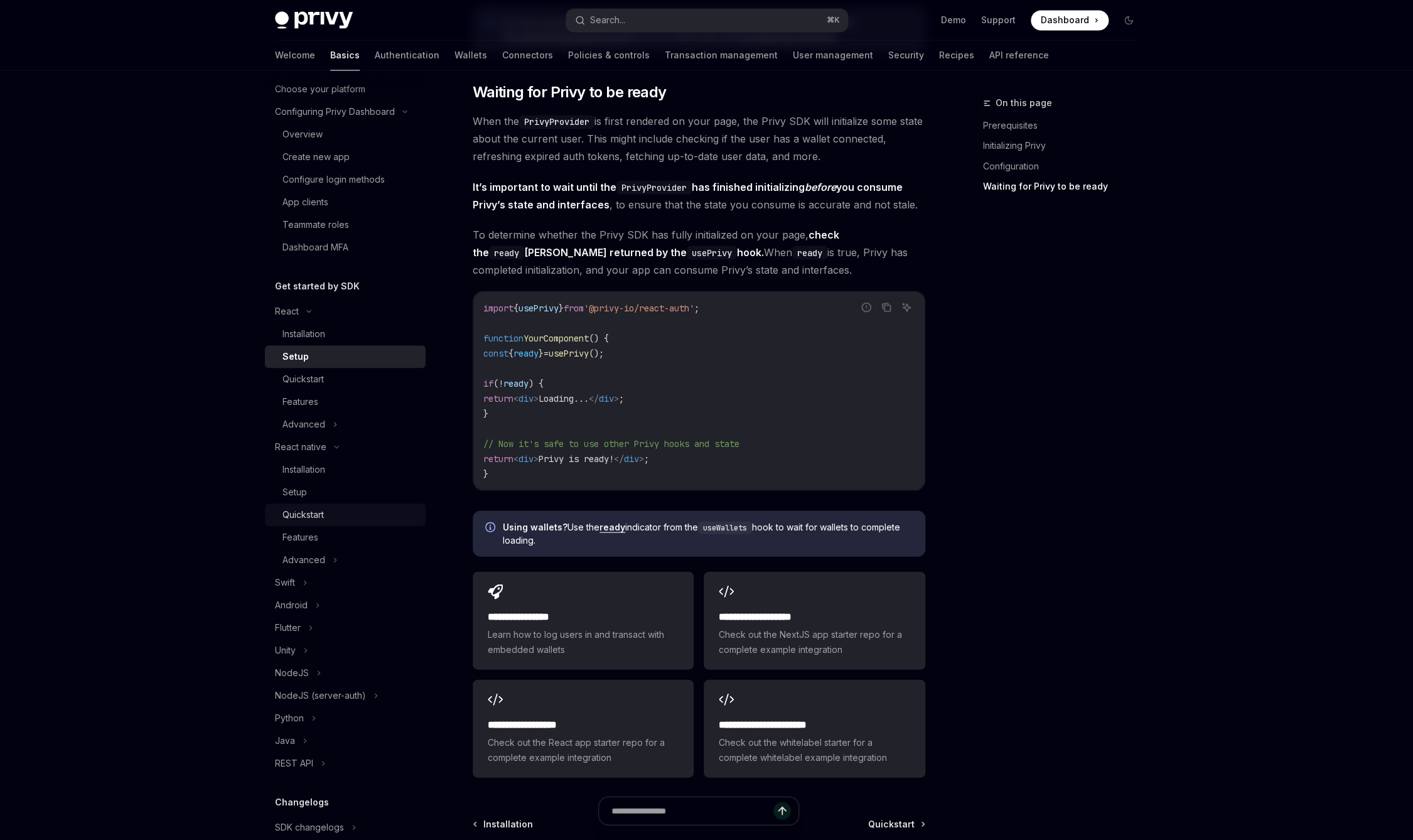
scroll to position [73, 0]
click at [610, 525] on link "ready" at bounding box center [612, 526] width 25 height 12
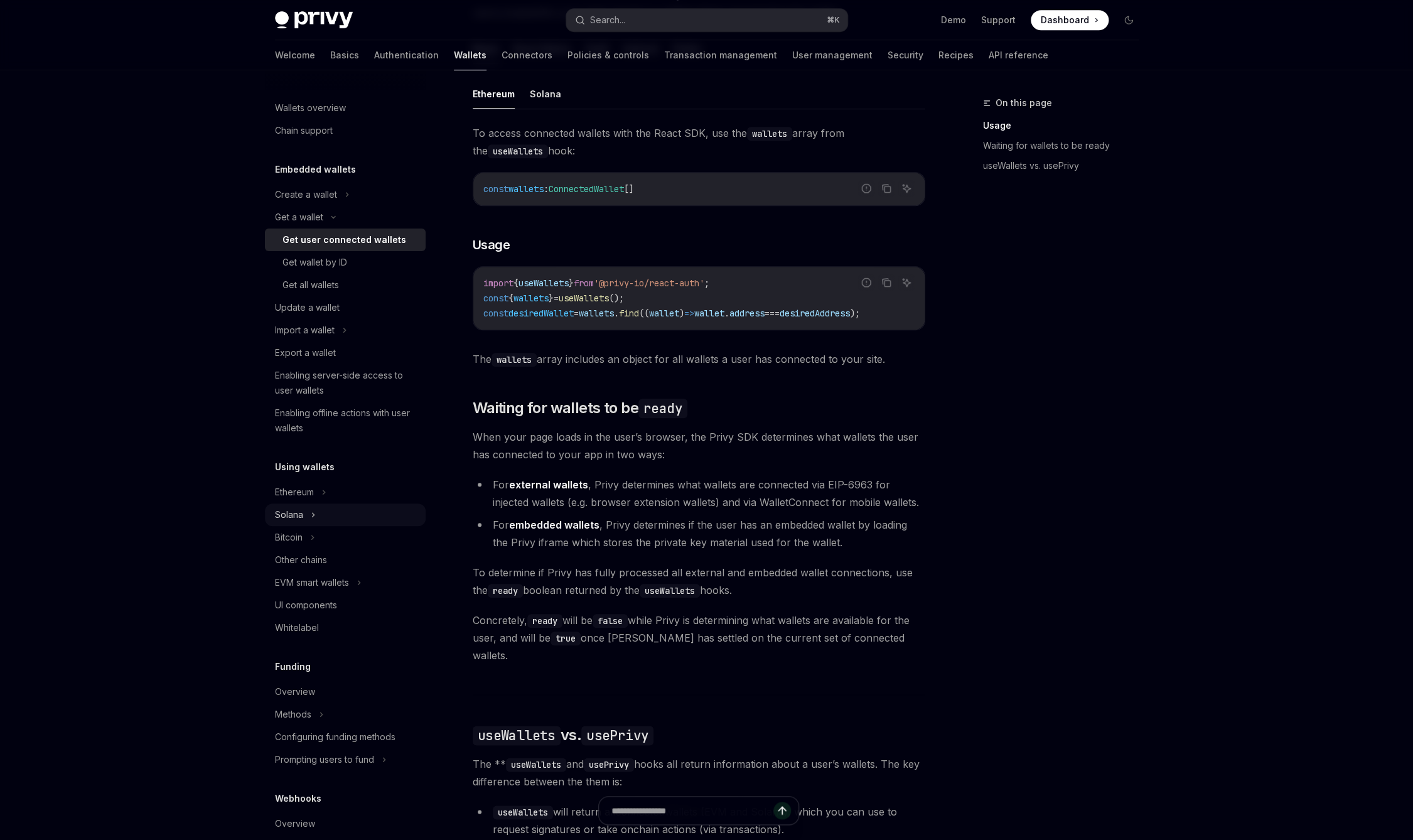
click at [380, 516] on button "Solana" at bounding box center [345, 514] width 160 height 22
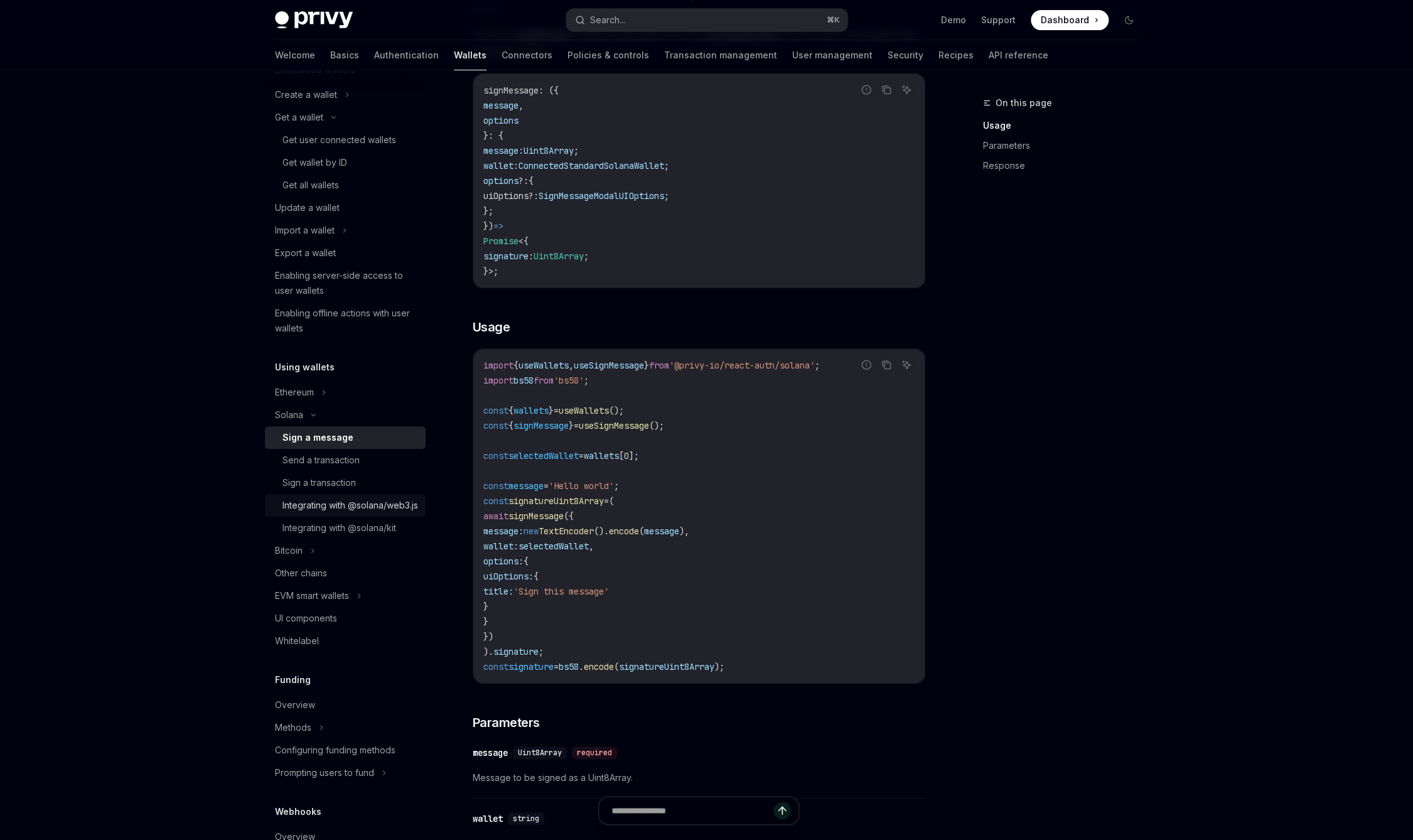
scroll to position [192, 0]
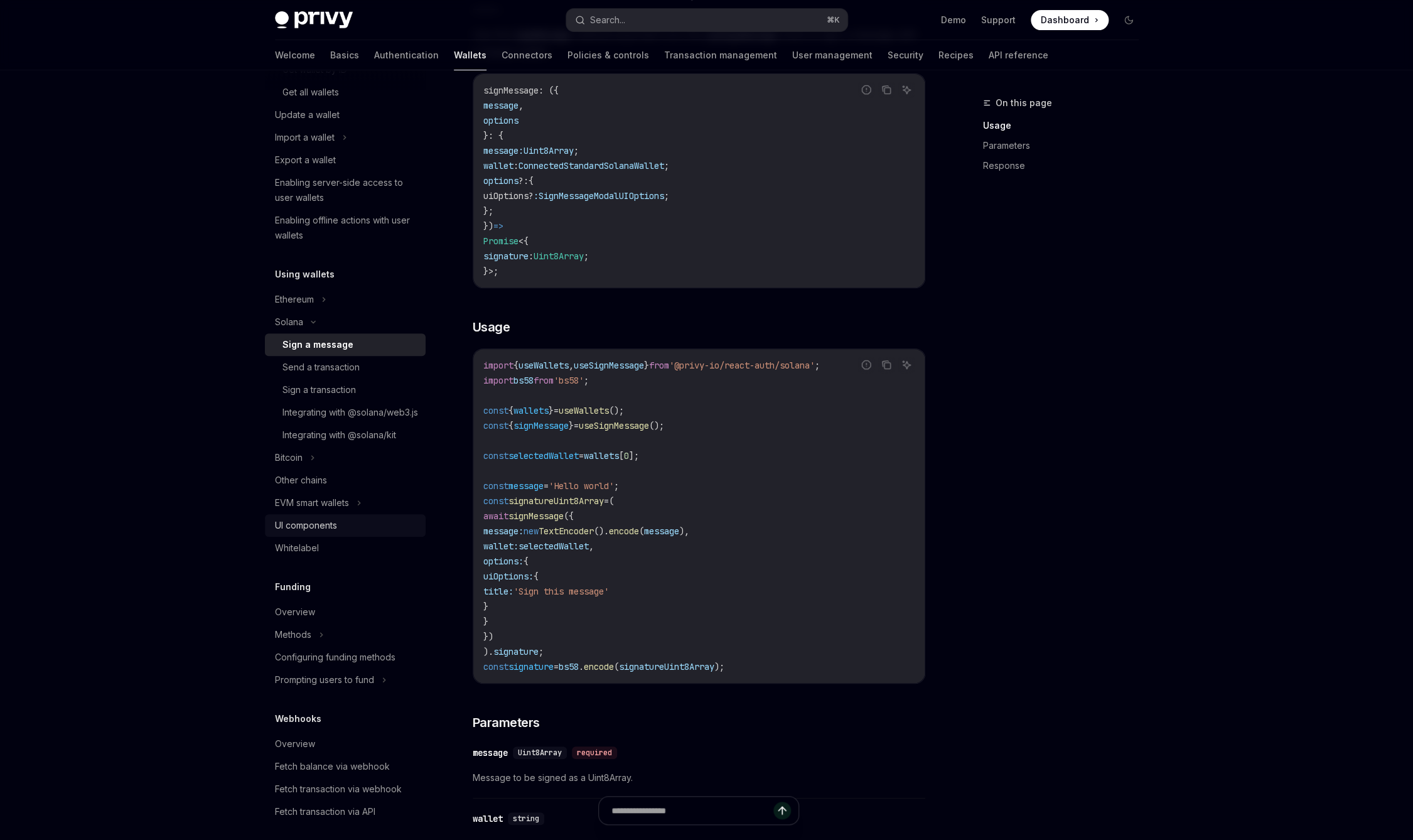
click at [363, 532] on div "UI components" at bounding box center [346, 525] width 143 height 15
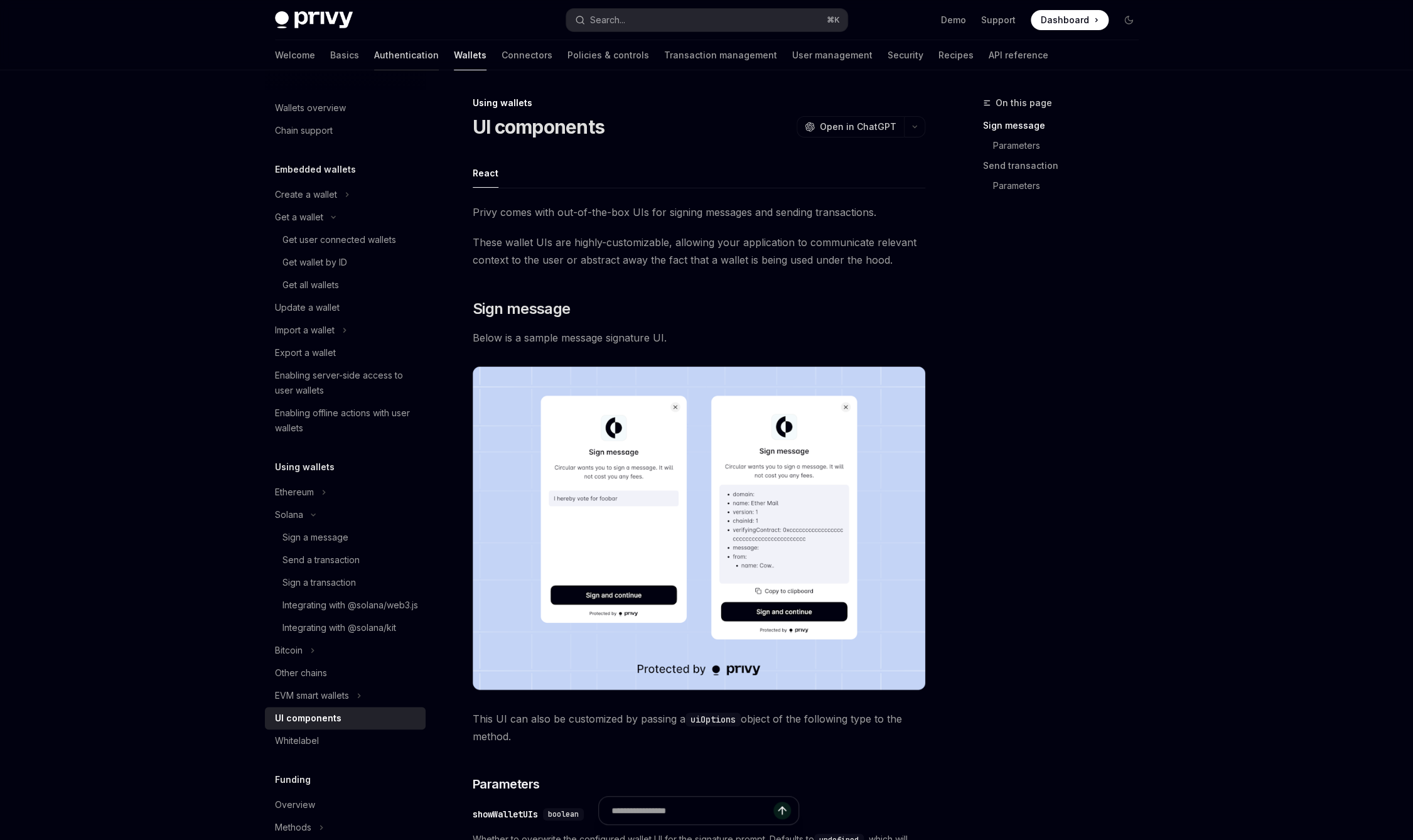
click at [374, 54] on link "Authentication" at bounding box center [407, 55] width 64 height 30
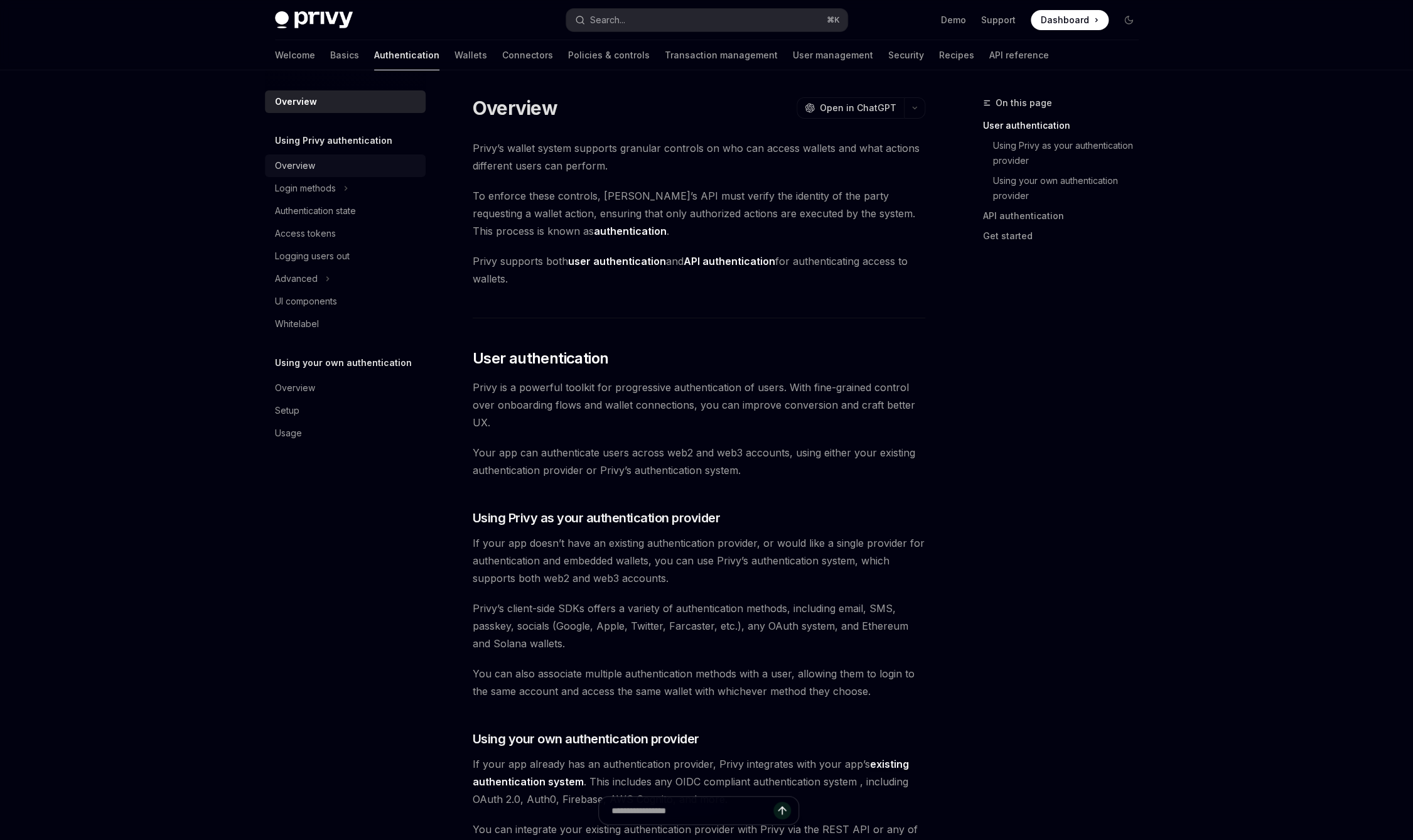
click at [328, 157] on link "Overview" at bounding box center [345, 165] width 160 height 22
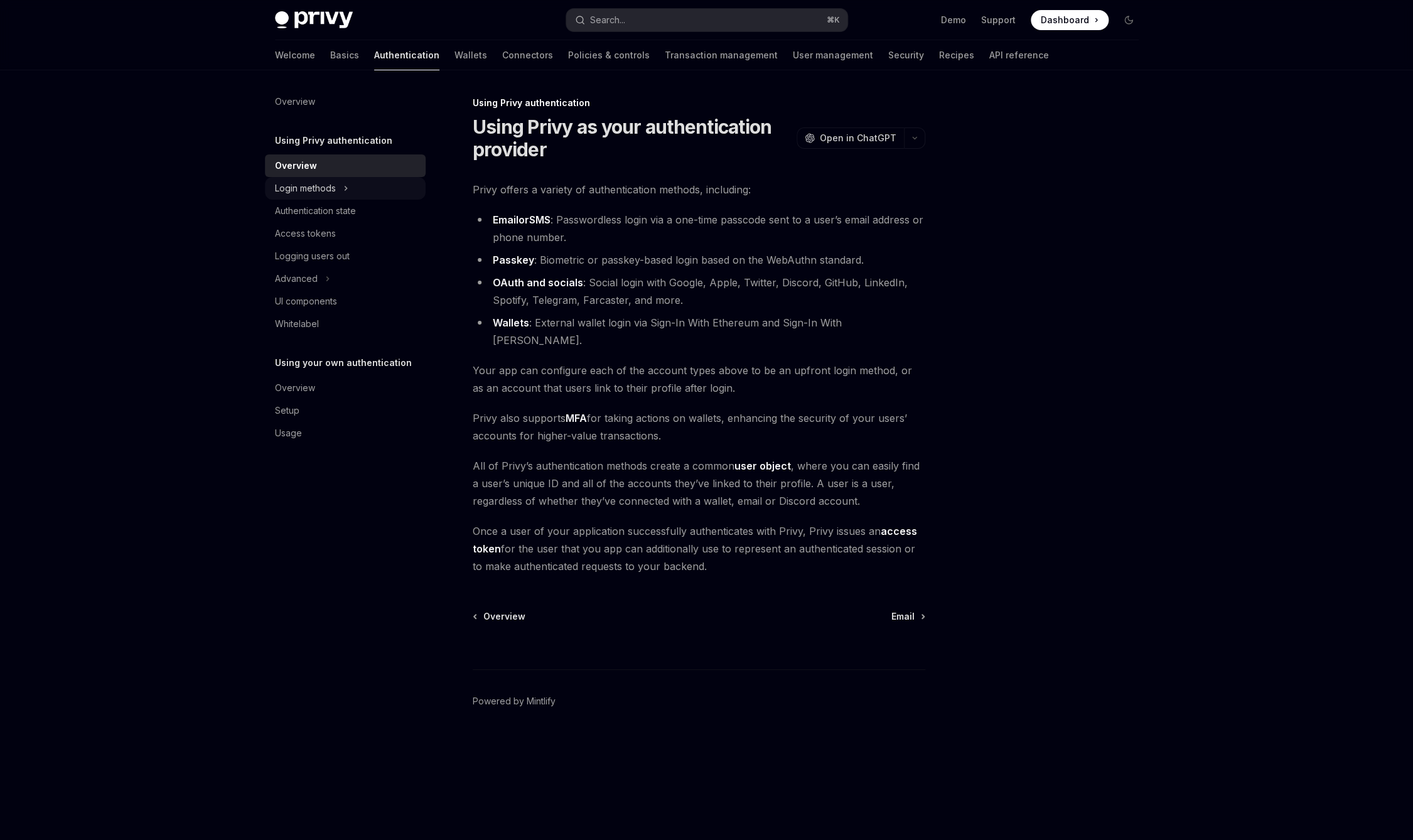
click at [360, 189] on button "Login methods" at bounding box center [345, 188] width 160 height 22
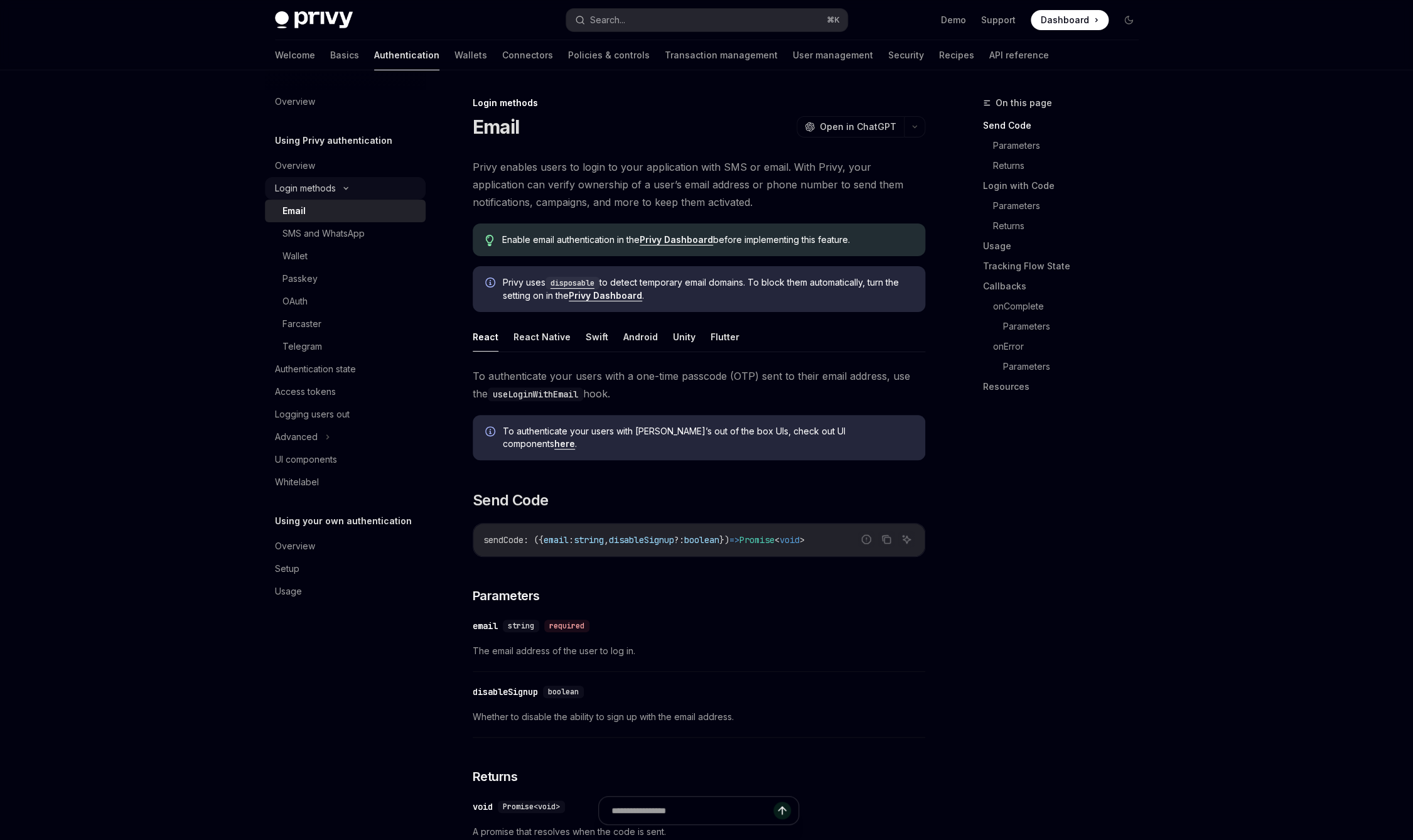
scroll to position [2, 0]
click at [344, 464] on div "UI components" at bounding box center [346, 459] width 143 height 15
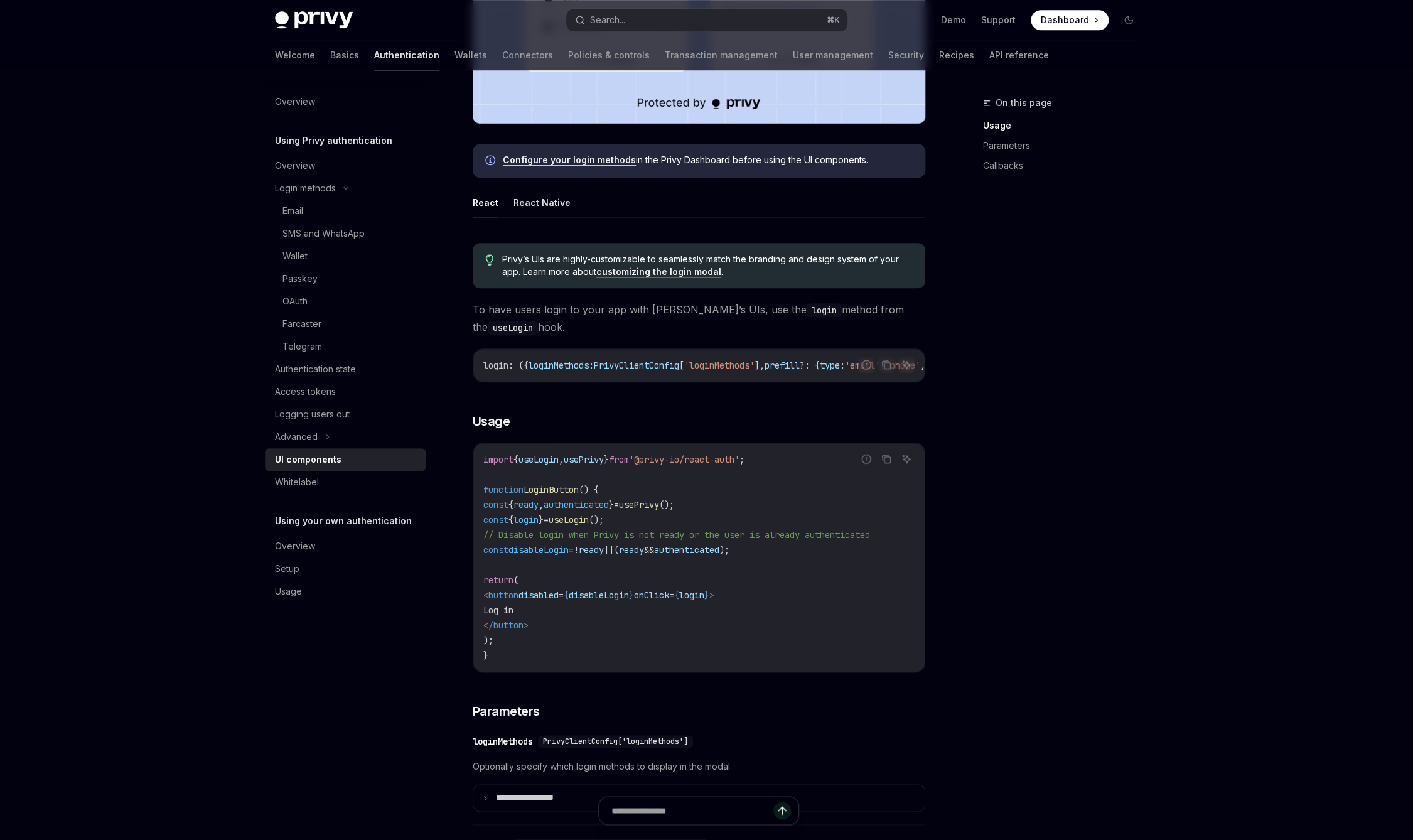
scroll to position [513, 0]
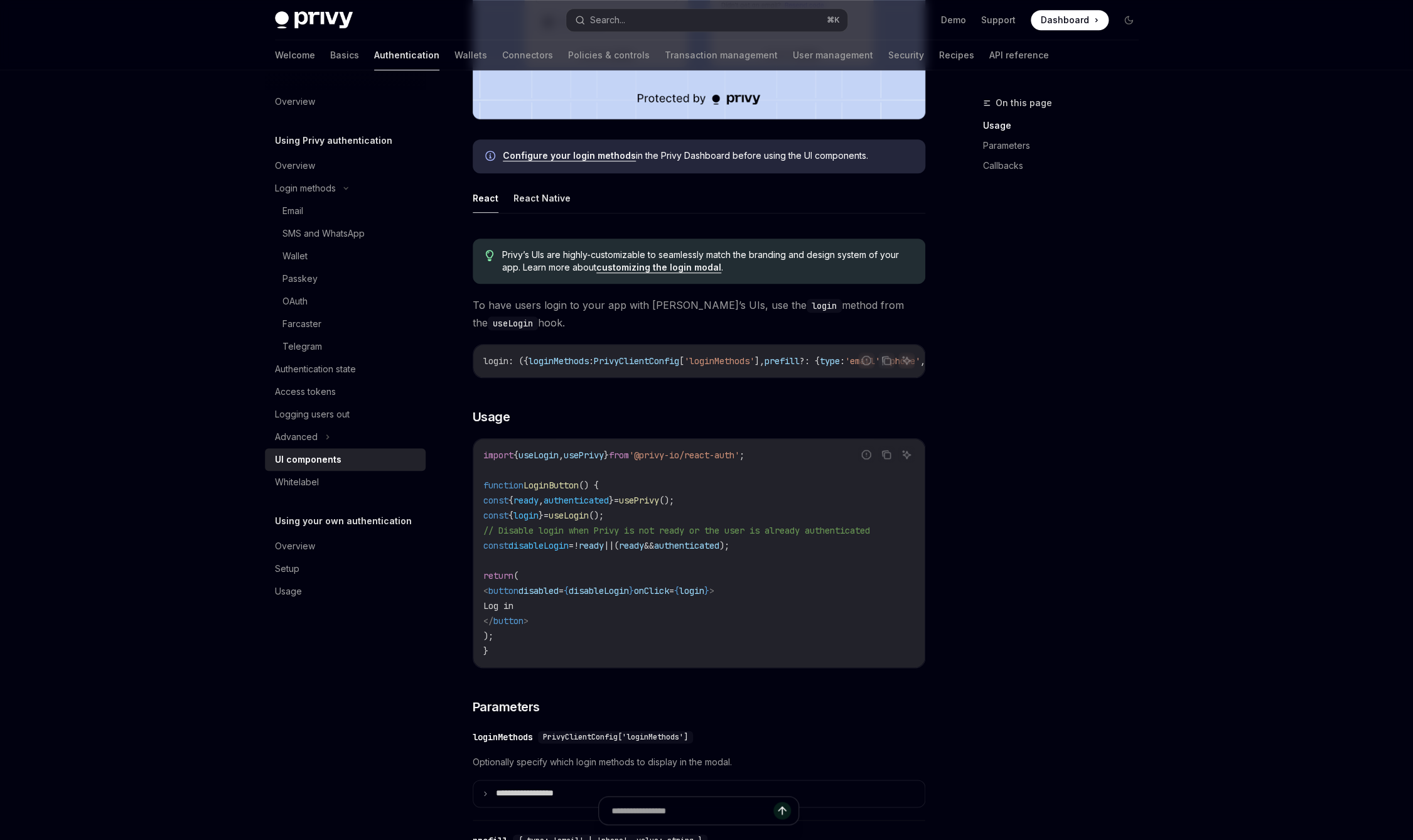
click at [547, 462] on code "import { useLogin , usePrivy } from '@privy-io/react-auth' ; function LoginButt…" at bounding box center [699, 553] width 431 height 211
click at [519, 455] on span "{" at bounding box center [515, 455] width 5 height 12
copy span "import { useLogin , usePrivy } from '@privy-io/react-auth' ;"
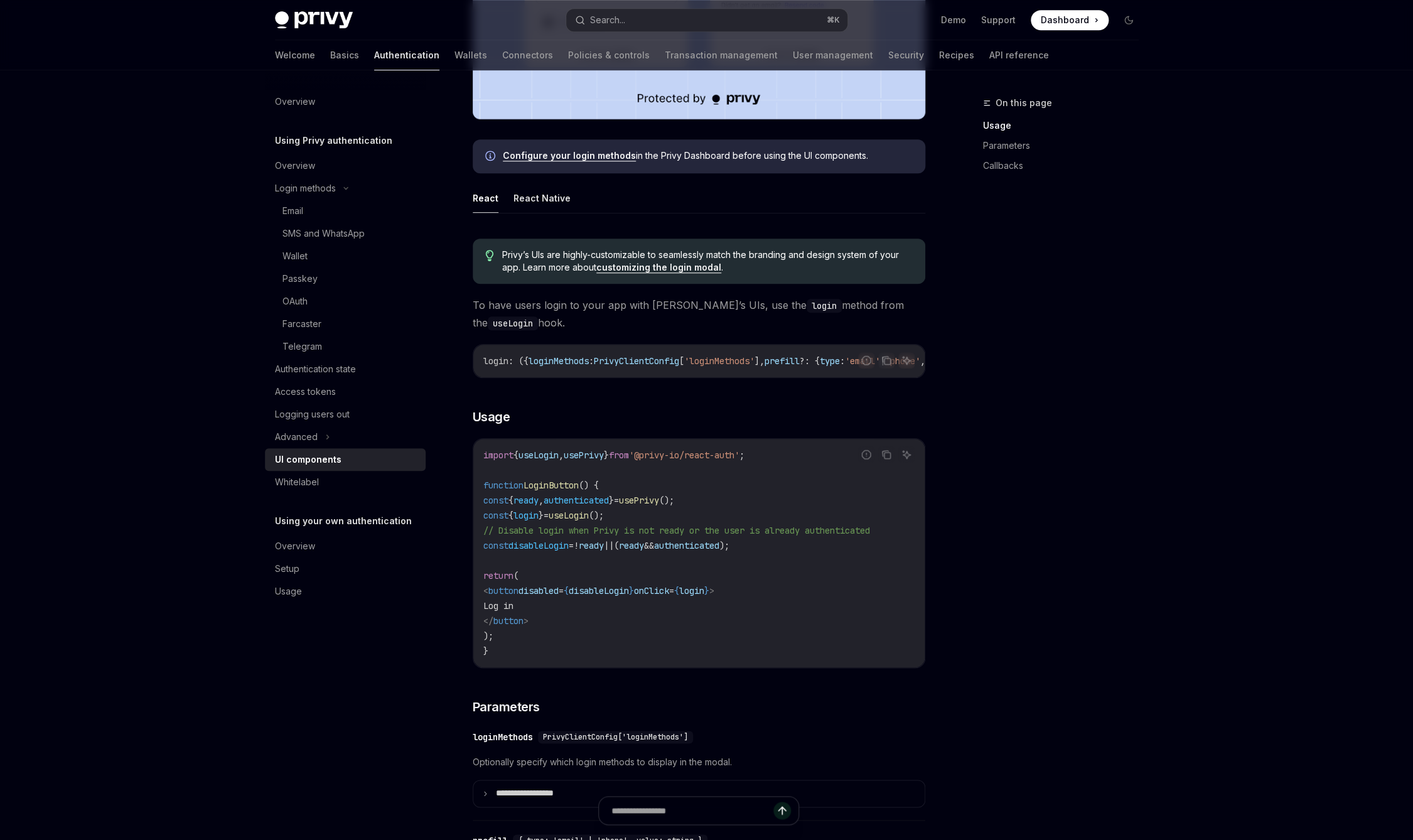
click at [481, 484] on div "import { useLogin , usePrivy } from '@privy-io/react-auth' ; function LoginButt…" at bounding box center [699, 553] width 451 height 229
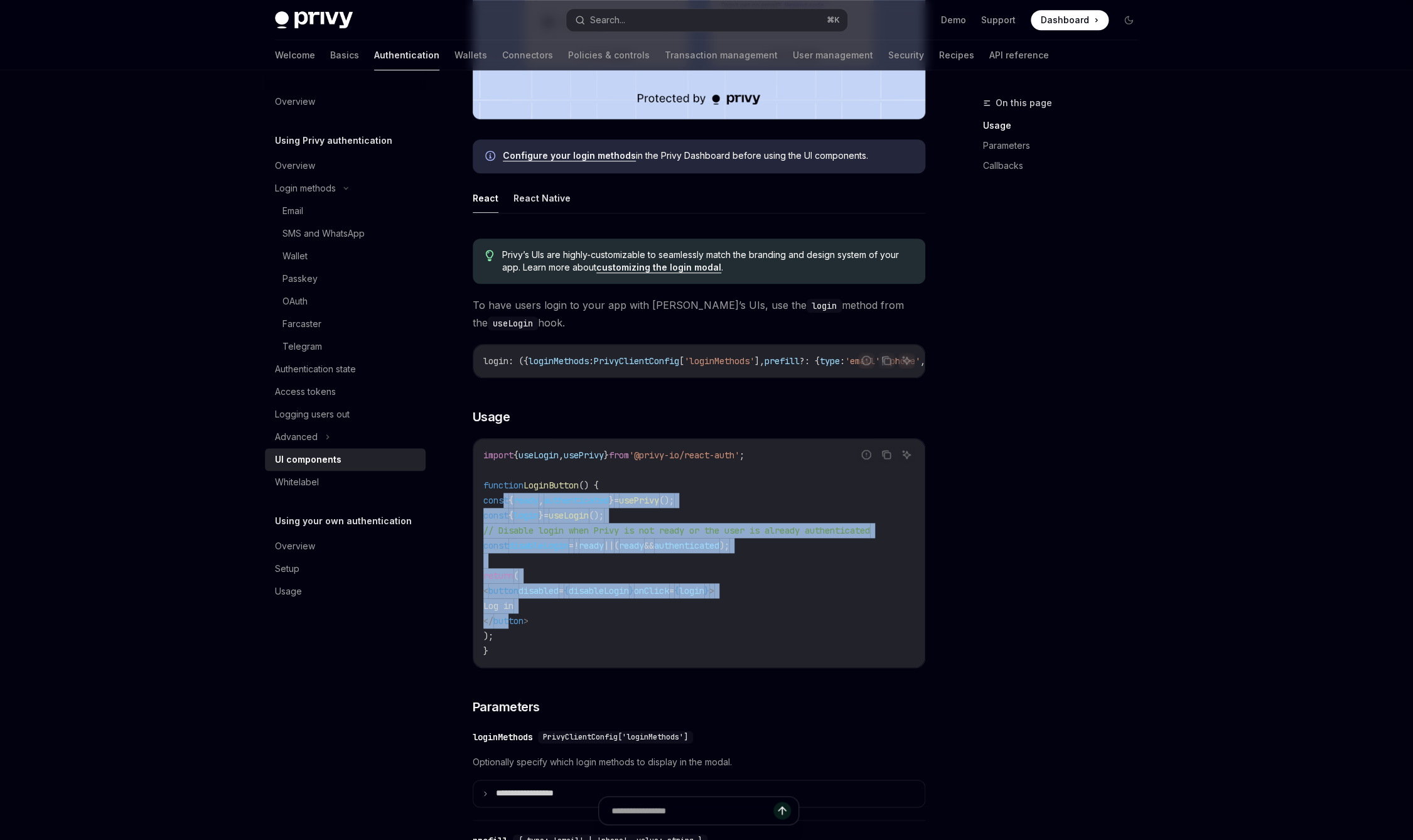
drag, startPoint x: 506, startPoint y: 501, endPoint x: 550, endPoint y: 627, distance: 133.5
click at [550, 627] on code "import { useLogin , usePrivy } from '@privy-io/react-auth' ; function LoginButt…" at bounding box center [699, 553] width 431 height 211
drag, startPoint x: 547, startPoint y: 631, endPoint x: 488, endPoint y: 501, distance: 142.8
click at [488, 501] on code "import { useLogin , usePrivy } from '@privy-io/react-auth' ; function LoginButt…" at bounding box center [699, 553] width 431 height 211
copy code "const { ready , authenticated } = usePrivy (); const { login } = useLogin (); /…"
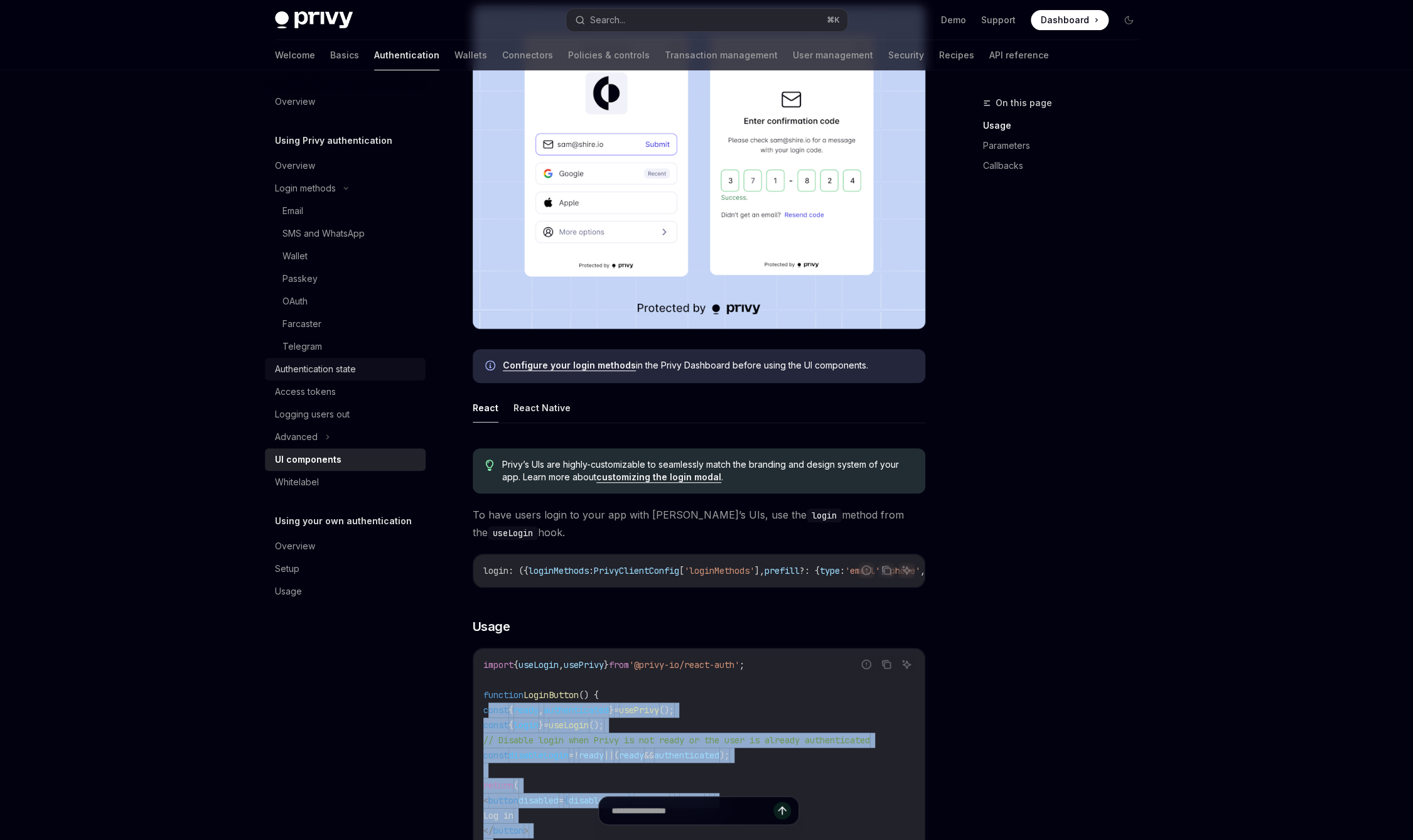
scroll to position [301, 0]
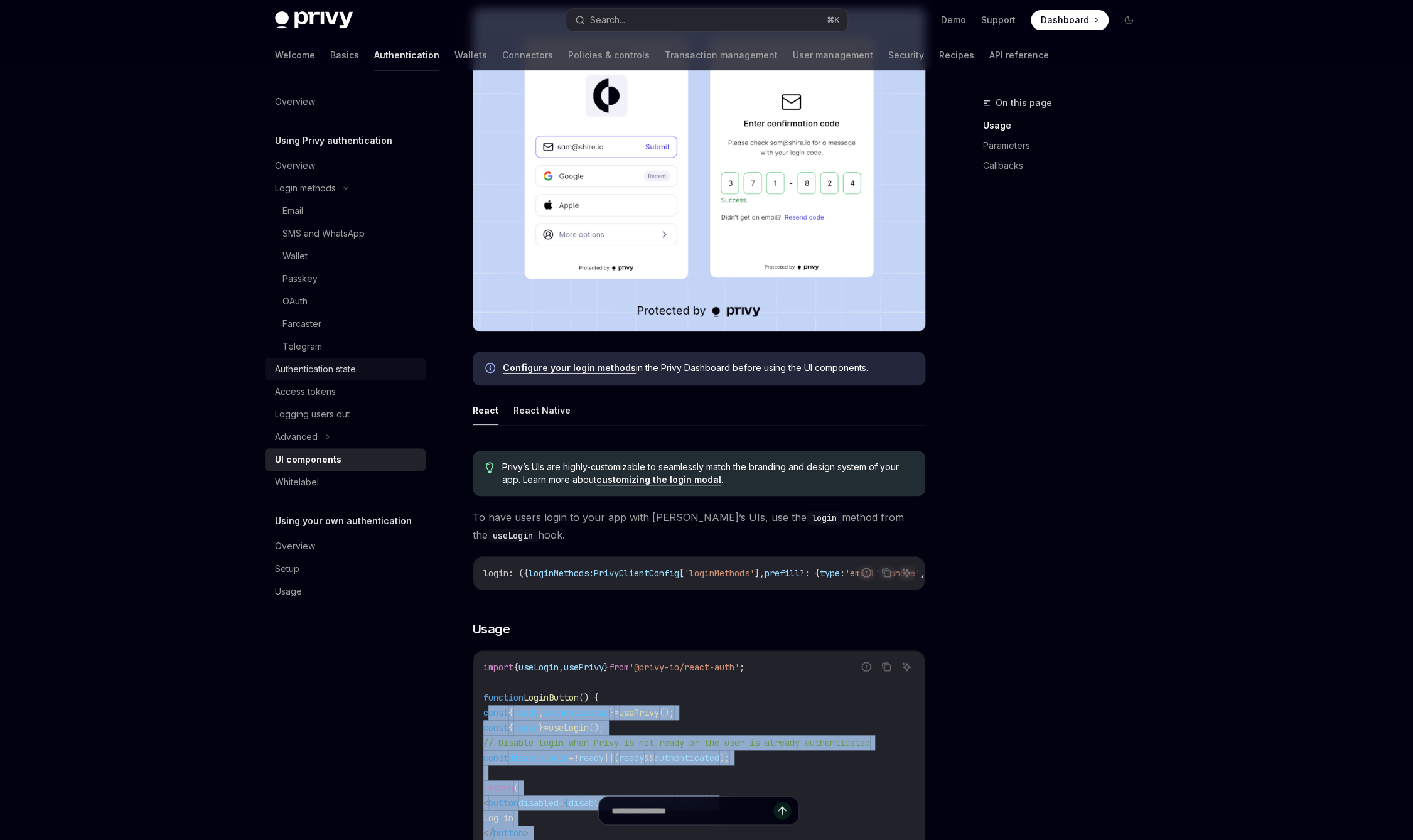
click at [373, 366] on div "Authentication state" at bounding box center [346, 368] width 143 height 15
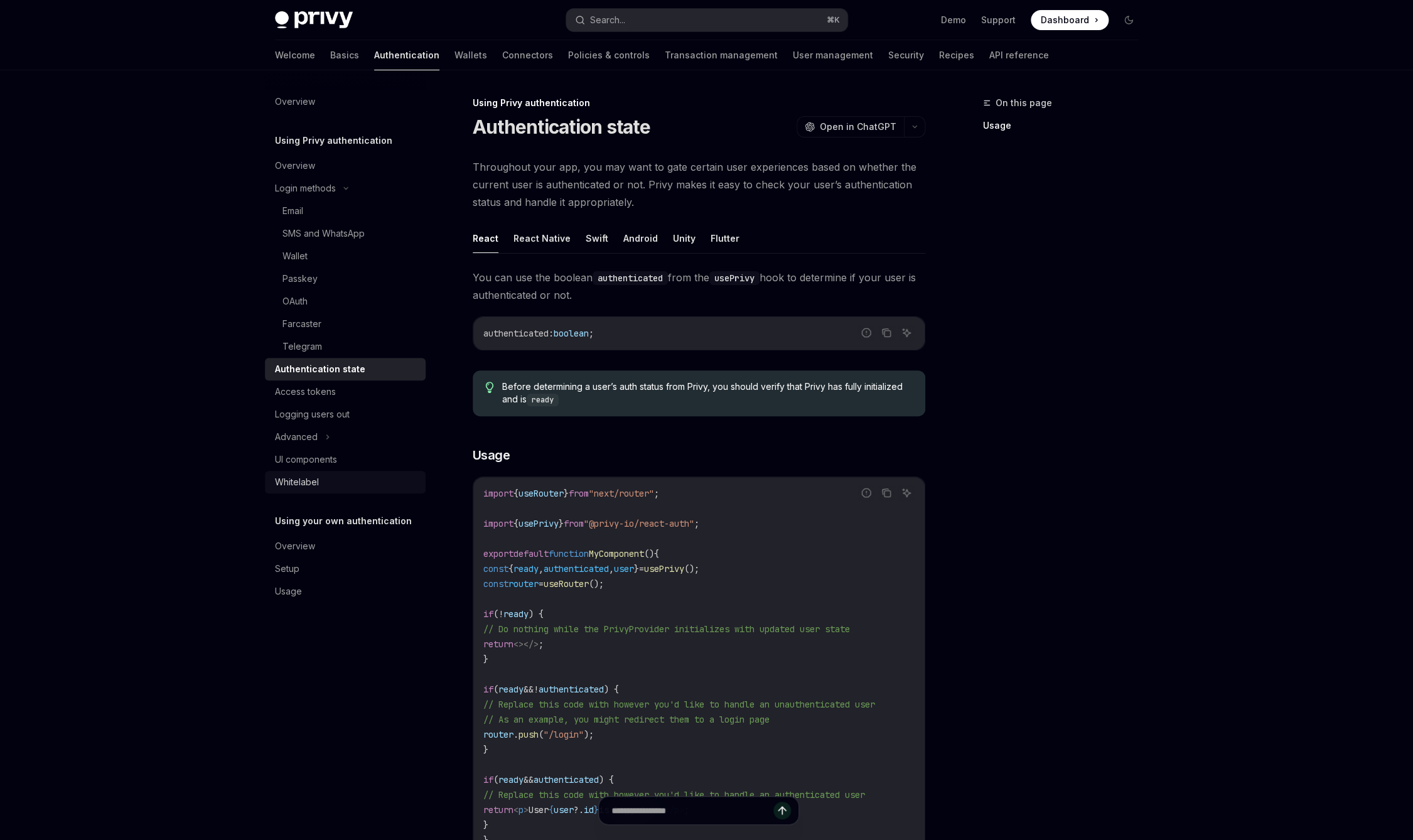
click at [339, 474] on link "Whitelabel" at bounding box center [345, 482] width 160 height 22
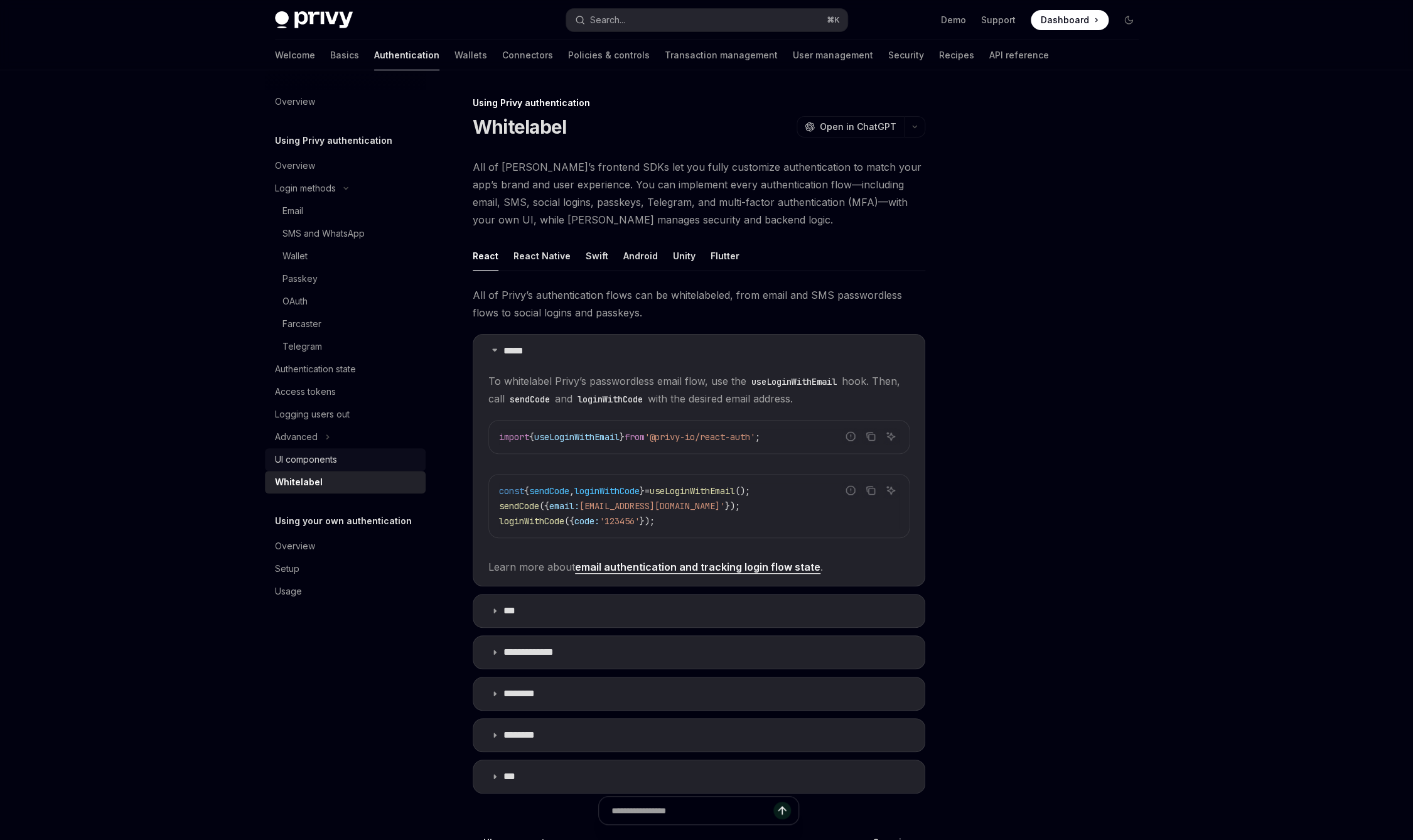
click at [341, 464] on div "UI components" at bounding box center [346, 459] width 143 height 15
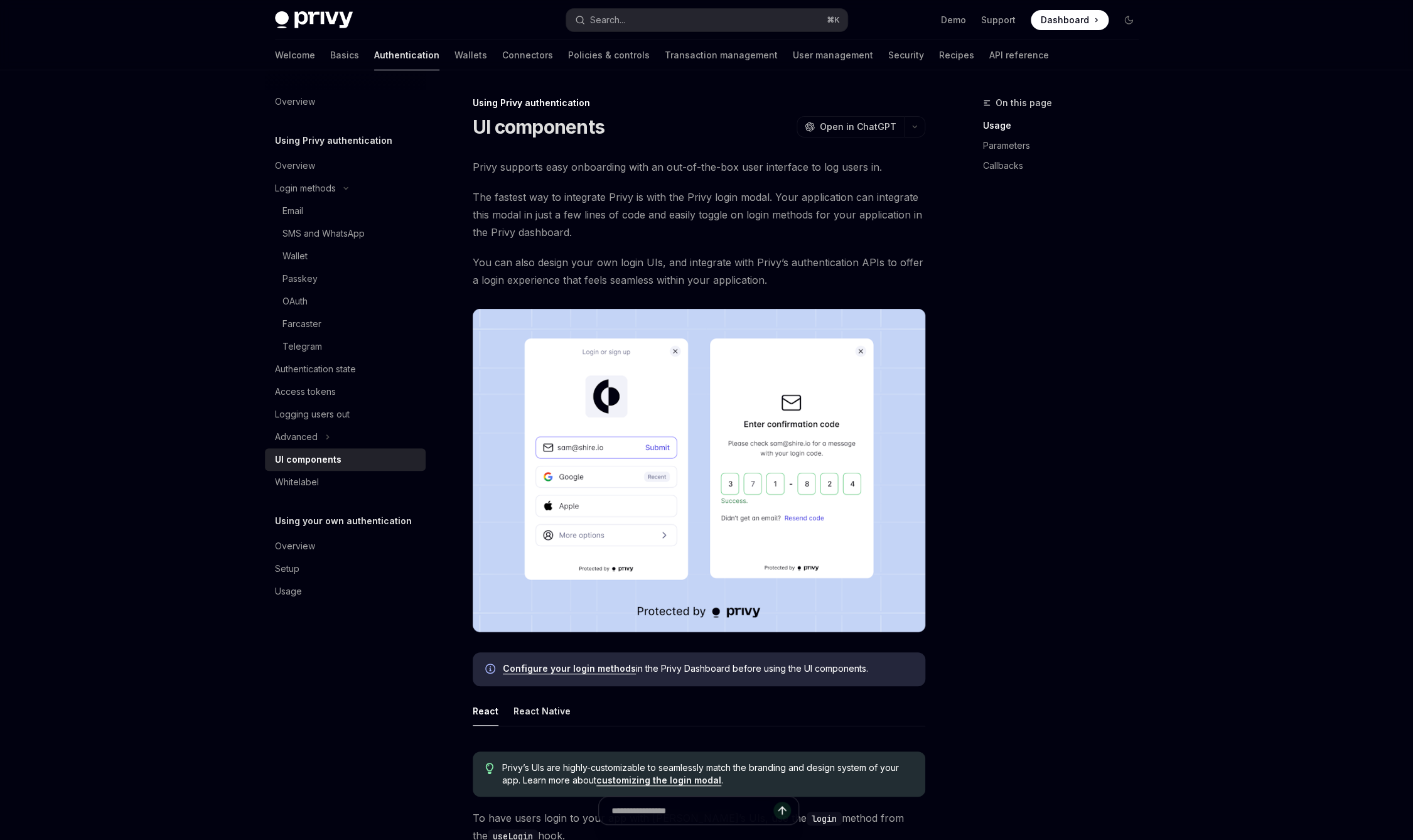
type textarea "*"
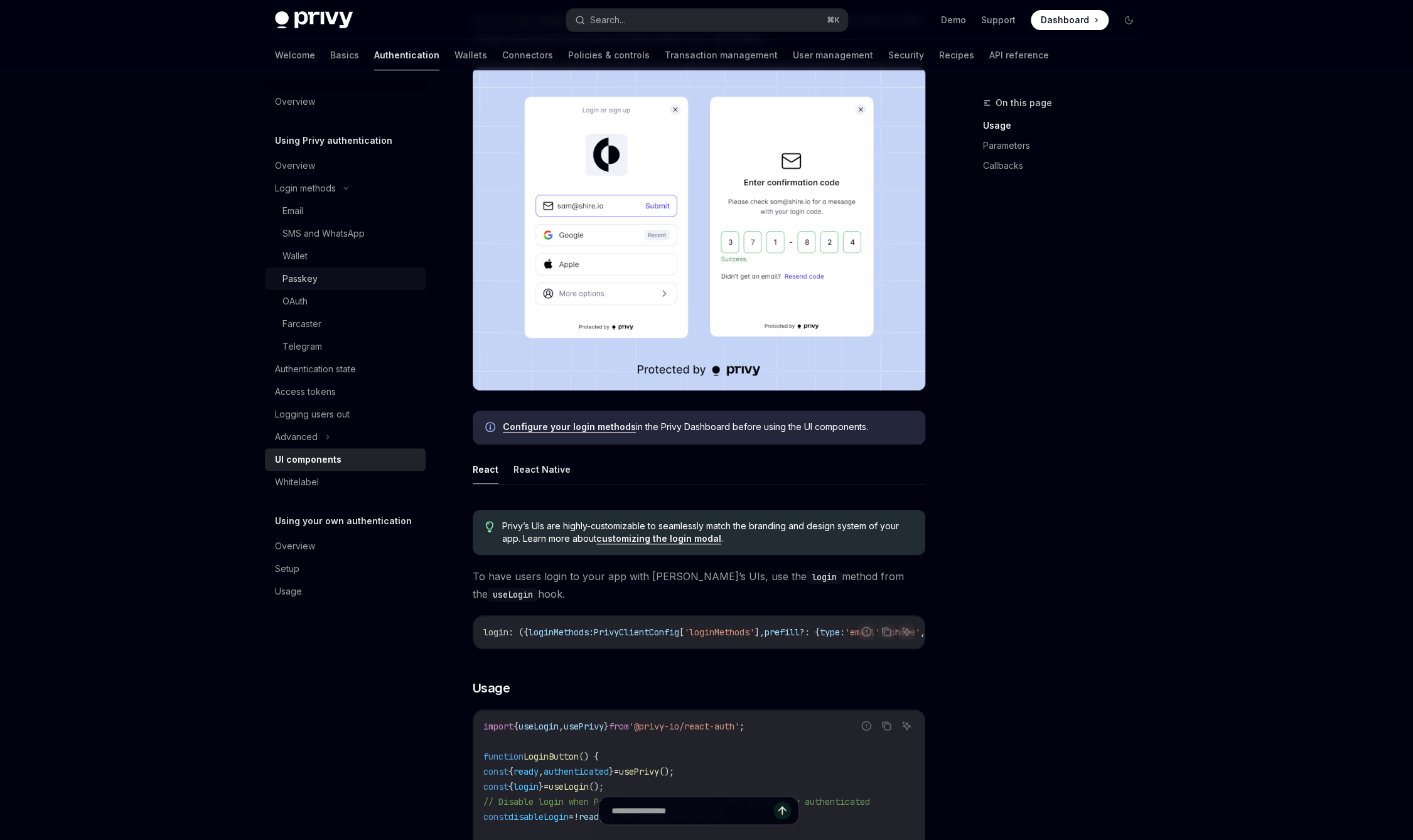
scroll to position [262, 0]
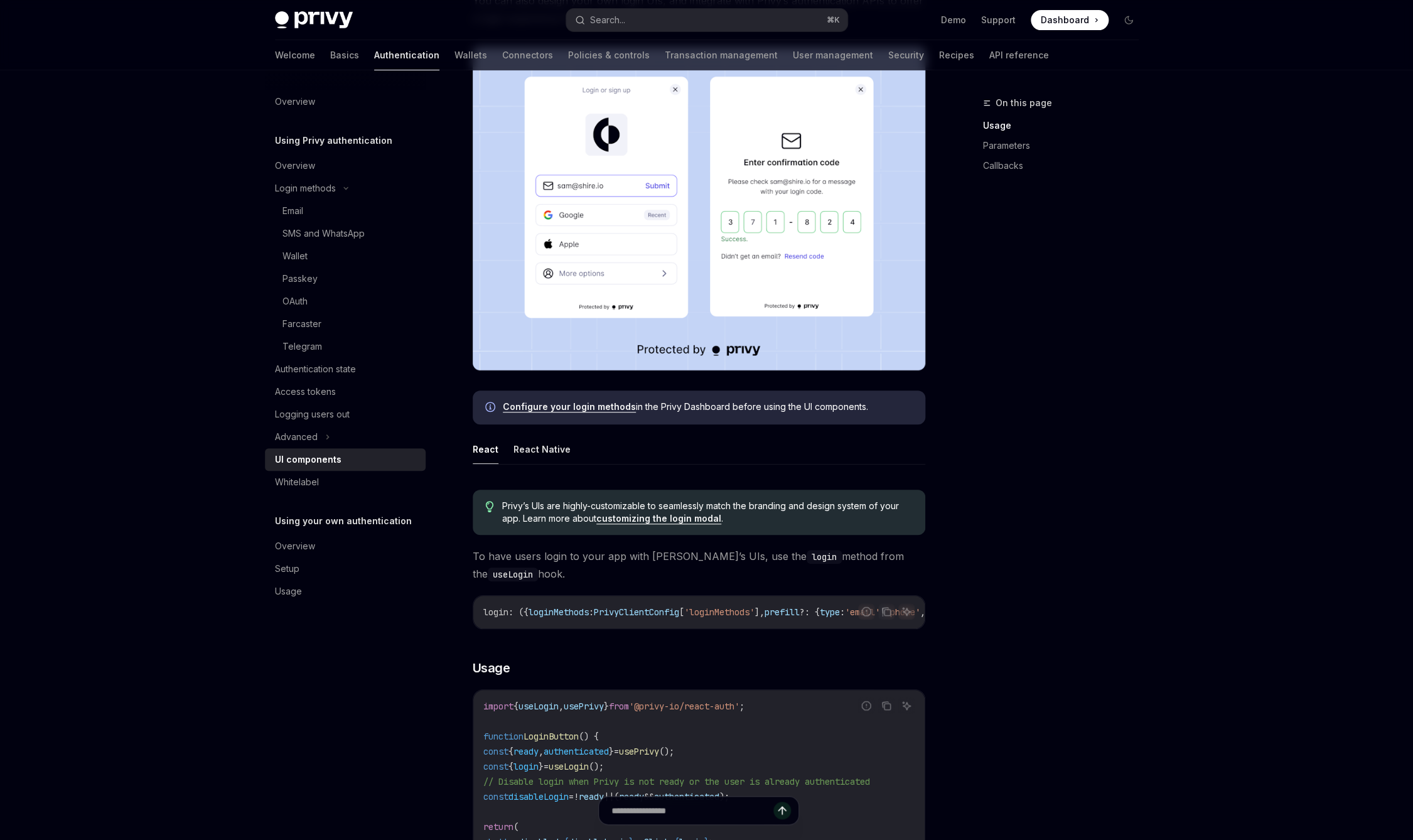
click at [579, 409] on link "Configure your login methods" at bounding box center [570, 406] width 133 height 12
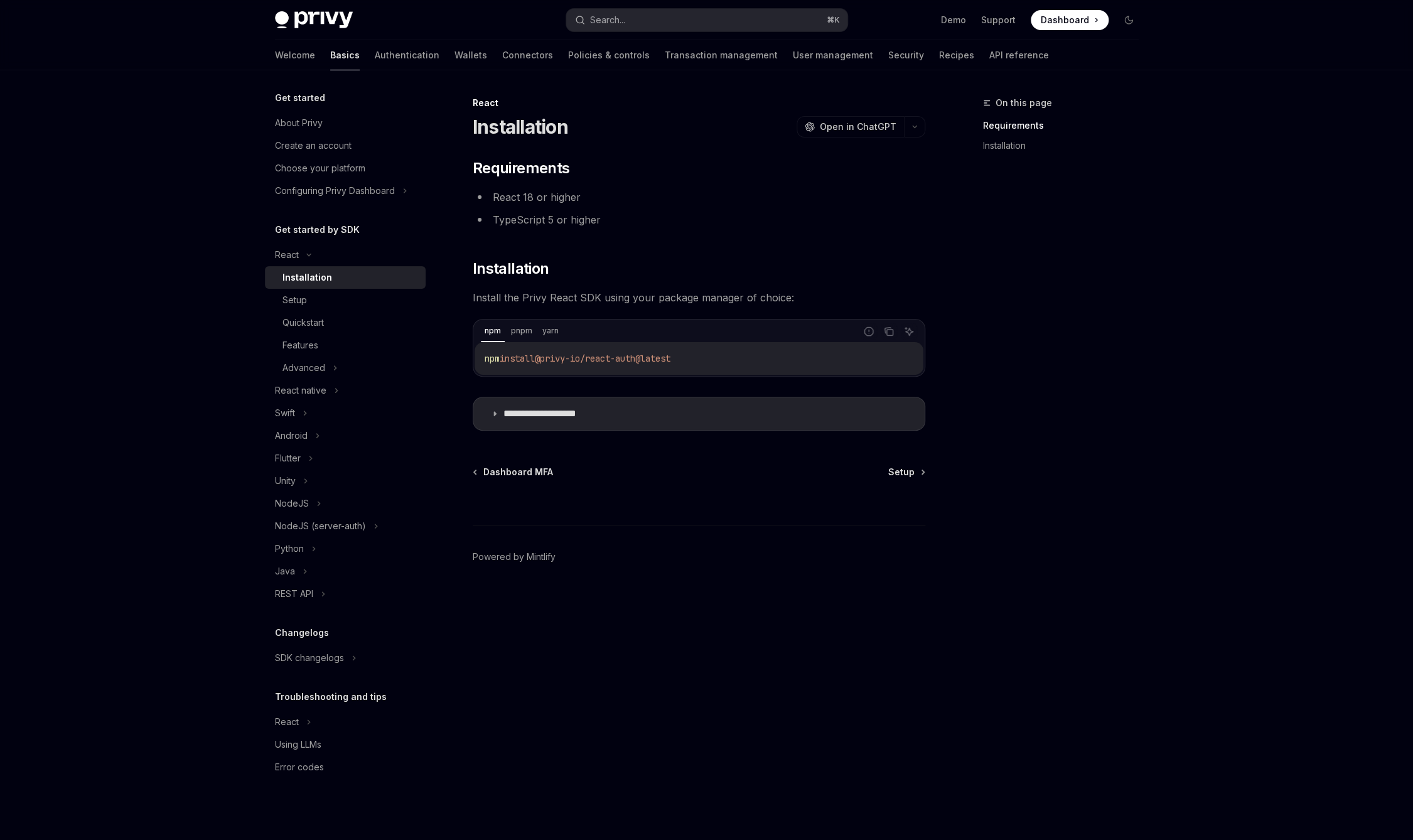
click at [1070, 14] on span "Dashboard" at bounding box center [1064, 20] width 48 height 13
